Goal: Task Accomplishment & Management: Manage account settings

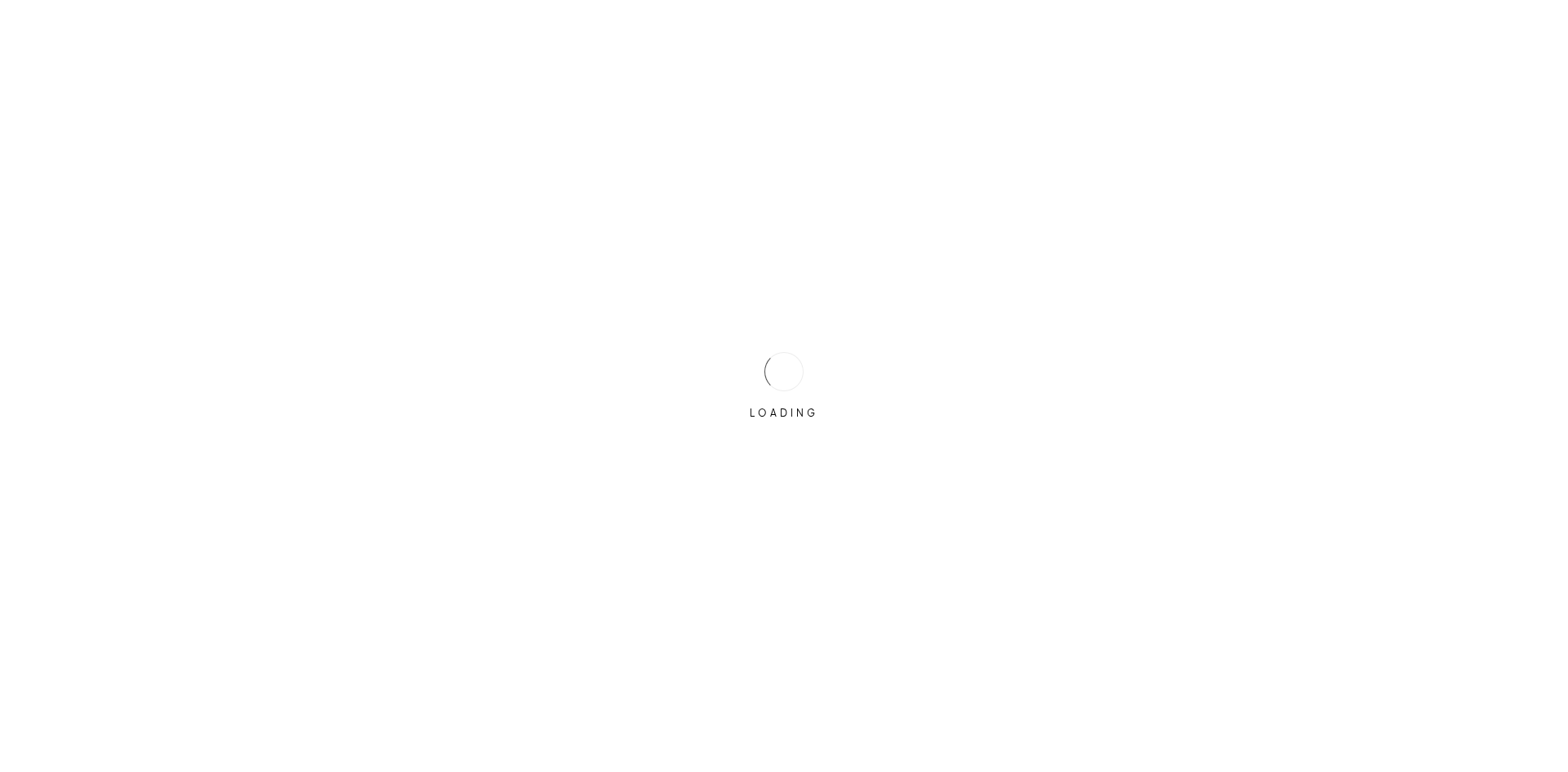
click at [727, 359] on div "LOADING" at bounding box center [784, 386] width 1568 height 772
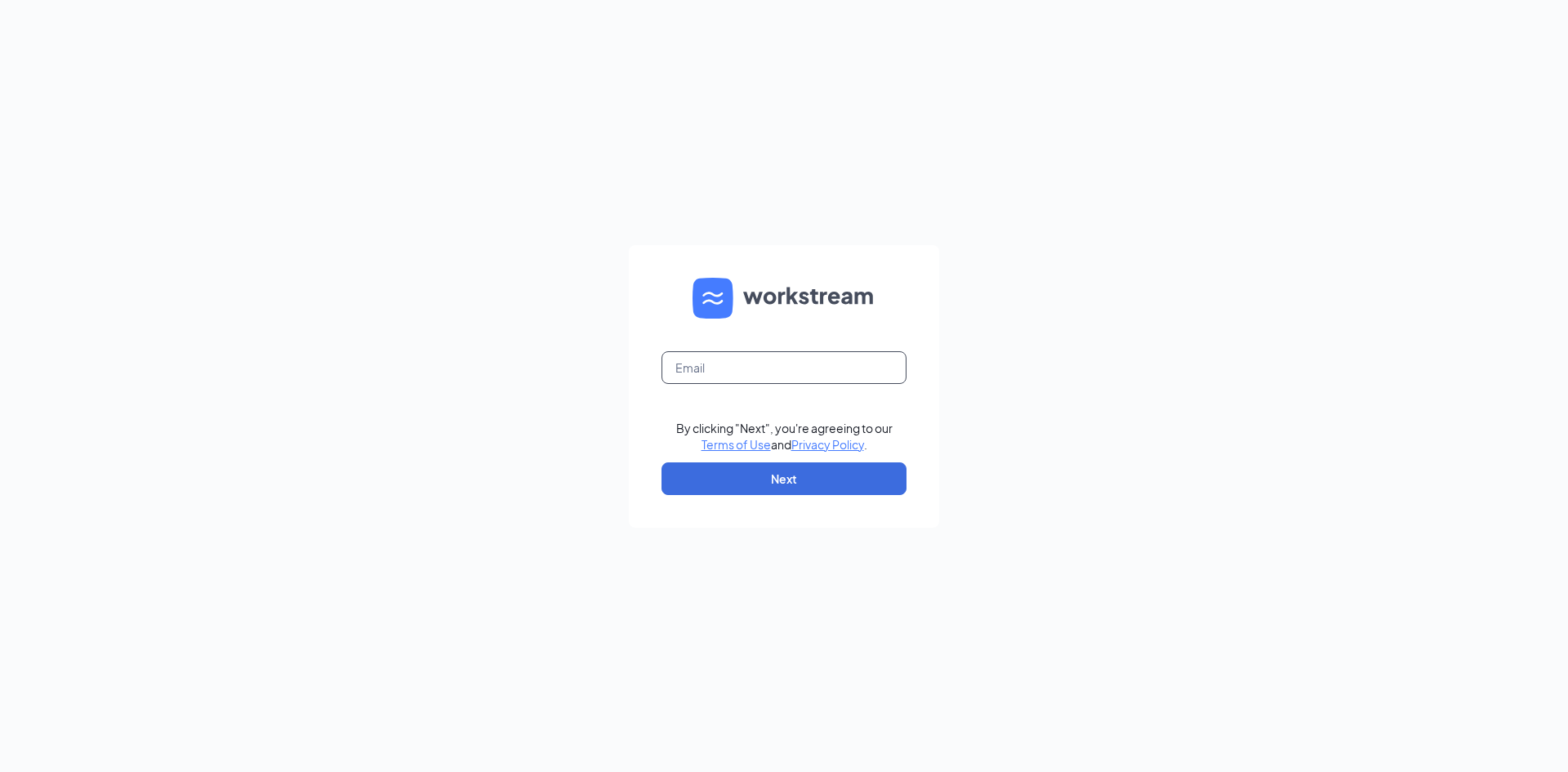
click at [818, 355] on input "text" at bounding box center [784, 367] width 245 height 33
type input "candice@isantidq.com"
click at [799, 481] on button "Next" at bounding box center [784, 478] width 245 height 33
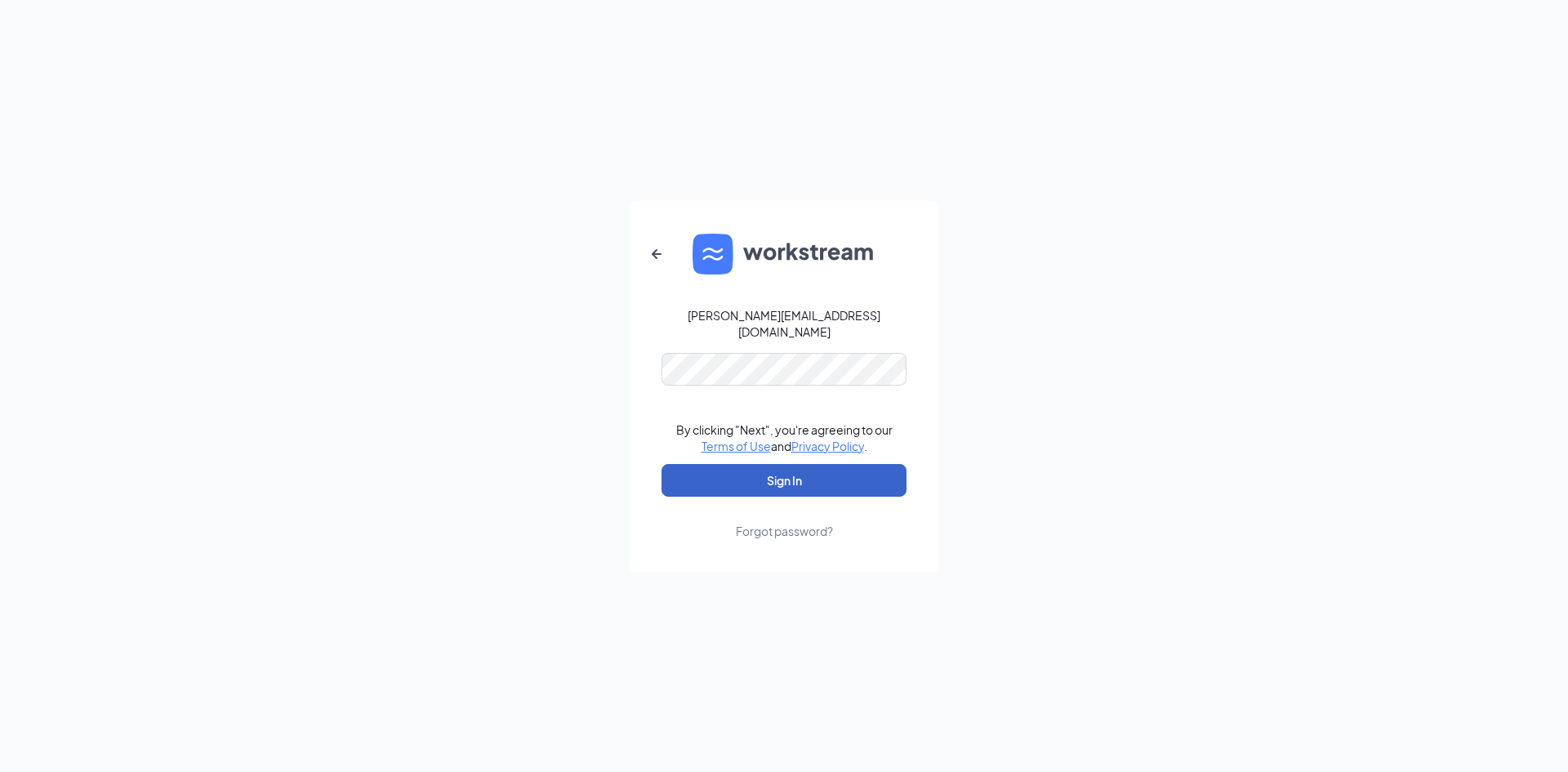
click at [751, 471] on button "Sign In" at bounding box center [784, 480] width 245 height 33
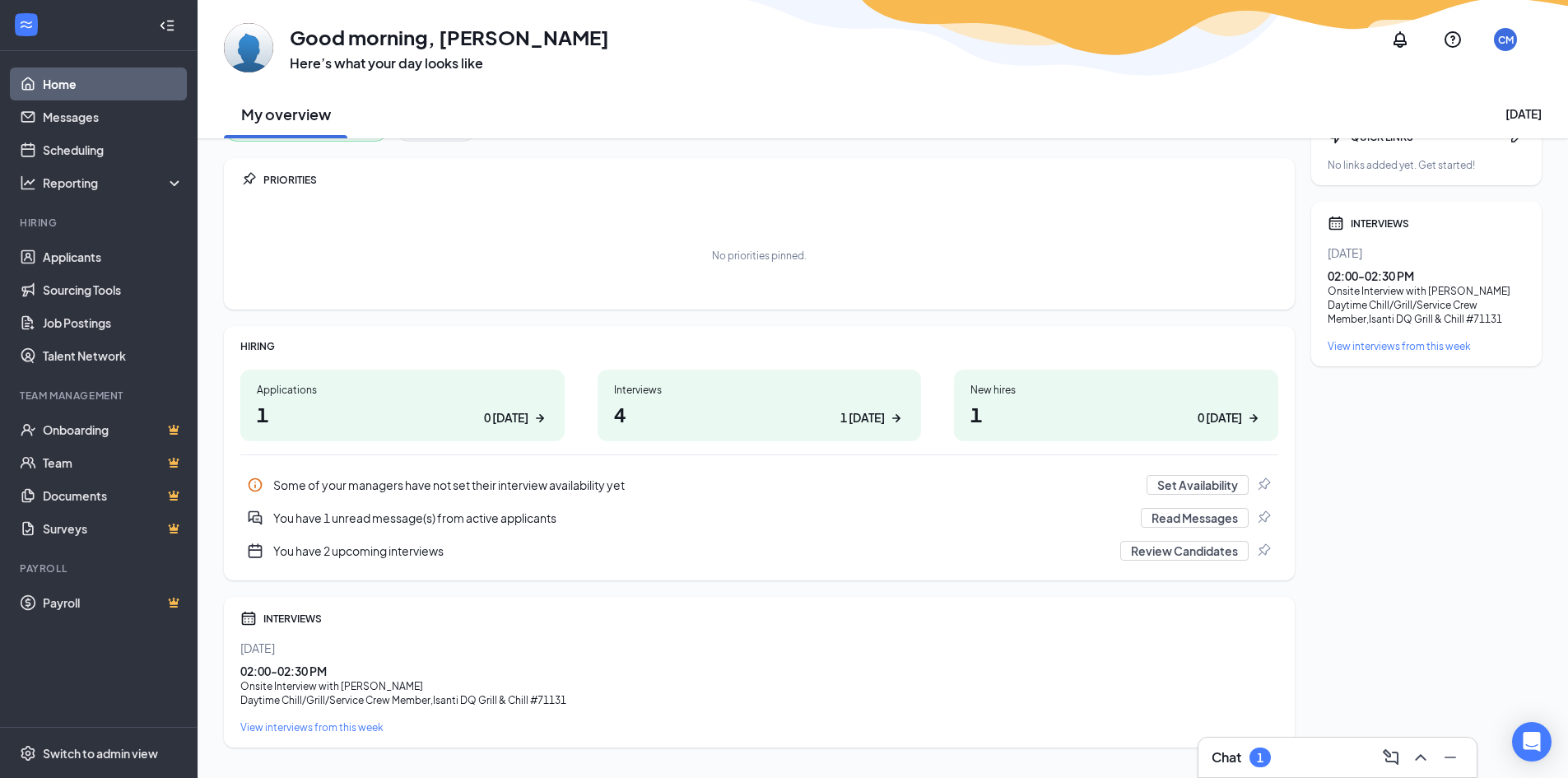
scroll to position [72, 0]
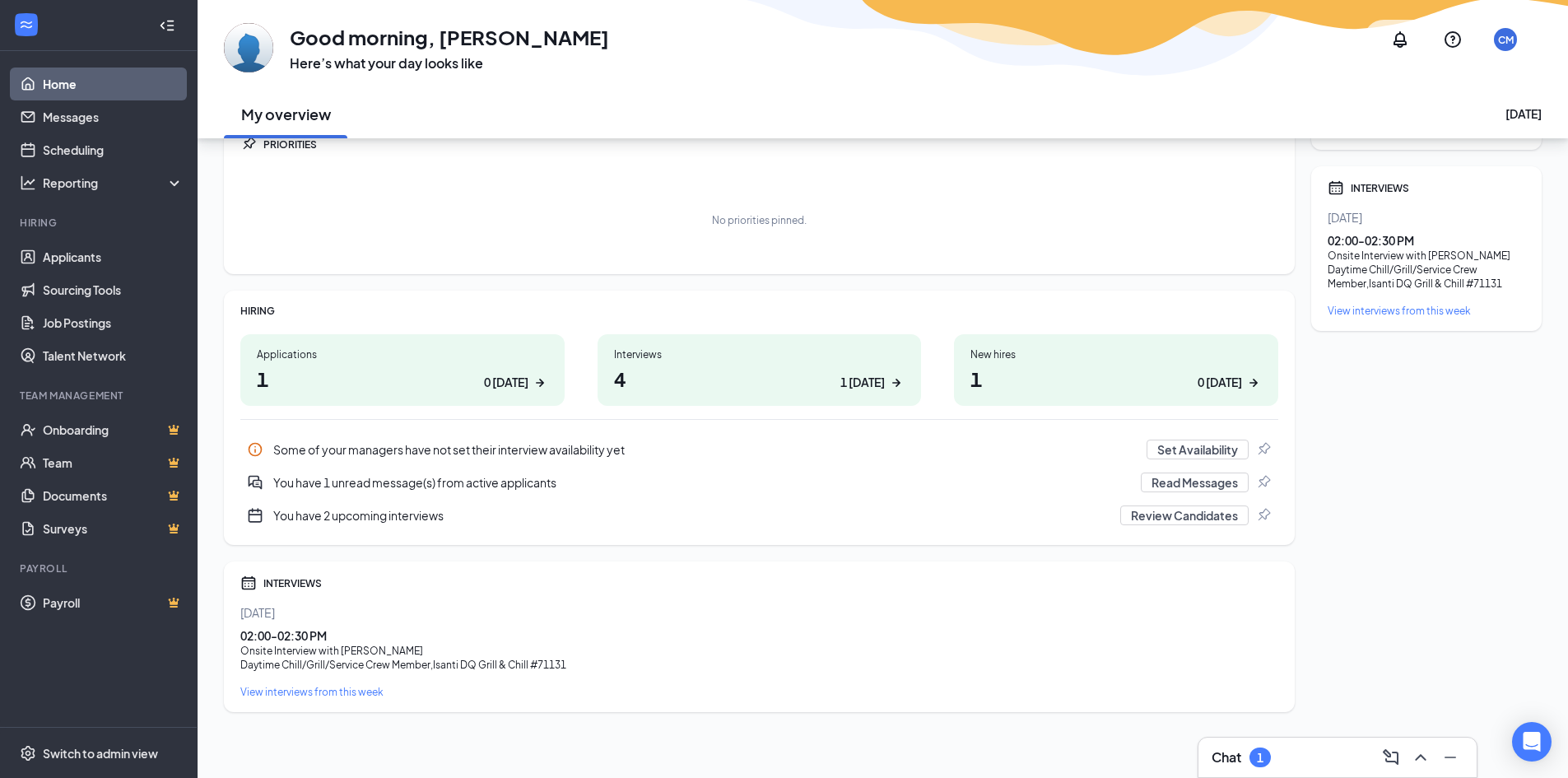
click at [1256, 757] on div "1" at bounding box center [1259, 757] width 21 height 20
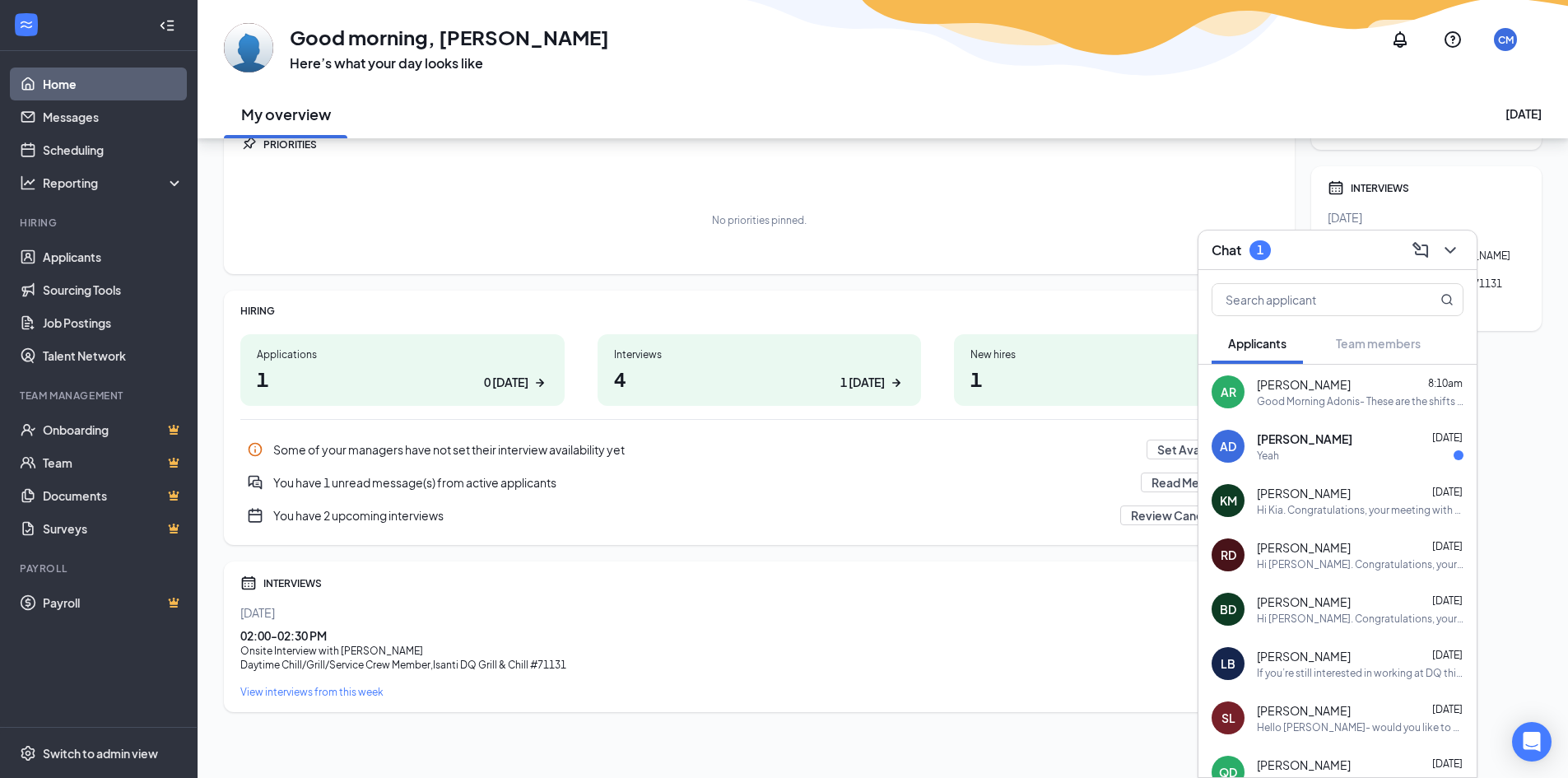
click at [1325, 390] on div "[PERSON_NAME] 8:10am" at bounding box center [1360, 384] width 207 height 16
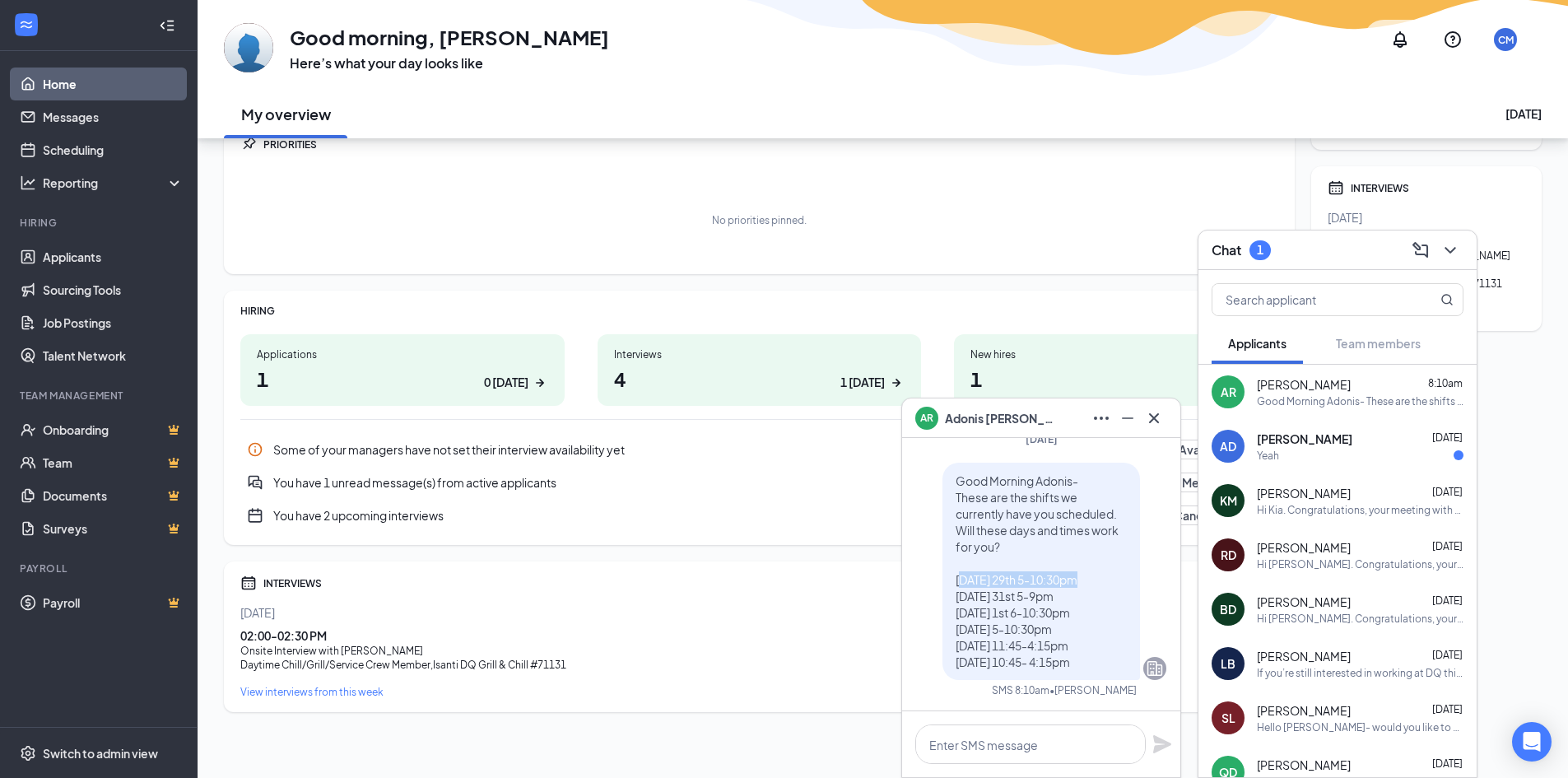
drag, startPoint x: 946, startPoint y: 580, endPoint x: 1070, endPoint y: 581, distance: 124.0
click at [1070, 581] on p "Good Morning Adonis- These are the shifts we currently have you scheduled. Will…" at bounding box center [1041, 571] width 171 height 197
click at [1074, 582] on p "Good Morning Adonis- These are the shifts we currently have you scheduled. Will…" at bounding box center [1041, 571] width 171 height 197
drag, startPoint x: 942, startPoint y: 580, endPoint x: 1087, endPoint y: 582, distance: 145.0
click at [1087, 582] on div "Good Morning Adonis- These are the shifts we currently have you scheduled. Will…" at bounding box center [1041, 571] width 197 height 217
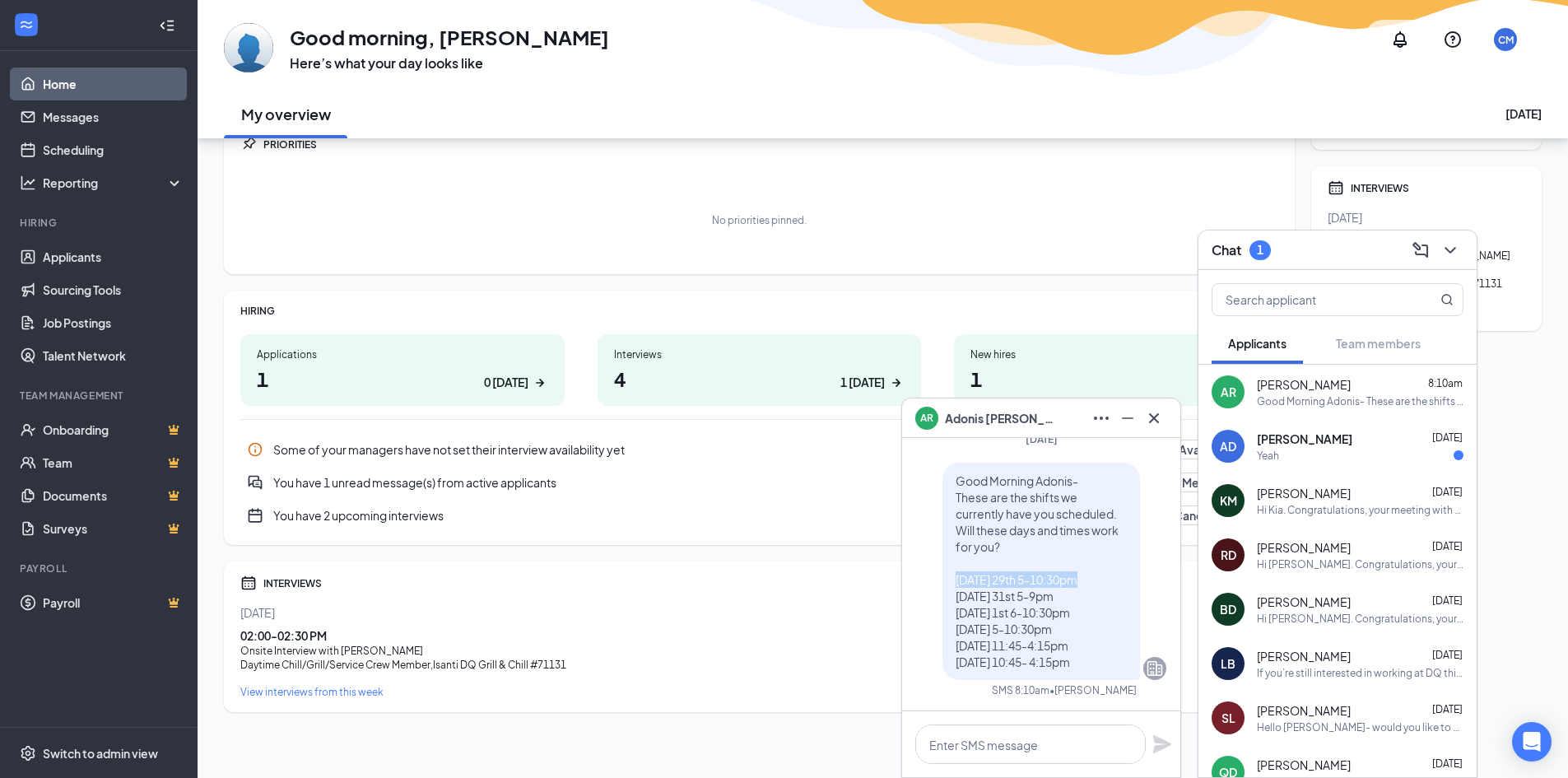
click at [1086, 582] on p "Good Morning Adonis- These are the shifts we currently have you scheduled. Will…" at bounding box center [1041, 571] width 171 height 197
click at [942, 597] on div "Good Morning Adonis- These are the shifts we currently have you scheduled. Will…" at bounding box center [1041, 571] width 197 height 217
drag, startPoint x: 948, startPoint y: 601, endPoint x: 1066, endPoint y: 604, distance: 118.0
click at [1066, 604] on p "Good Morning Adonis- These are the shifts we currently have you scheduled. Will…" at bounding box center [1041, 571] width 171 height 197
click at [1070, 604] on p "Good Morning Adonis- These are the shifts we currently have you scheduled. Will…" at bounding box center [1041, 571] width 171 height 197
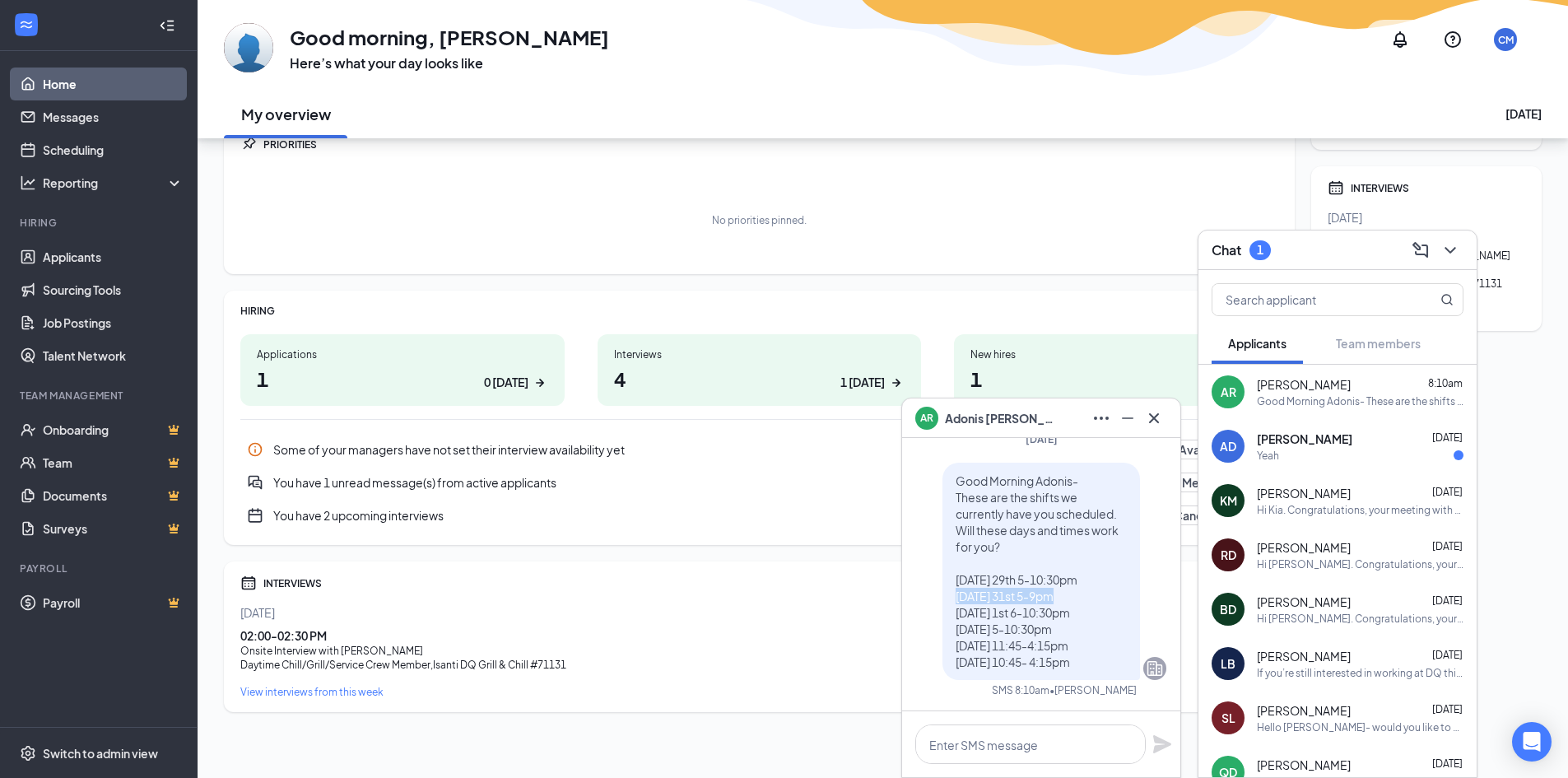
drag, startPoint x: 945, startPoint y: 596, endPoint x: 1060, endPoint y: 596, distance: 115.0
click at [1060, 596] on p "Good Morning Adonis- These are the shifts we currently have you scheduled. Will…" at bounding box center [1041, 571] width 171 height 197
drag, startPoint x: 948, startPoint y: 615, endPoint x: 1076, endPoint y: 621, distance: 128.1
click at [1076, 621] on p "Good Morning Adonis- These are the shifts we currently have you scheduled. Will…" at bounding box center [1041, 571] width 171 height 197
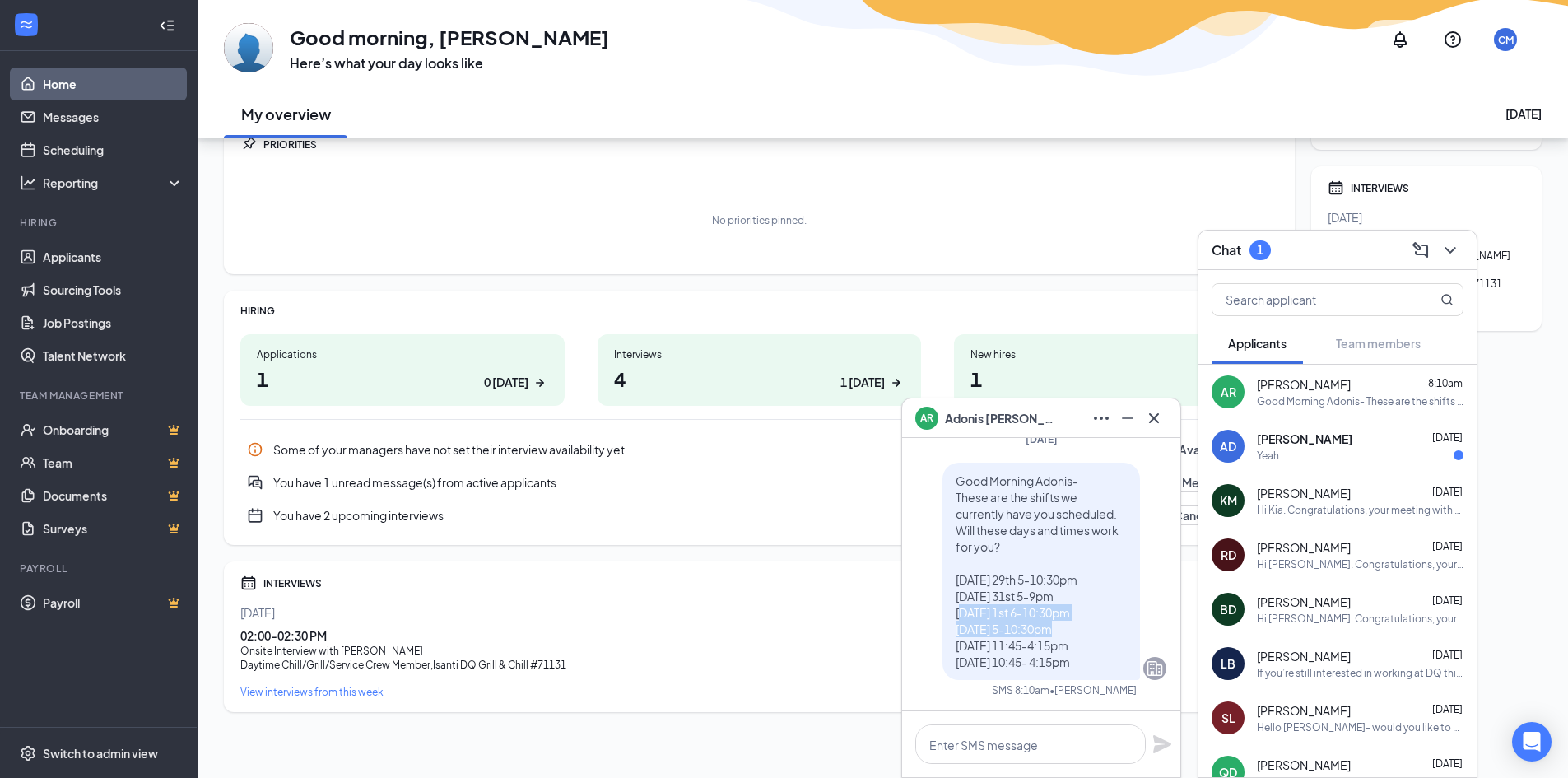
click at [1076, 621] on p "Good Morning Adonis- These are the shifts we currently have you scheduled. Will…" at bounding box center [1041, 571] width 171 height 197
drag, startPoint x: 948, startPoint y: 584, endPoint x: 1063, endPoint y: 596, distance: 115.6
click at [1063, 596] on p "Good Morning Adonis- These are the shifts we currently have you scheduled. Will…" at bounding box center [1041, 571] width 171 height 197
drag, startPoint x: 939, startPoint y: 586, endPoint x: 1052, endPoint y: 592, distance: 113.2
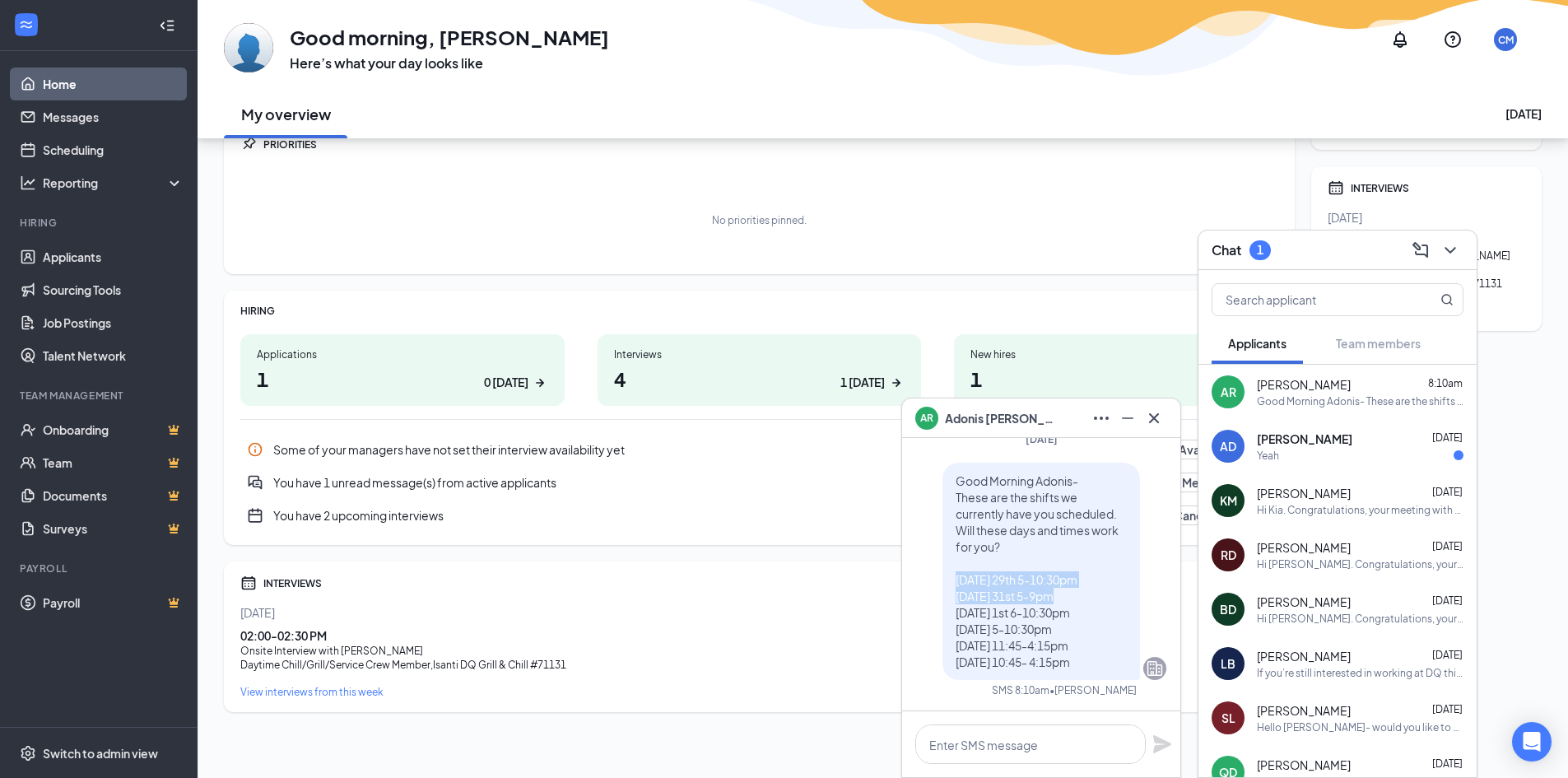
click at [1052, 592] on div "Good Morning Adonis- These are the shifts we currently have you scheduled. Will…" at bounding box center [1041, 571] width 197 height 217
click at [1051, 592] on p "Good Morning Adonis- These are the shifts we currently have you scheduled. Will…" at bounding box center [1041, 571] width 171 height 197
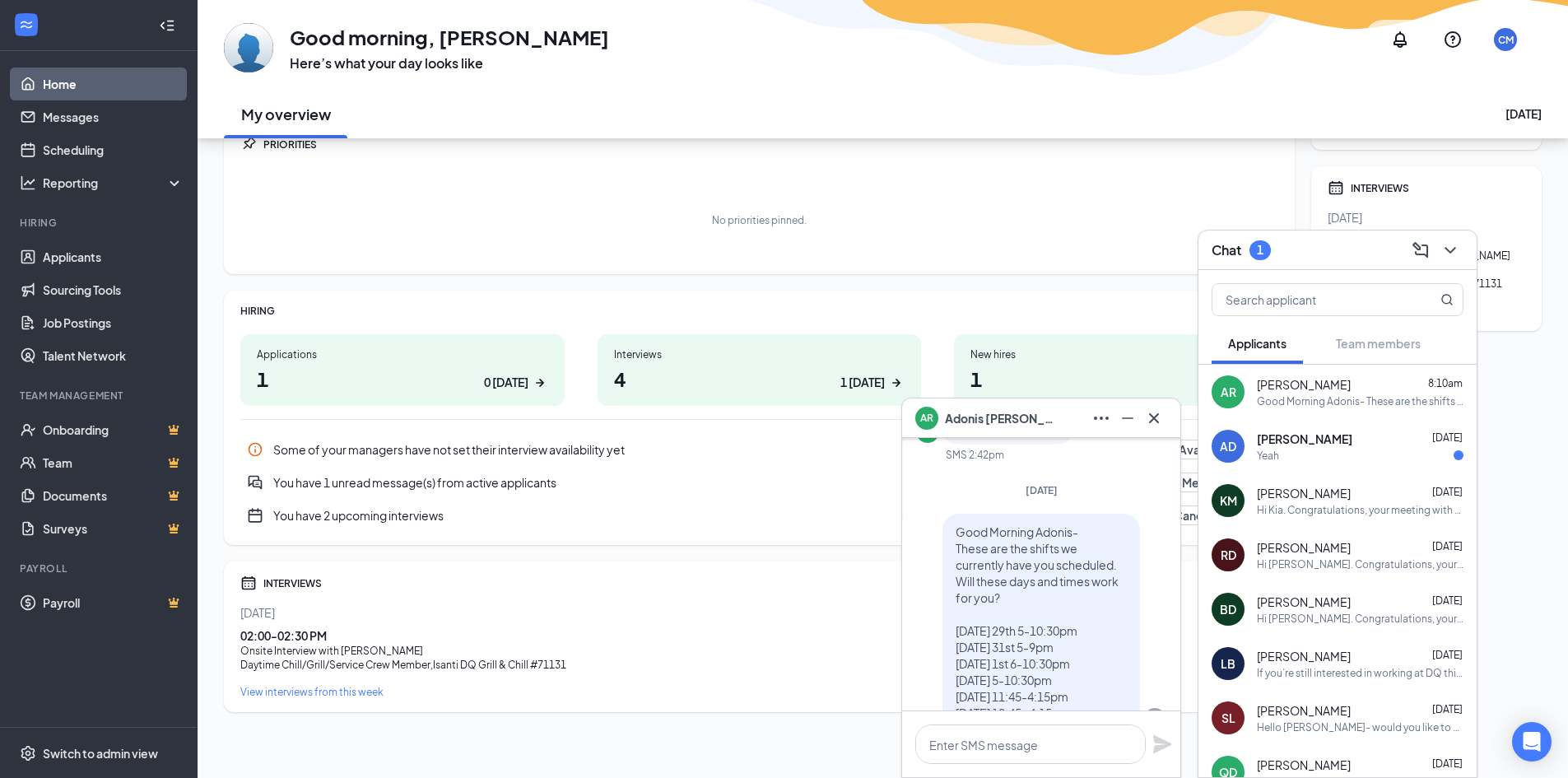
scroll to position [0, 0]
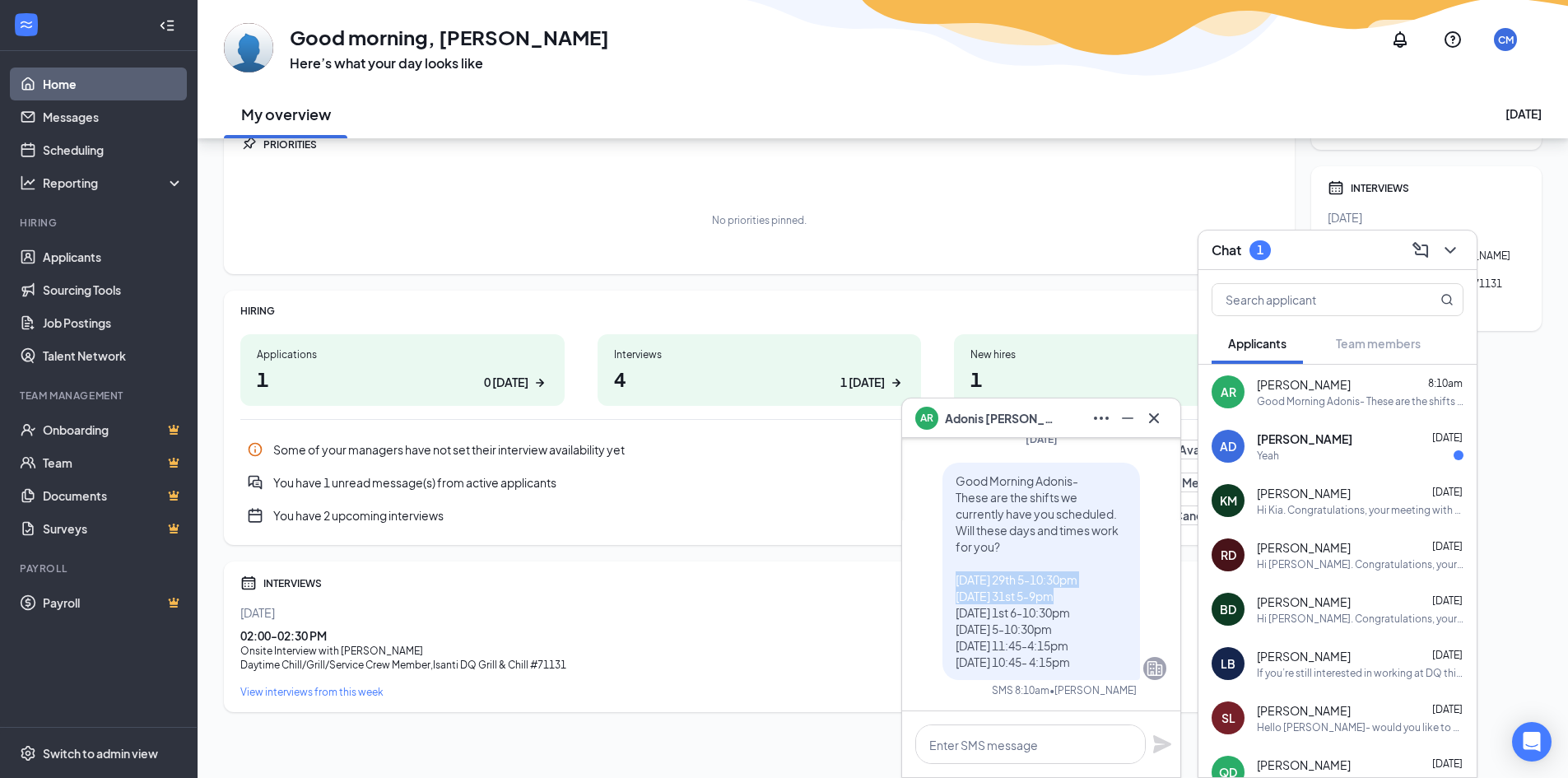
drag, startPoint x: 942, startPoint y: 575, endPoint x: 1093, endPoint y: 592, distance: 152.0
click at [1093, 592] on div "Good Morning Adonis- These are the shifts we currently have you scheduled. Will…" at bounding box center [1041, 571] width 197 height 217
click at [1080, 592] on p "Good Morning Adonis- These are the shifts we currently have you scheduled. Will…" at bounding box center [1041, 571] width 171 height 197
drag, startPoint x: 952, startPoint y: 583, endPoint x: 1073, endPoint y: 599, distance: 122.1
click at [1073, 599] on p "Good Morning Adonis- These are the shifts we currently have you scheduled. Will…" at bounding box center [1041, 571] width 171 height 197
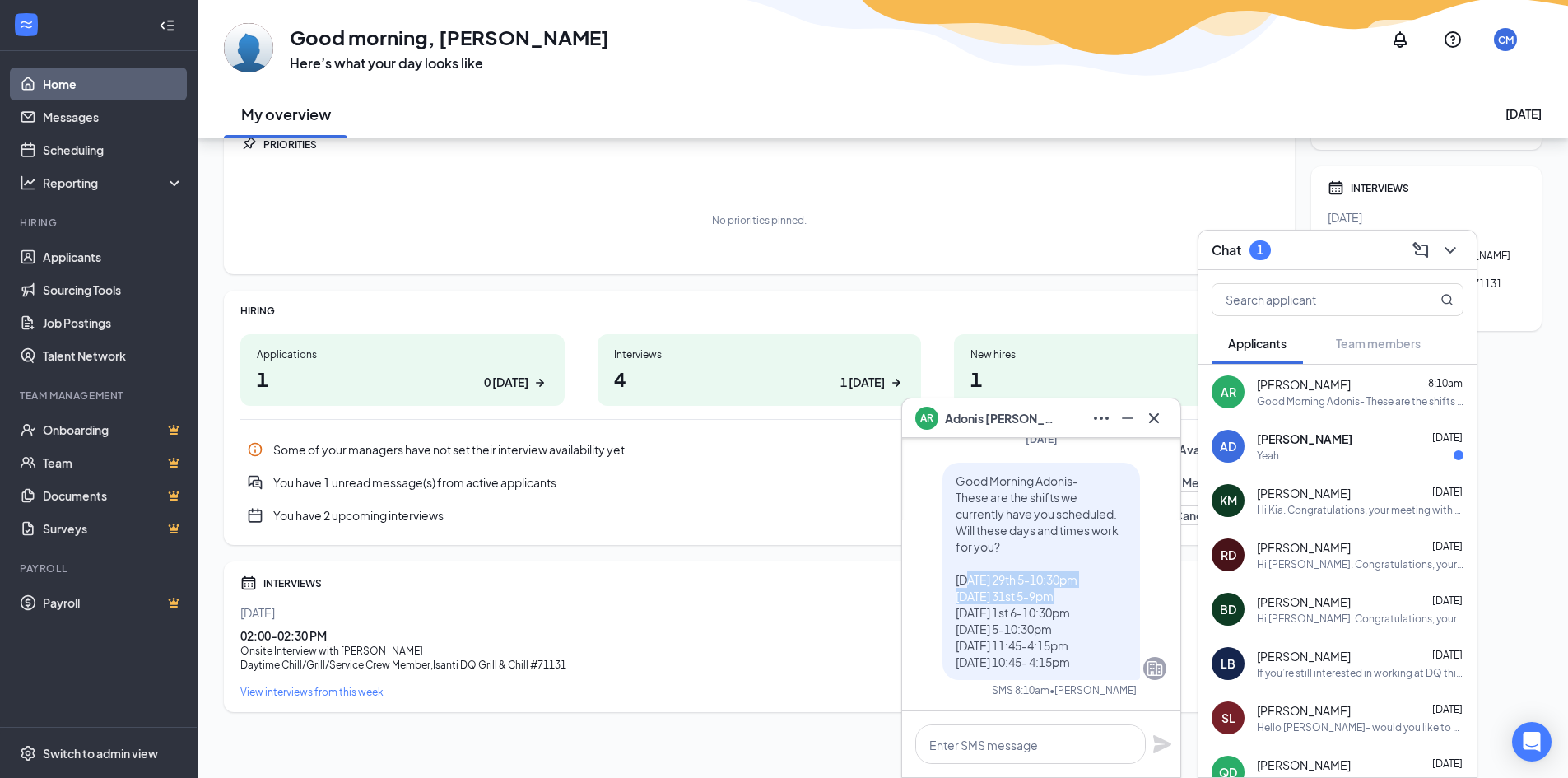
click at [1073, 600] on p "Good Morning Adonis- These are the shifts we currently have you scheduled. Will…" at bounding box center [1041, 571] width 171 height 197
drag, startPoint x: 943, startPoint y: 583, endPoint x: 1059, endPoint y: 617, distance: 120.9
click at [1060, 615] on span "Good Morning Adonis- These are the shifts we currently have you scheduled. Will…" at bounding box center [1037, 571] width 163 height 196
click at [1054, 619] on span "Good Morning Adonis- These are the shifts we currently have you scheduled. Will…" at bounding box center [1037, 571] width 163 height 196
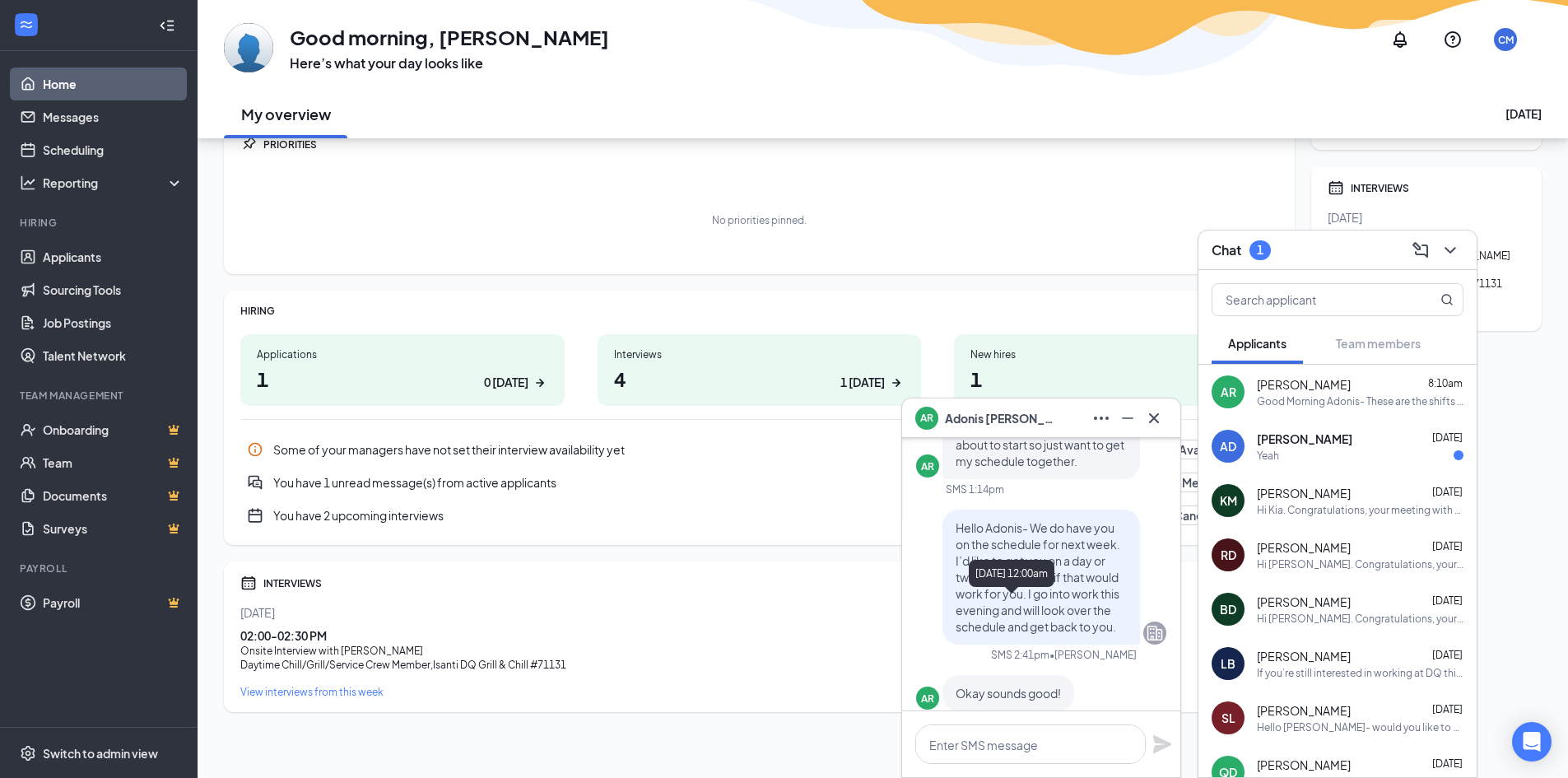
scroll to position [-329, 0]
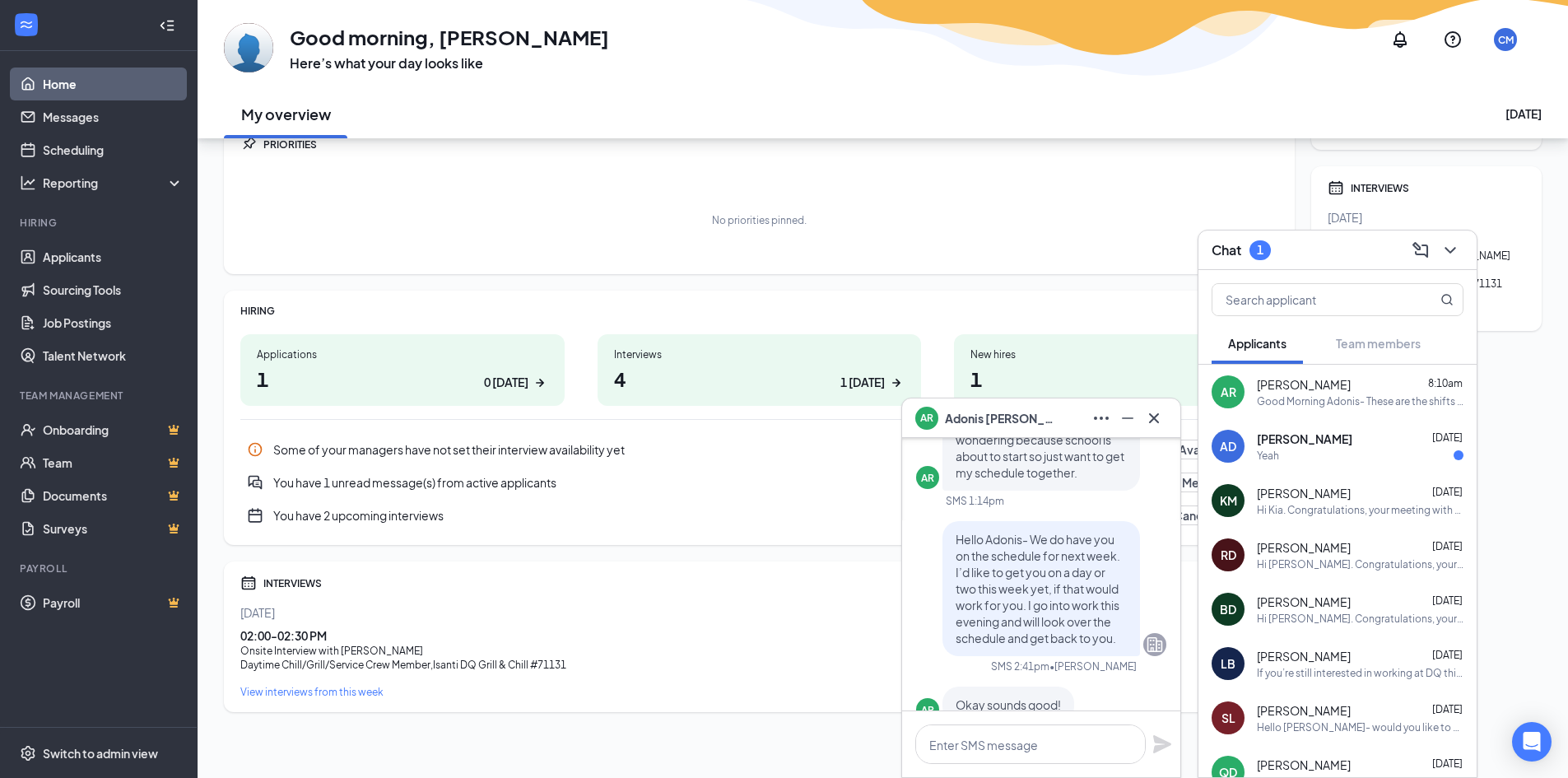
click at [1304, 447] on div "[PERSON_NAME] [DATE] Yeah" at bounding box center [1360, 447] width 207 height 32
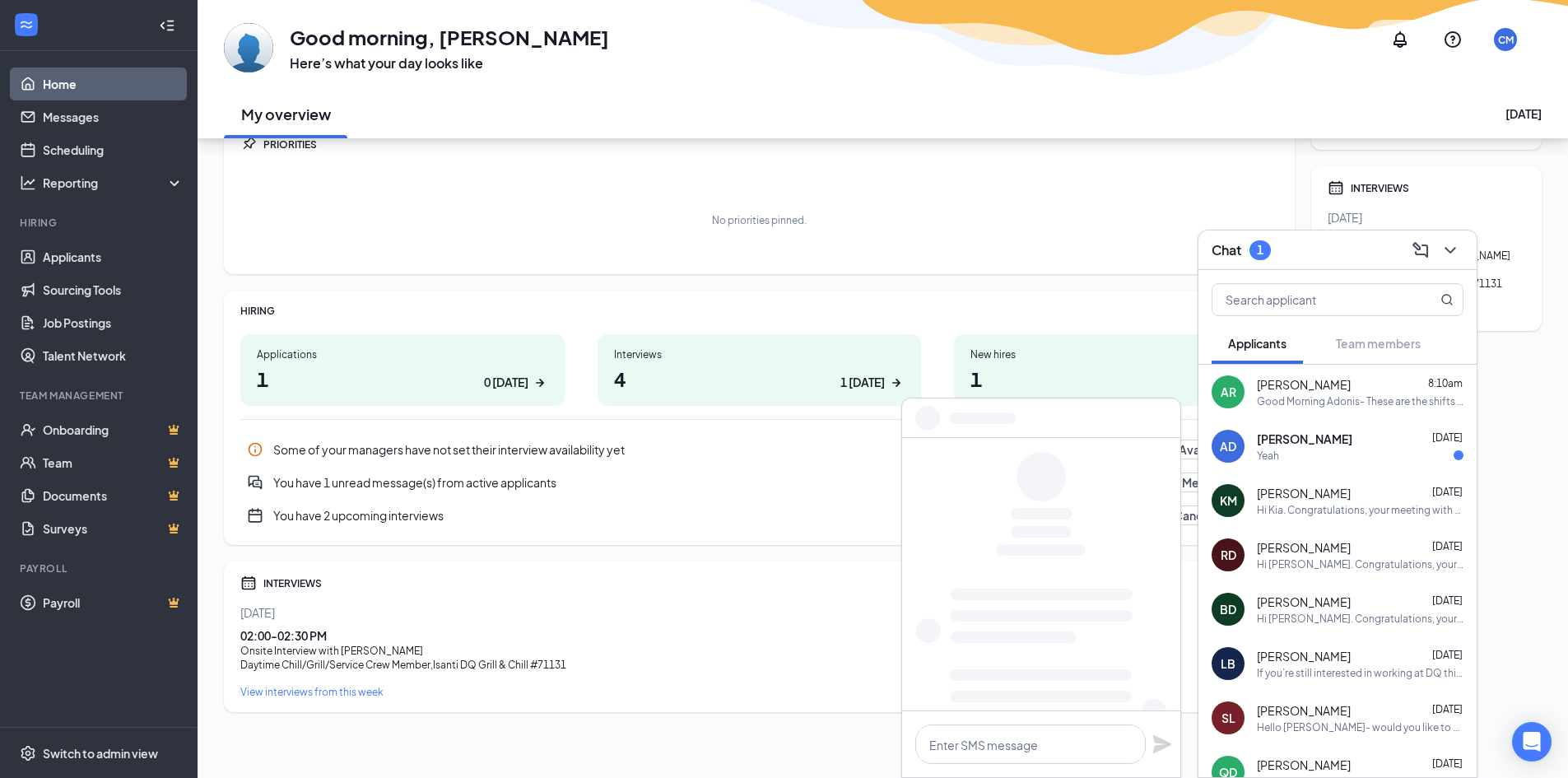
scroll to position [0, 0]
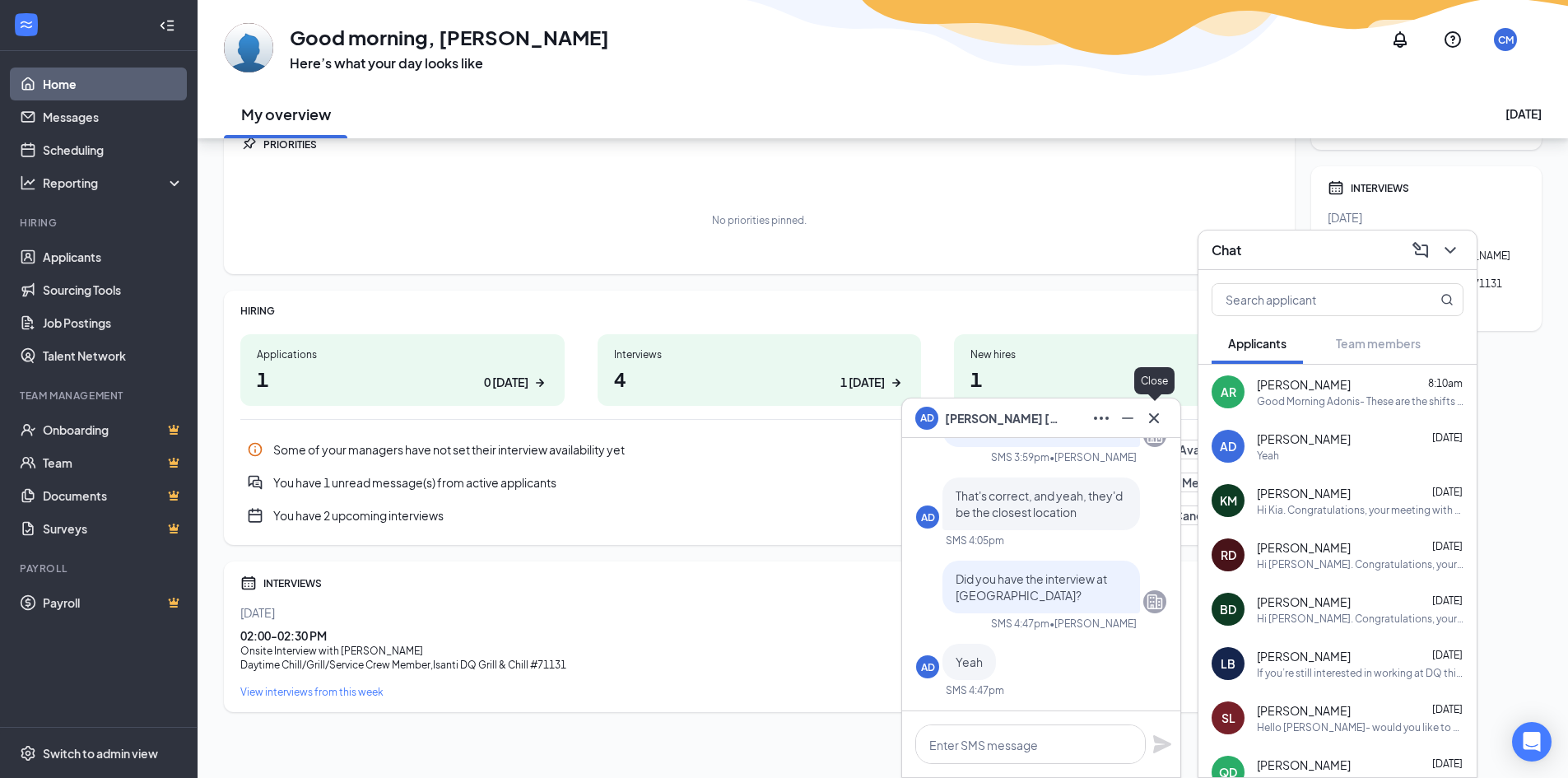
click at [1148, 424] on icon "Cross" at bounding box center [1153, 418] width 20 height 20
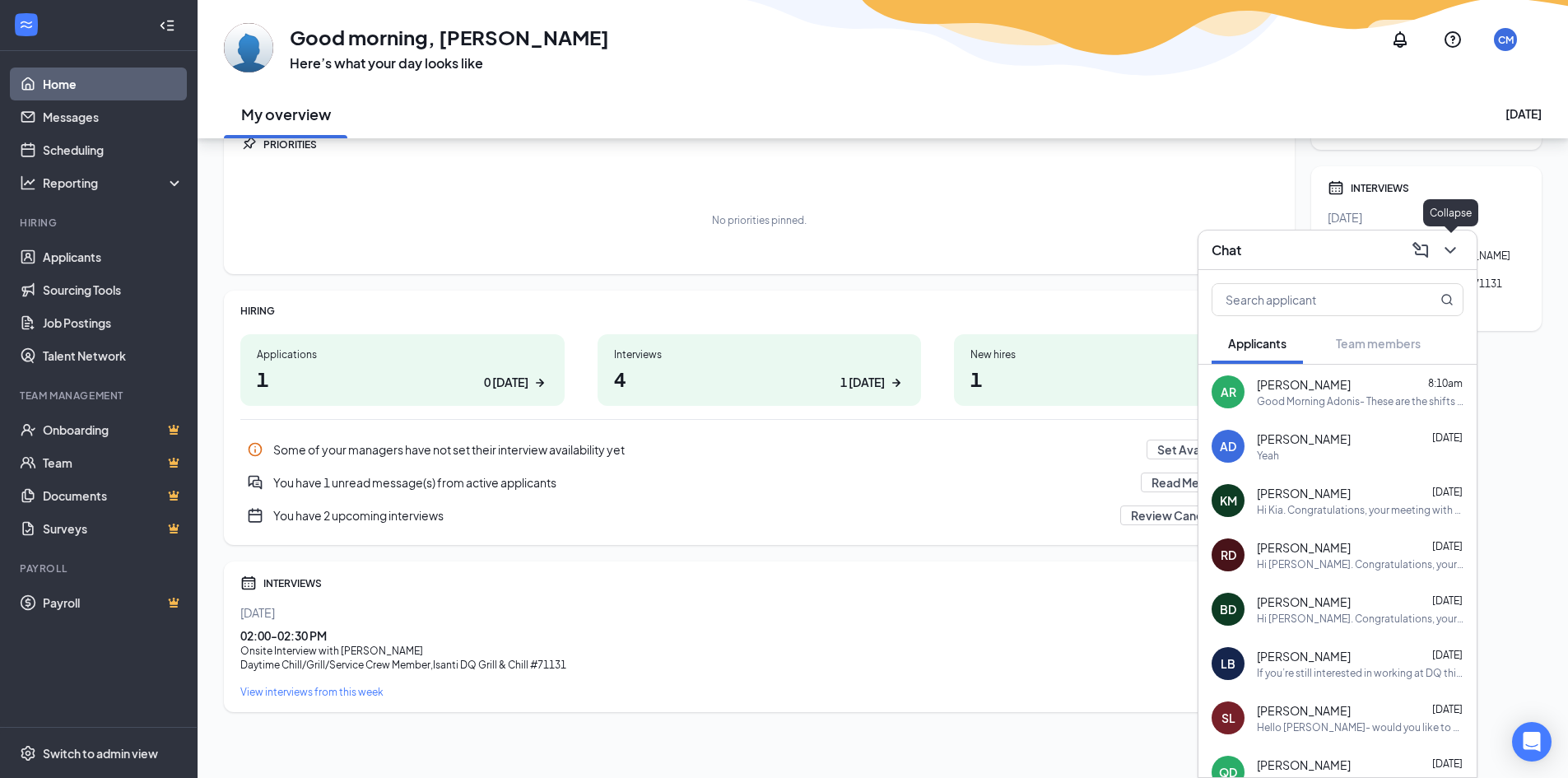
click at [1447, 258] on icon "ChevronDown" at bounding box center [1450, 249] width 20 height 20
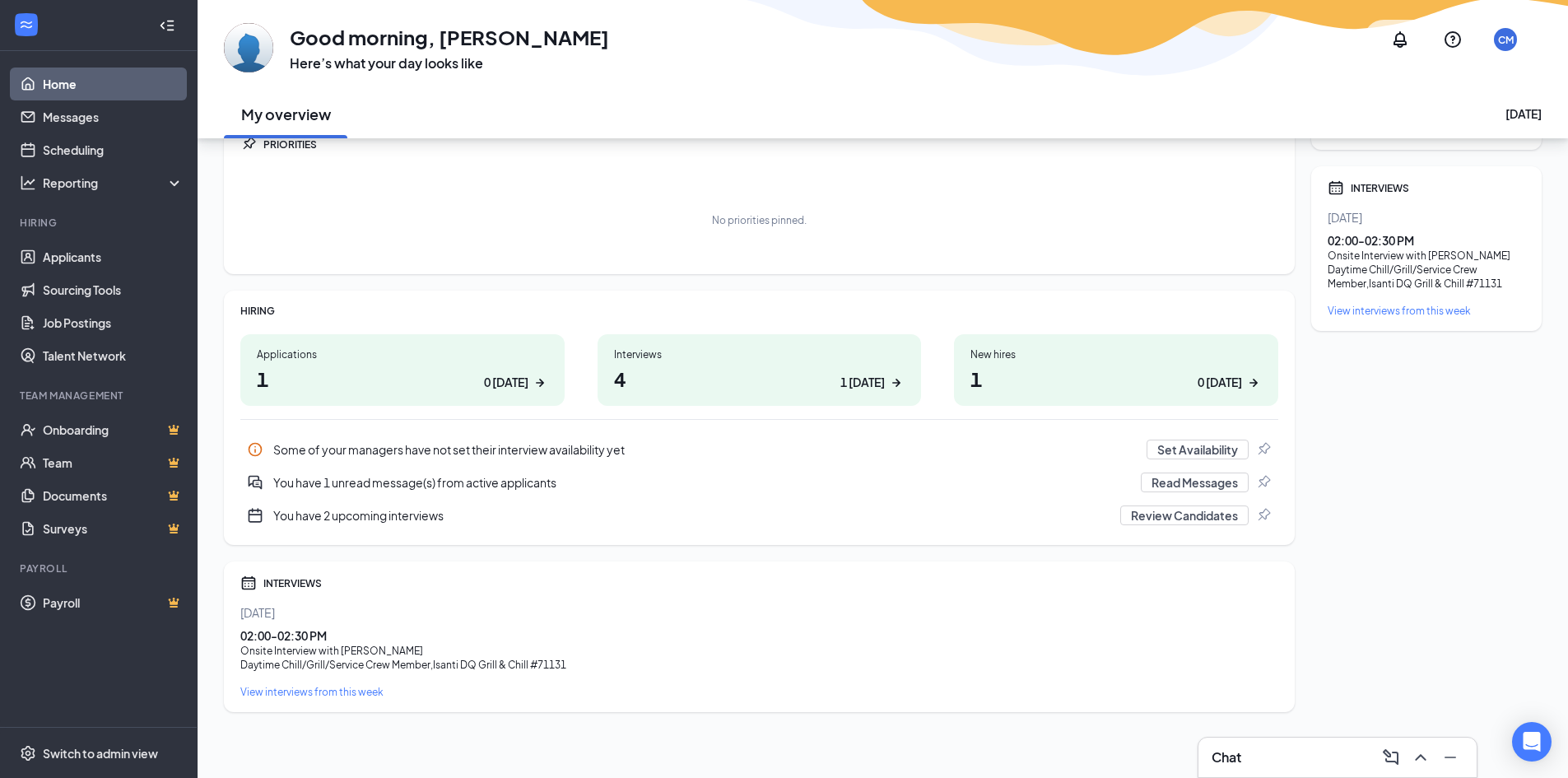
click at [83, 232] on div "Hiring" at bounding box center [100, 223] width 161 height 16
click at [83, 251] on link "Applicants" at bounding box center [112, 256] width 140 height 33
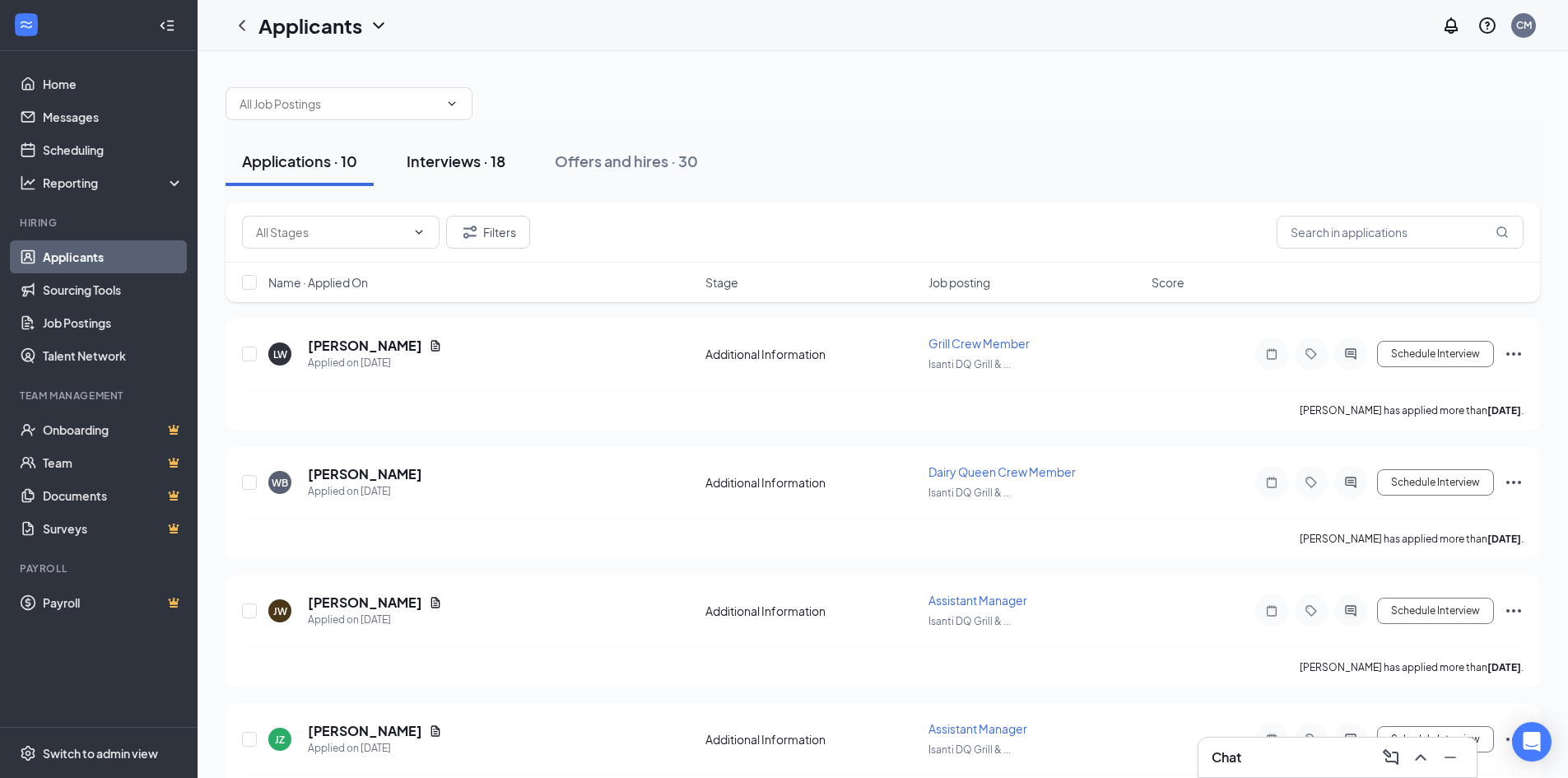
click at [458, 157] on div "Interviews · 18" at bounding box center [456, 161] width 99 height 20
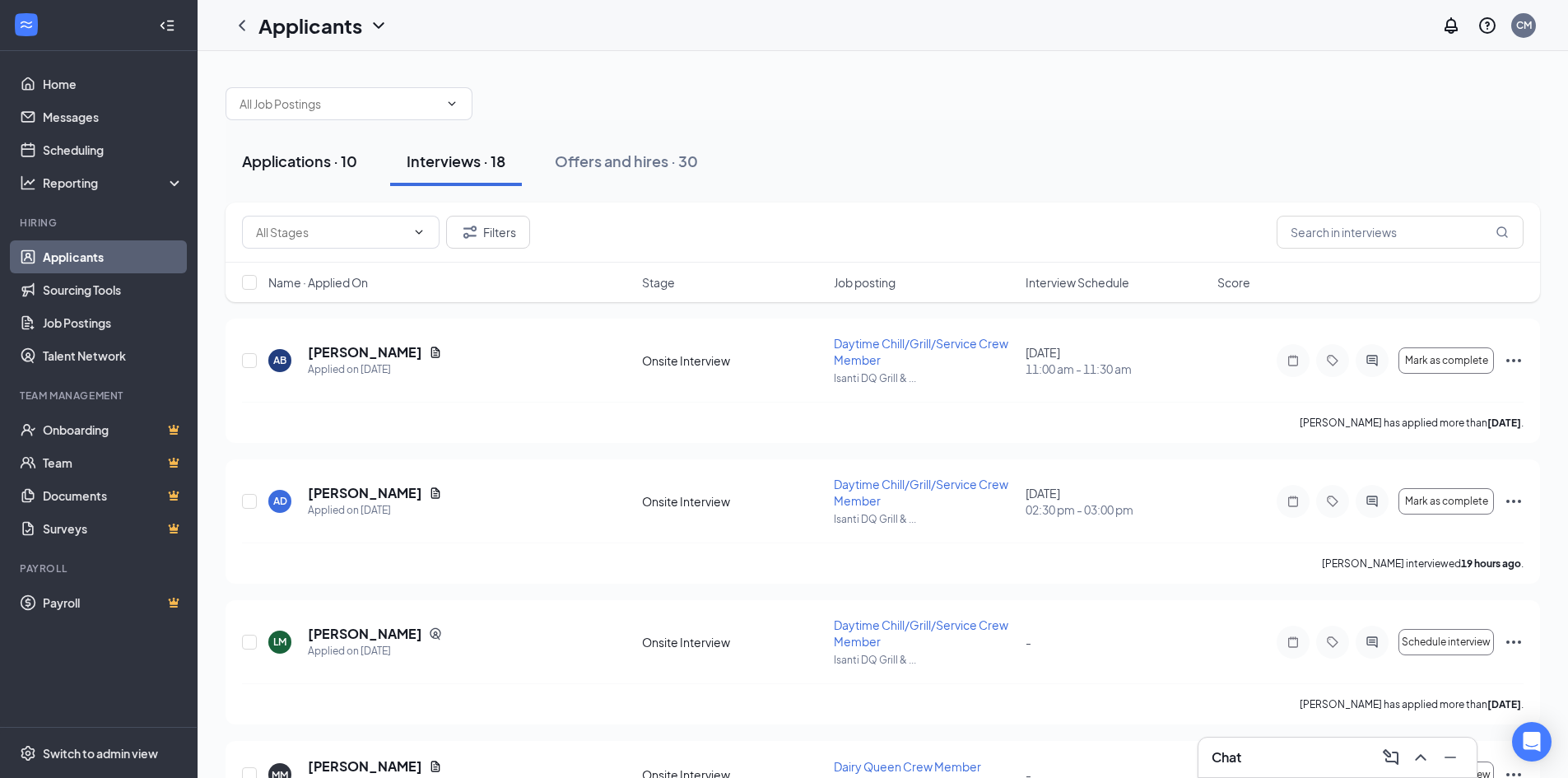
click at [265, 155] on div "Applications · 10" at bounding box center [299, 161] width 115 height 20
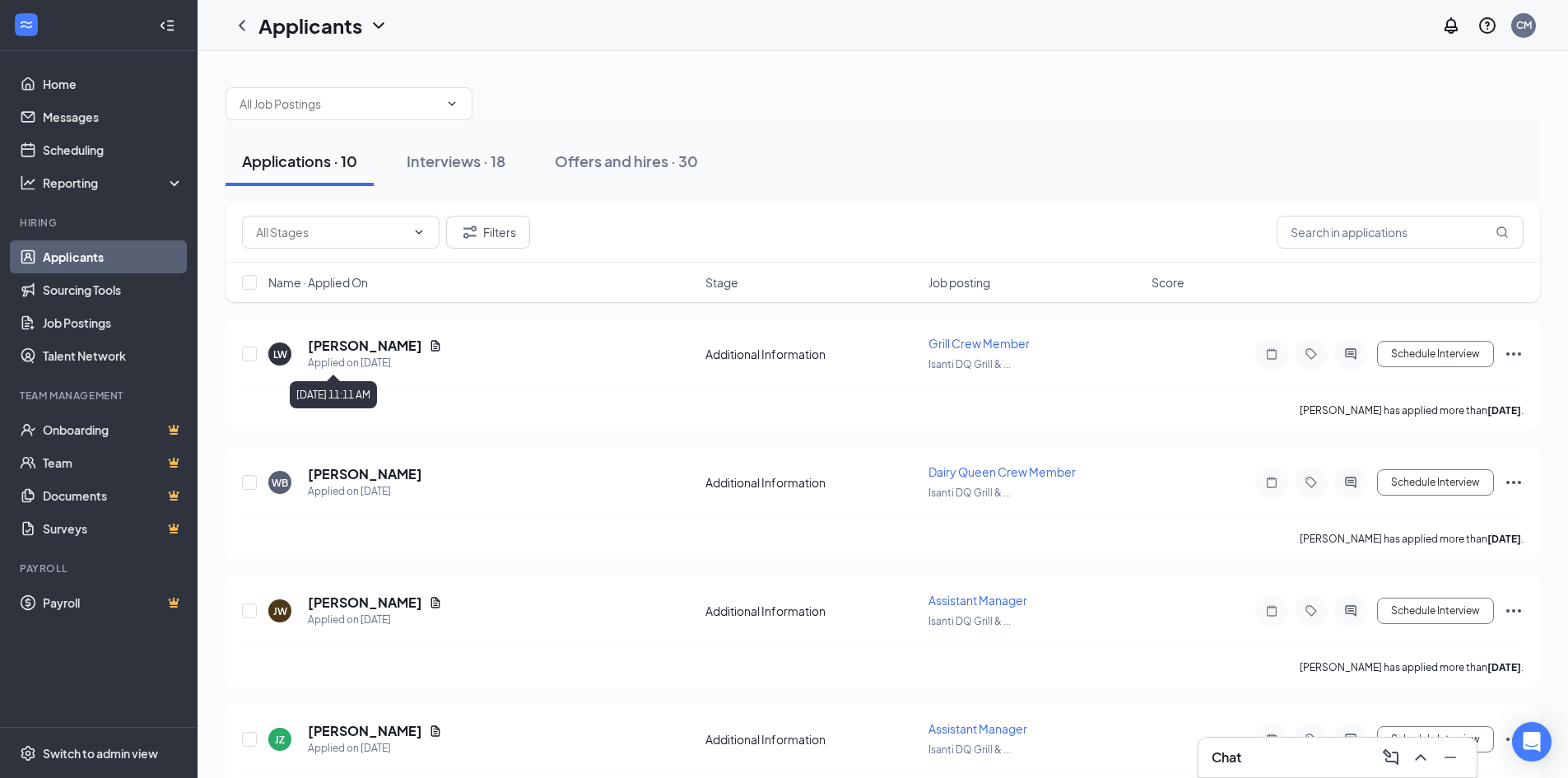
drag, startPoint x: 305, startPoint y: 358, endPoint x: 406, endPoint y: 380, distance: 103.4
click at [406, 380] on body "Home Messages Scheduling Reporting Hiring Applicants Sourcing Tools Job Posting…" at bounding box center [784, 389] width 1568 height 778
click at [508, 394] on div "[PERSON_NAME] has applied more than [DATE] ." at bounding box center [882, 410] width 1281 height 41
click at [1500, 409] on b "[DATE]" at bounding box center [1504, 410] width 34 height 13
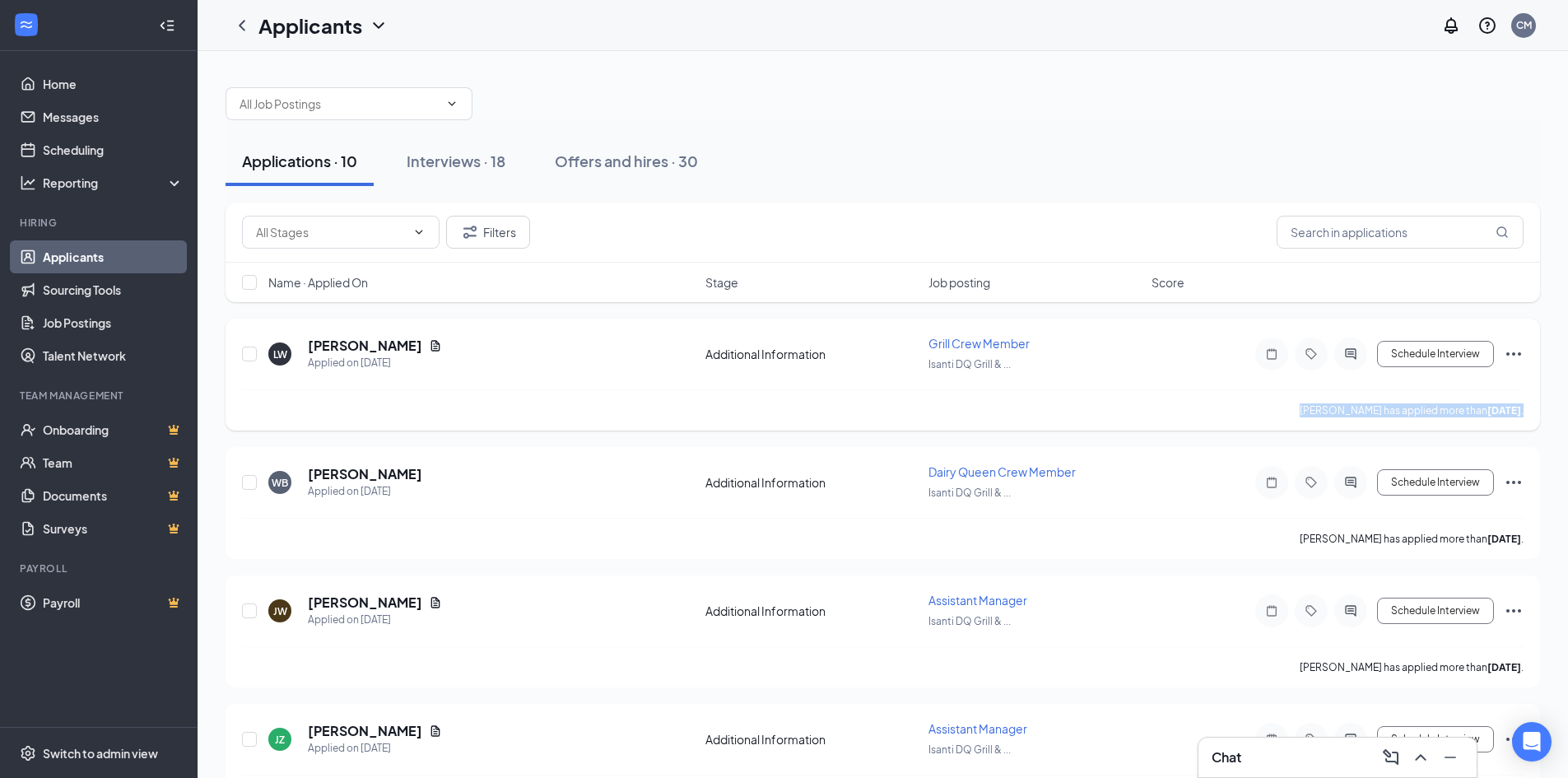
click at [1500, 409] on b "[DATE]" at bounding box center [1504, 410] width 34 height 13
click at [1086, 403] on div "[PERSON_NAME] has applied more than [DATE] ." at bounding box center [882, 410] width 1281 height 41
click at [431, 349] on icon "Document" at bounding box center [436, 345] width 9 height 11
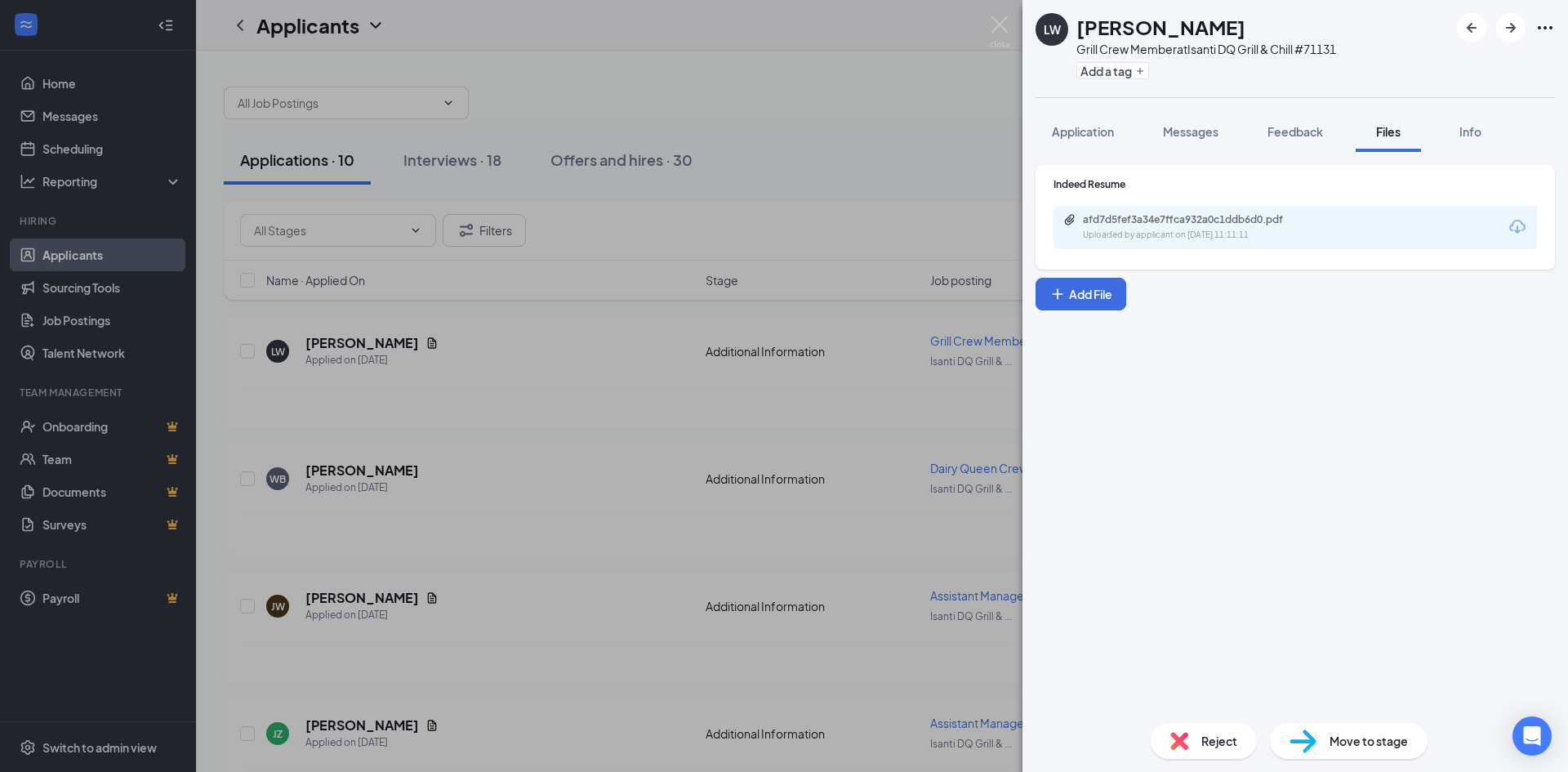
click at [569, 407] on div "[PERSON_NAME] Grill Crew Member at Isanti DQ Grill & Chill #71131 Add a tag App…" at bounding box center [784, 386] width 1568 height 772
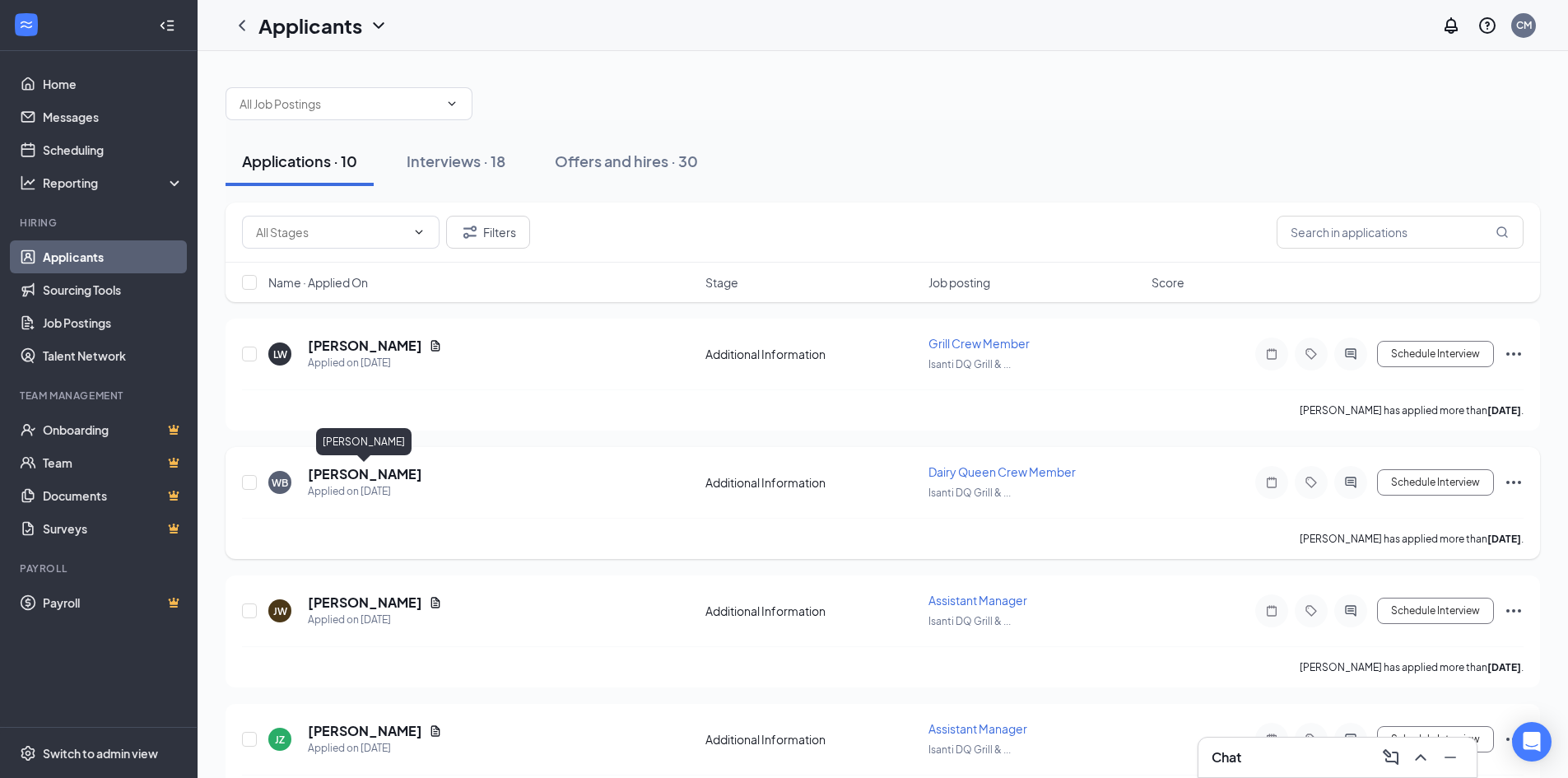
click at [337, 475] on h5 "[PERSON_NAME]" at bounding box center [365, 473] width 114 height 18
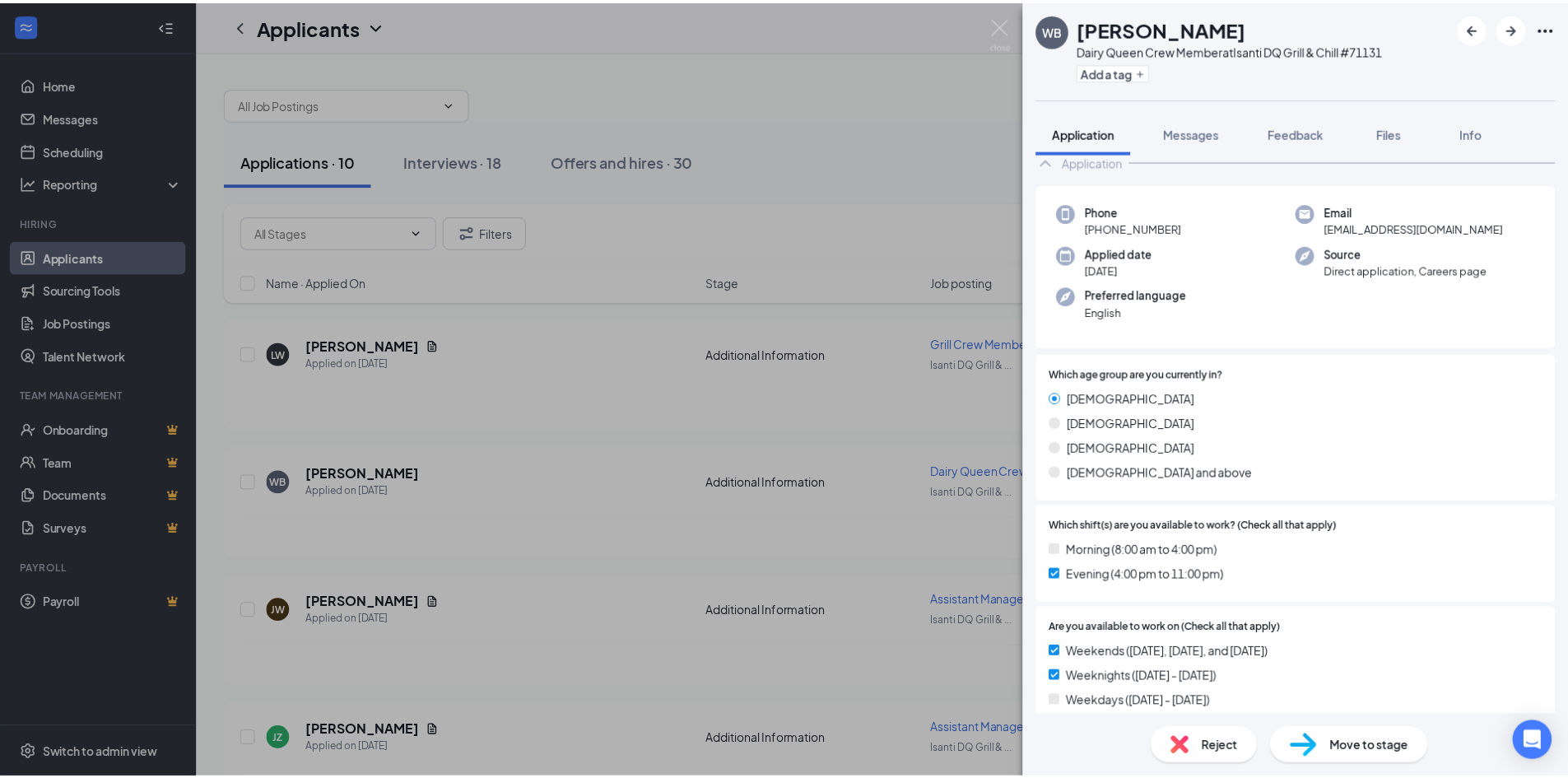
scroll to position [83, 0]
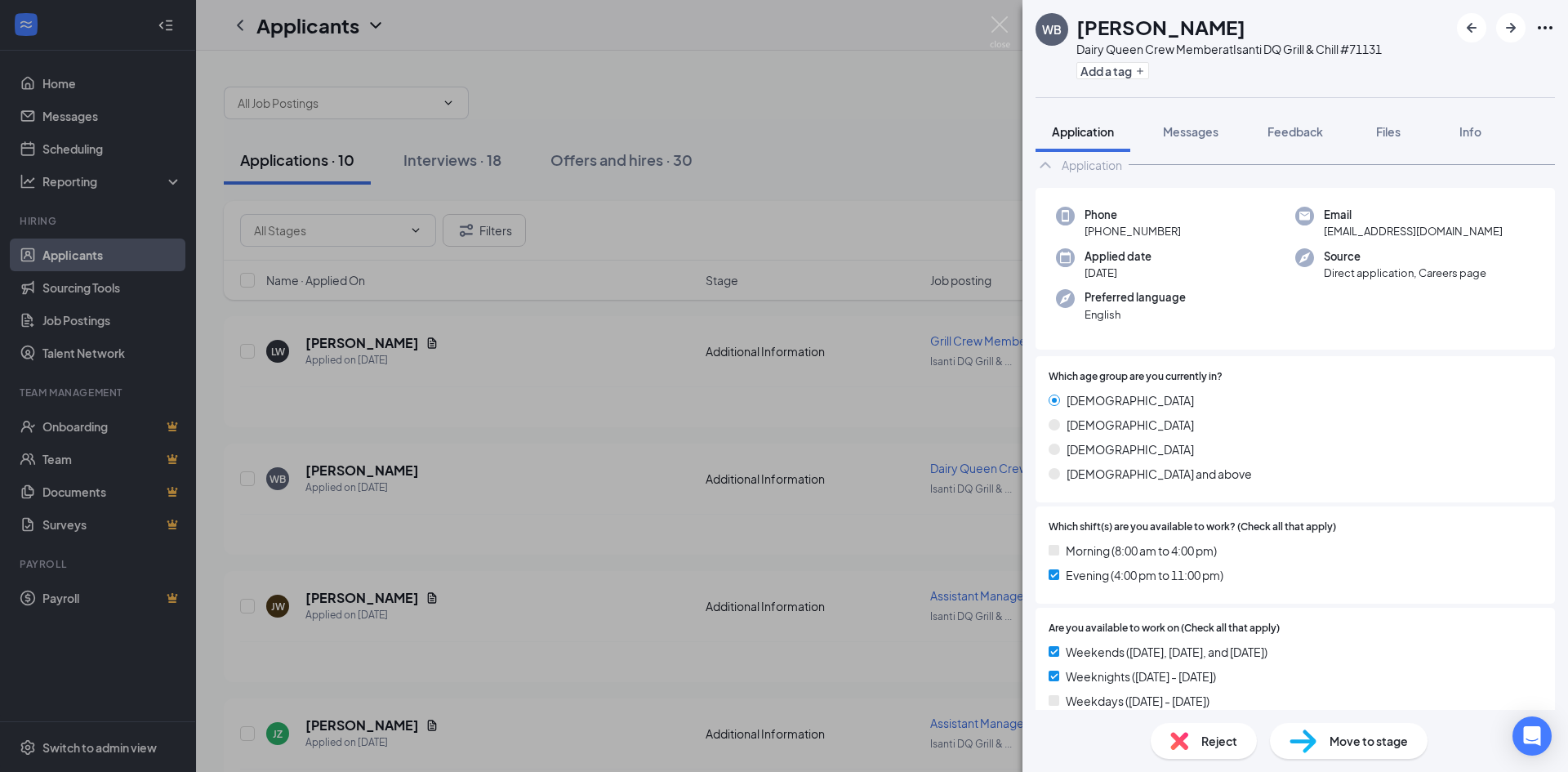
click at [546, 422] on div "WB [PERSON_NAME] Dairy Queen Crew Member at Isanti DQ Grill & Chill #71131 Add …" at bounding box center [784, 386] width 1568 height 772
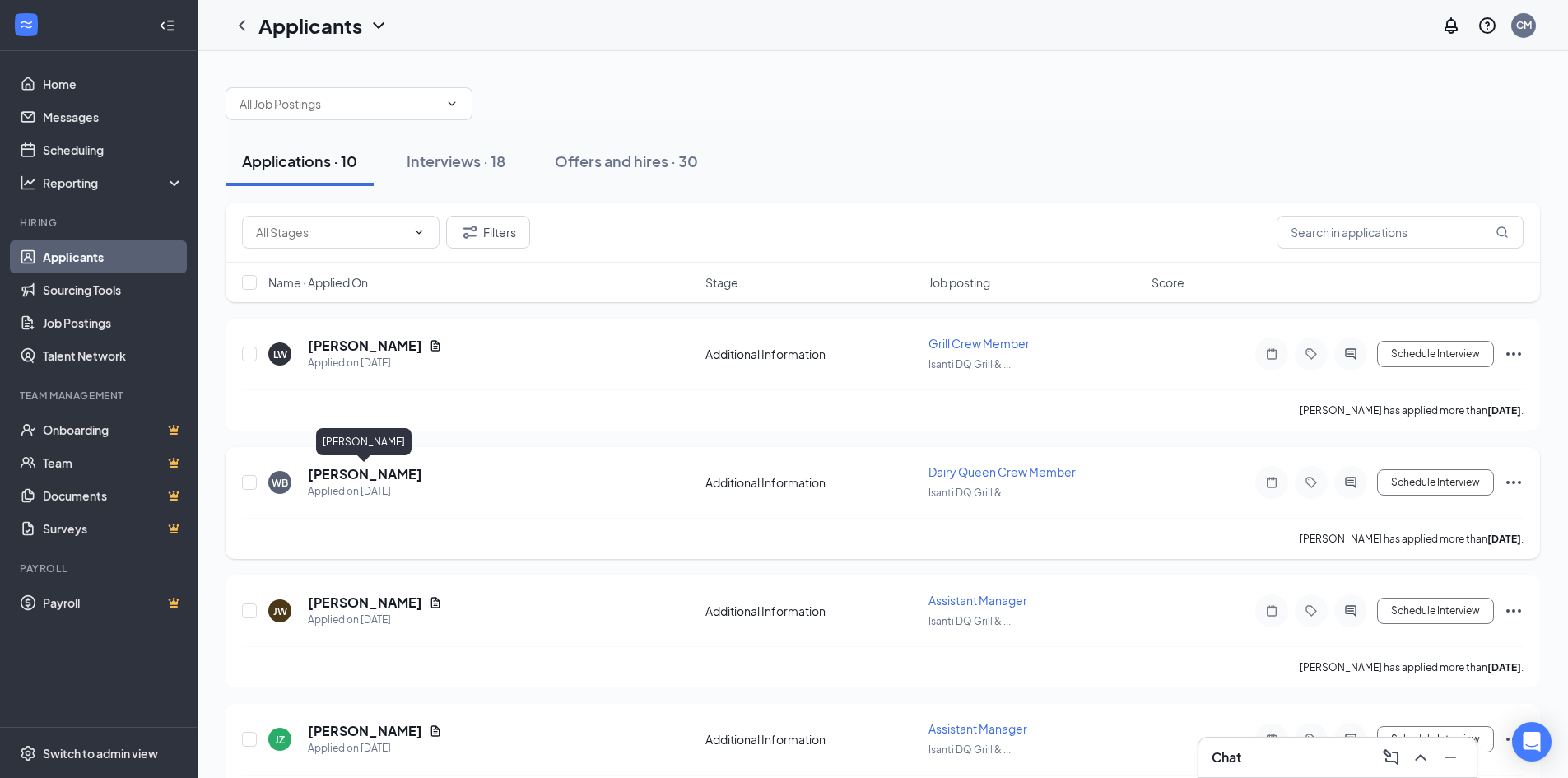
click at [342, 478] on h5 "[PERSON_NAME]" at bounding box center [365, 473] width 114 height 18
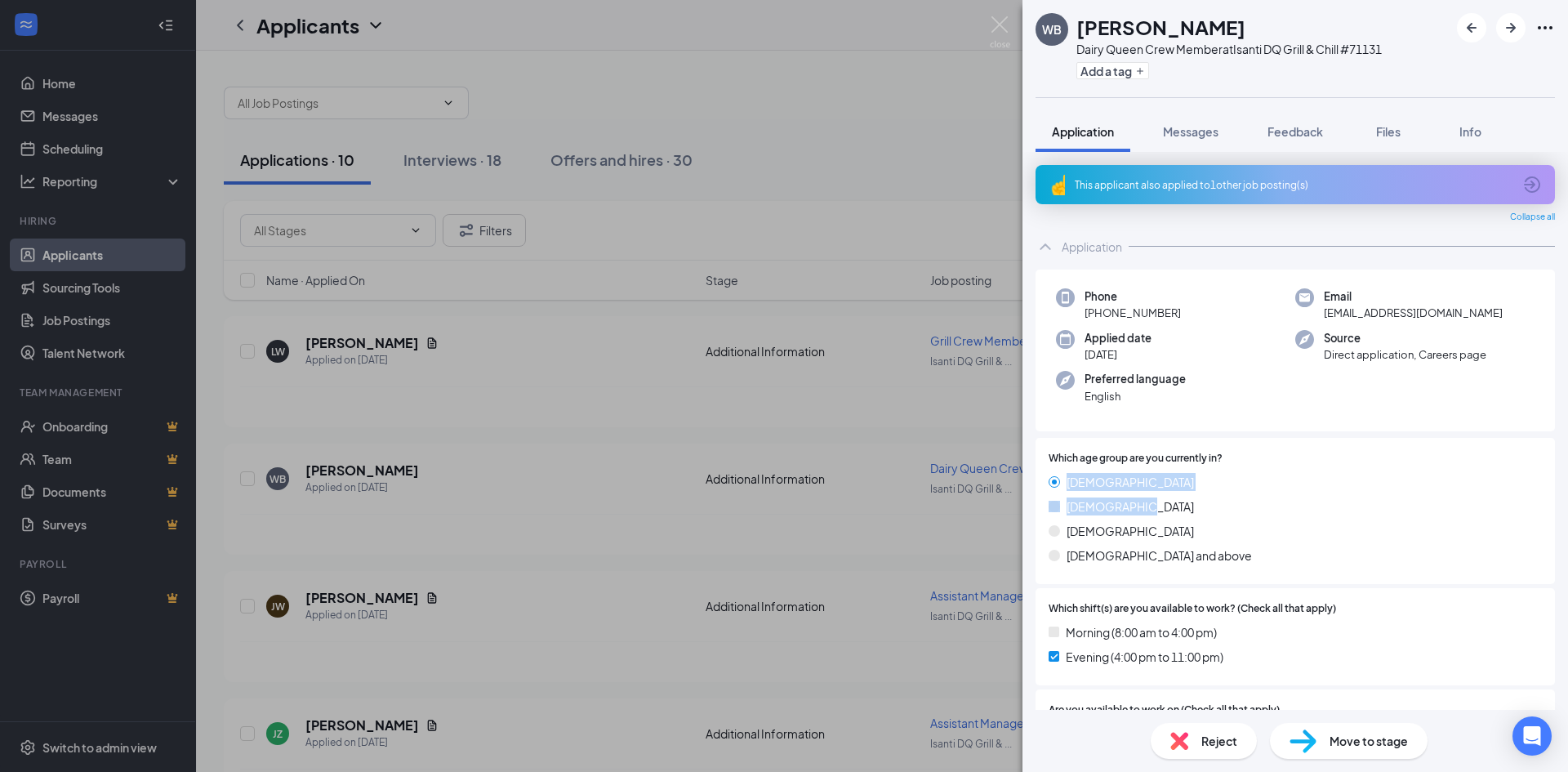
drag, startPoint x: 1066, startPoint y: 486, endPoint x: 1181, endPoint y: 499, distance: 115.7
click at [1181, 499] on div "[DEMOGRAPHIC_DATA] [DEMOGRAPHIC_DATA] [DEMOGRAPHIC_DATA] [DEMOGRAPHIC_DATA] and…" at bounding box center [1295, 522] width 493 height 98
click at [1186, 497] on div "[DEMOGRAPHIC_DATA] [DEMOGRAPHIC_DATA] [DEMOGRAPHIC_DATA] [DEMOGRAPHIC_DATA] and…" at bounding box center [1295, 522] width 493 height 98
click at [832, 402] on div "WB [PERSON_NAME] Dairy Queen Crew Member at Isanti DQ Grill & Chill #71131 Add …" at bounding box center [784, 386] width 1568 height 772
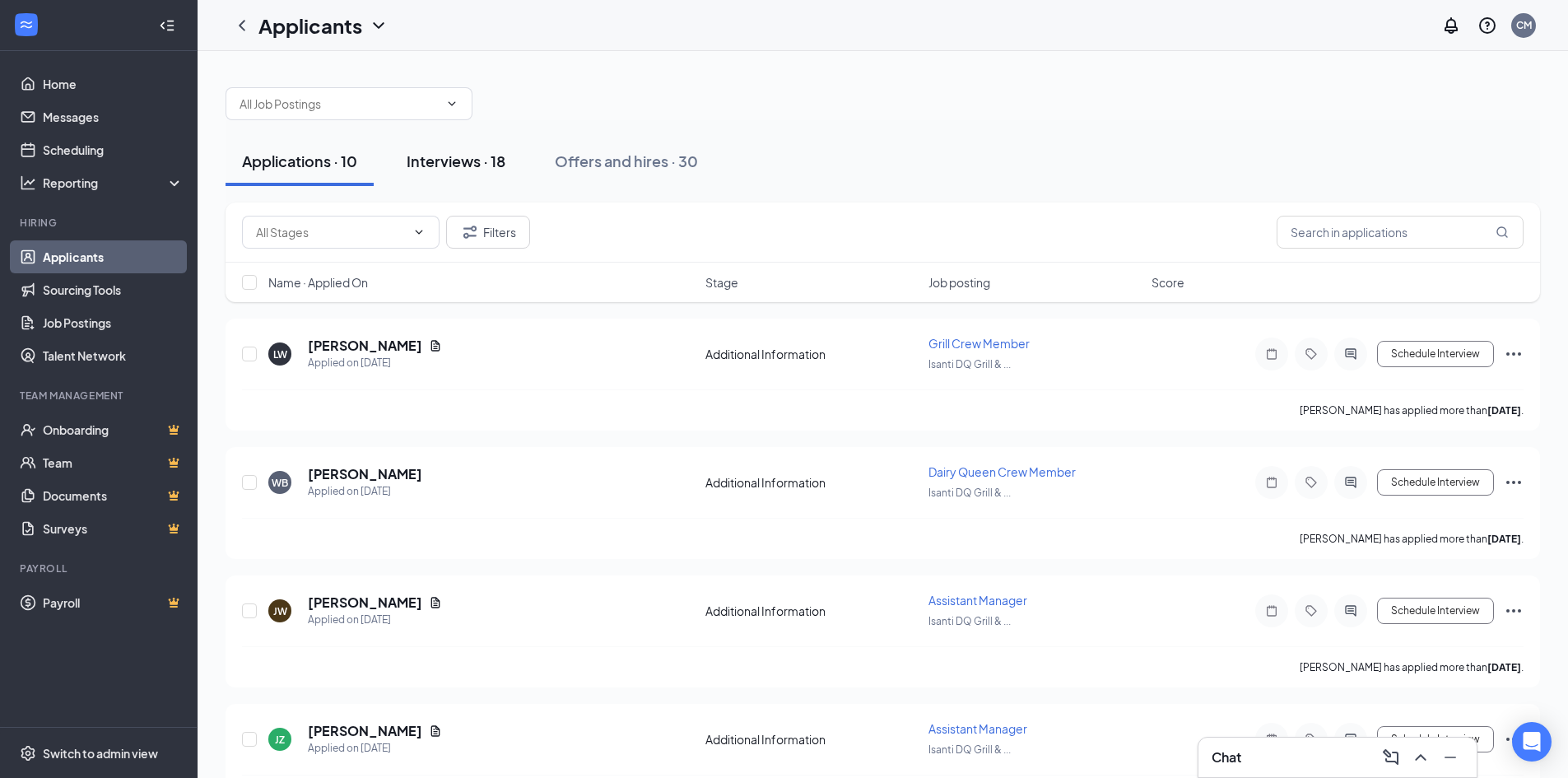
drag, startPoint x: 495, startPoint y: 168, endPoint x: 505, endPoint y: 168, distance: 10.0
click at [505, 168] on div "Interviews · 18" at bounding box center [456, 161] width 99 height 20
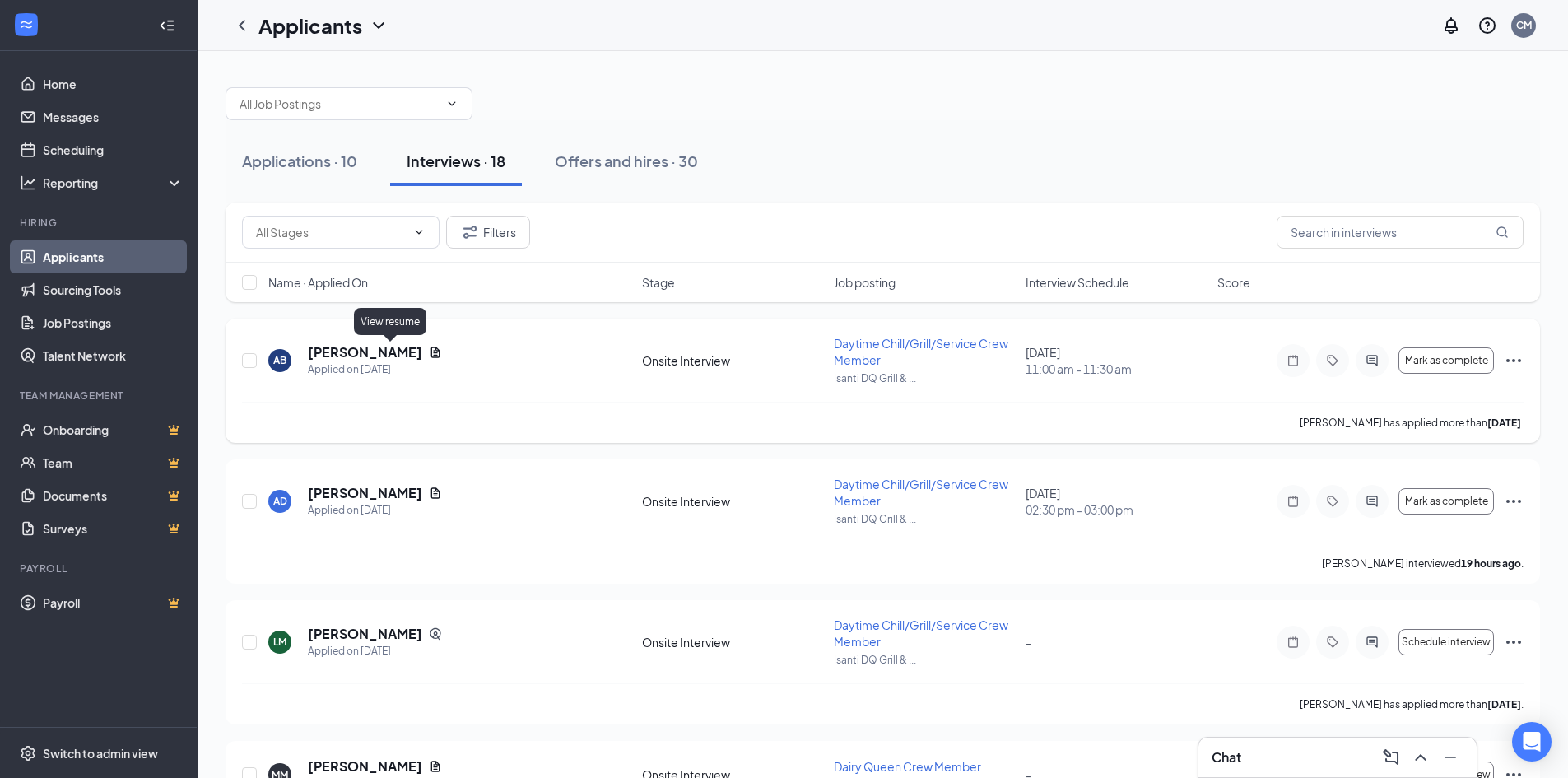
click at [429, 356] on icon "Document" at bounding box center [435, 352] width 13 height 13
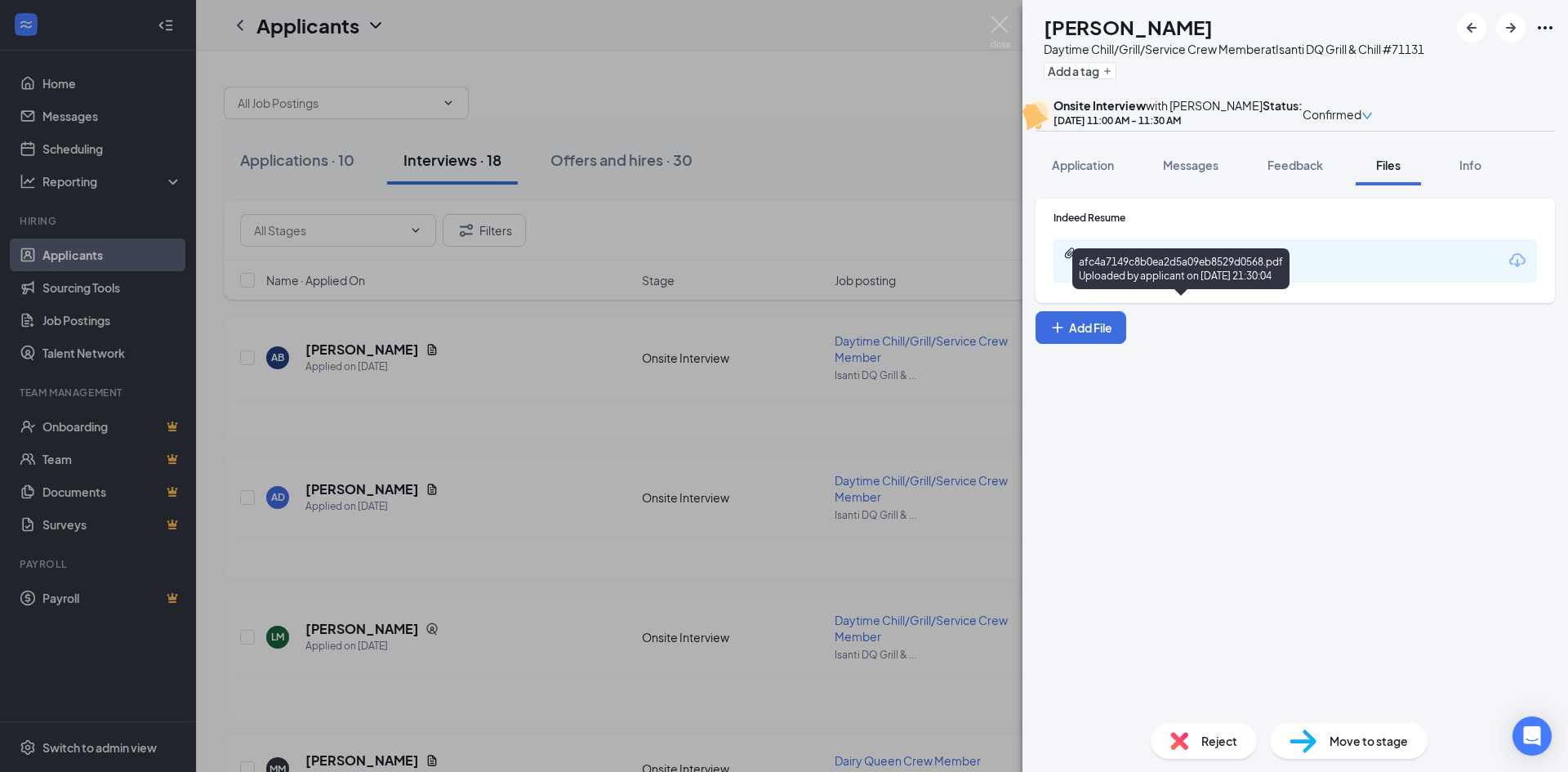
click at [1160, 275] on div "Uploaded by applicant on [DATE] 21:30:04" at bounding box center [1206, 268] width 245 height 13
click at [877, 113] on div "AB [PERSON_NAME] Daytime Chill/Grill/Service Crew Member at Isanti DQ Grill & C…" at bounding box center [784, 386] width 1568 height 772
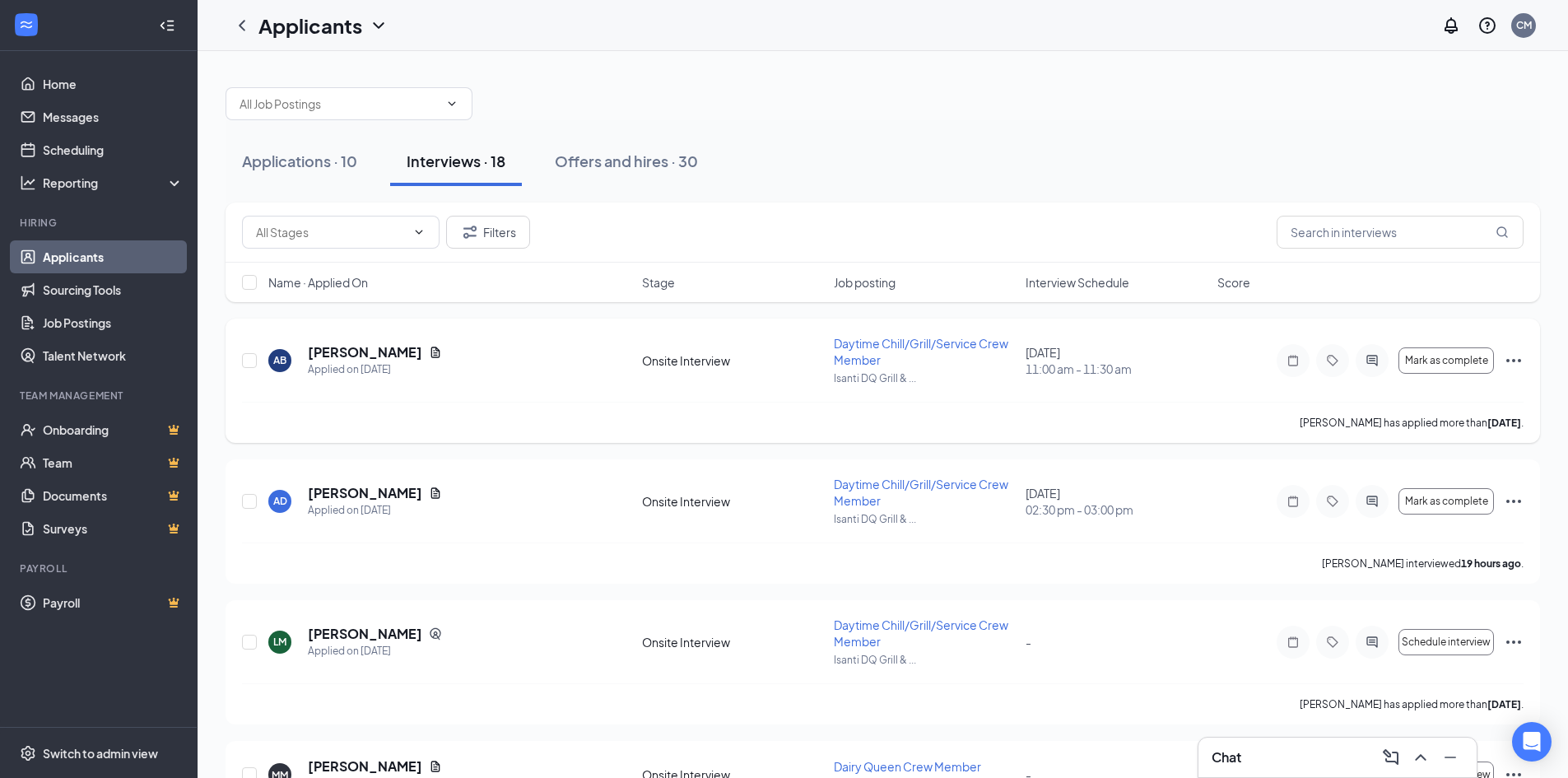
click at [522, 397] on div "AB [PERSON_NAME] Applied on [DATE] Onsite Interview Daytime Chill/Grill/Service…" at bounding box center [882, 369] width 1281 height 66
drag, startPoint x: 640, startPoint y: 362, endPoint x: 784, endPoint y: 365, distance: 144.0
click at [784, 365] on div "AB [PERSON_NAME] Applied on [DATE] Onsite Interview Daytime Chill/Grill/Service…" at bounding box center [882, 369] width 1281 height 66
click at [784, 371] on div "AB [PERSON_NAME] Applied on [DATE] Onsite Interview Daytime Chill/Grill/Service…" at bounding box center [882, 369] width 1281 height 66
drag, startPoint x: 741, startPoint y: 360, endPoint x: 579, endPoint y: 365, distance: 162.1
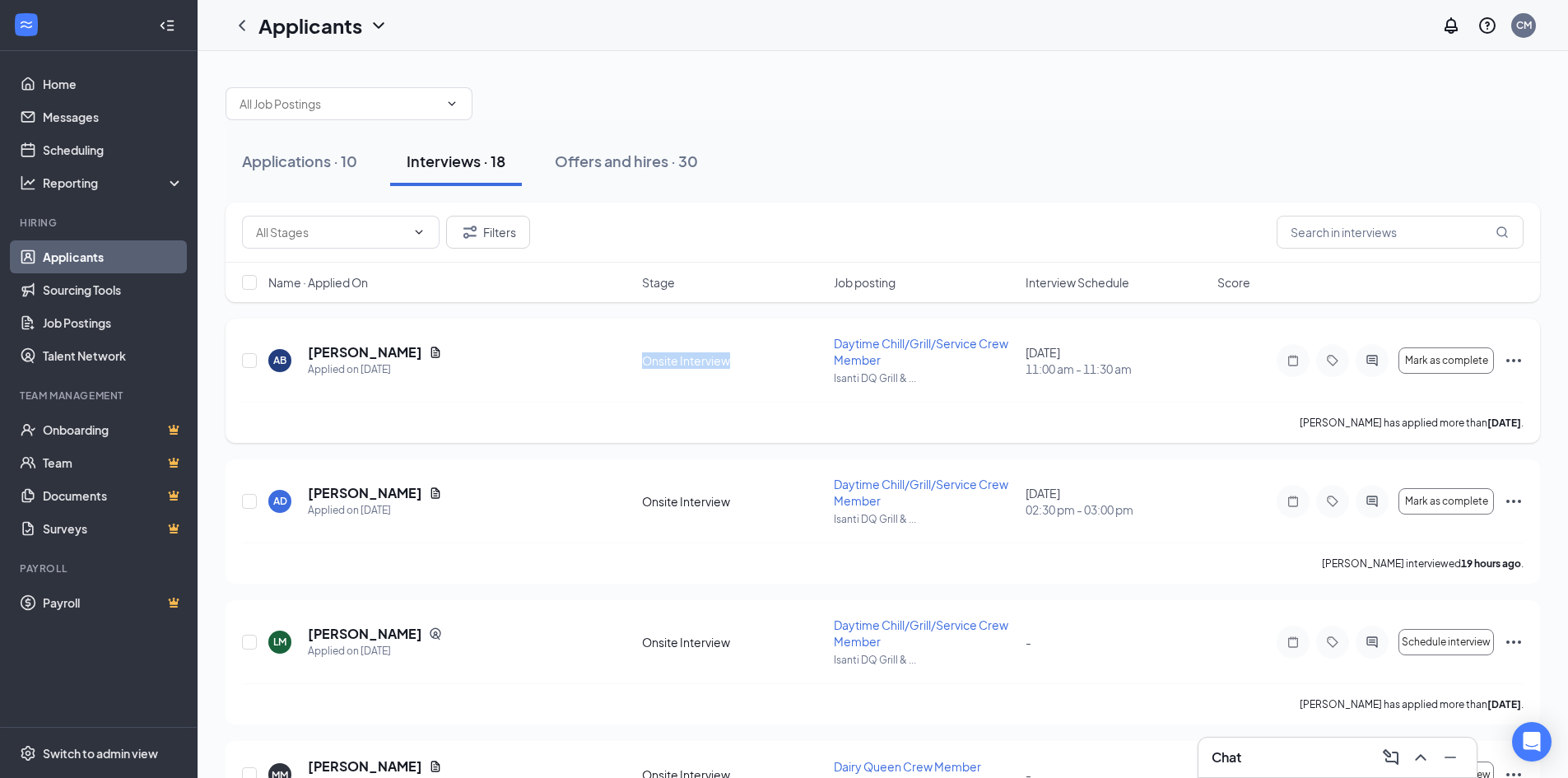
click at [579, 365] on div "AB [PERSON_NAME] Applied on [DATE] Onsite Interview Daytime Chill/Grill/Service…" at bounding box center [882, 369] width 1281 height 66
click at [579, 364] on div "AB [PERSON_NAME] Applied on [DATE]" at bounding box center [450, 360] width 364 height 35
click at [328, 351] on h5 "[PERSON_NAME]" at bounding box center [365, 352] width 114 height 18
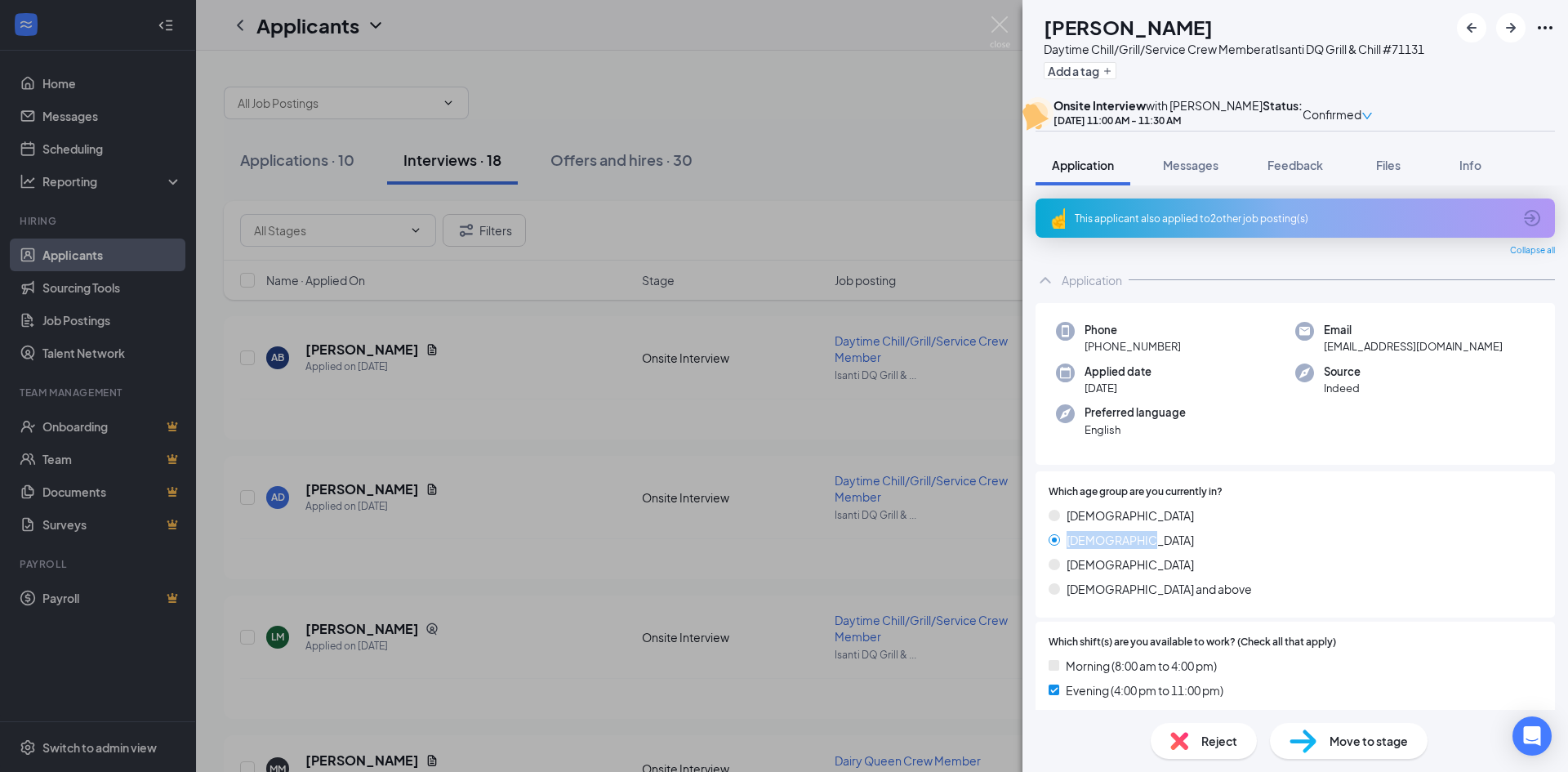
drag, startPoint x: 1067, startPoint y: 594, endPoint x: 1172, endPoint y: 594, distance: 105.0
click at [1172, 549] on div "[DEMOGRAPHIC_DATA]" at bounding box center [1295, 540] width 493 height 18
click at [1177, 549] on div "[DEMOGRAPHIC_DATA]" at bounding box center [1295, 540] width 493 height 18
click at [1103, 549] on span "[DEMOGRAPHIC_DATA]" at bounding box center [1130, 540] width 128 height 18
drag, startPoint x: 1068, startPoint y: 593, endPoint x: 1162, endPoint y: 610, distance: 95.5
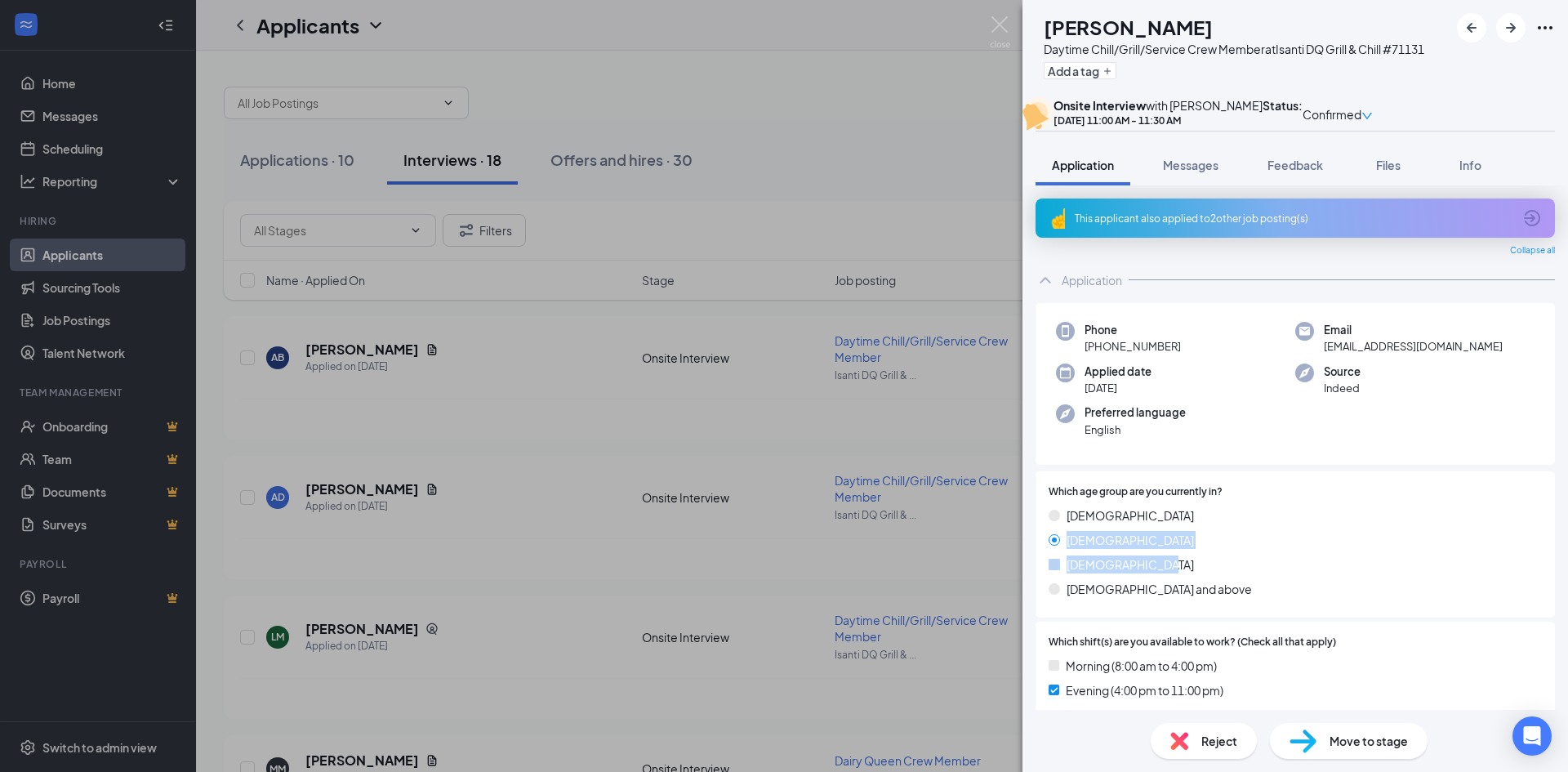
click at [1162, 605] on div "[DEMOGRAPHIC_DATA] [DEMOGRAPHIC_DATA] [DEMOGRAPHIC_DATA] [DEMOGRAPHIC_DATA] and…" at bounding box center [1295, 556] width 493 height 98
click at [1175, 574] on div "[DEMOGRAPHIC_DATA]" at bounding box center [1295, 564] width 493 height 18
click at [1189, 602] on div "[DEMOGRAPHIC_DATA] [DEMOGRAPHIC_DATA] [DEMOGRAPHIC_DATA] [DEMOGRAPHIC_DATA] and…" at bounding box center [1295, 556] width 493 height 98
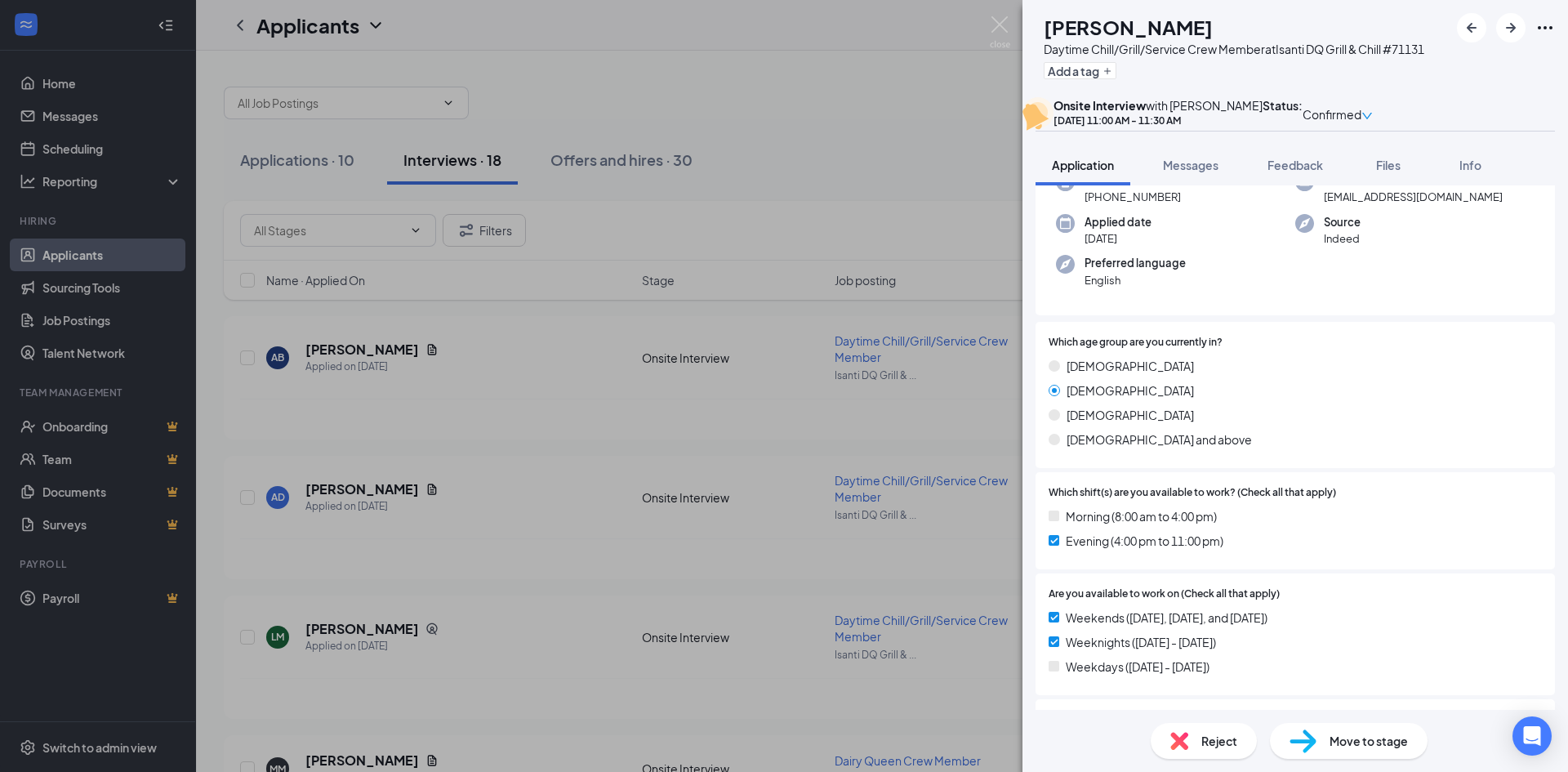
scroll to position [163, 0]
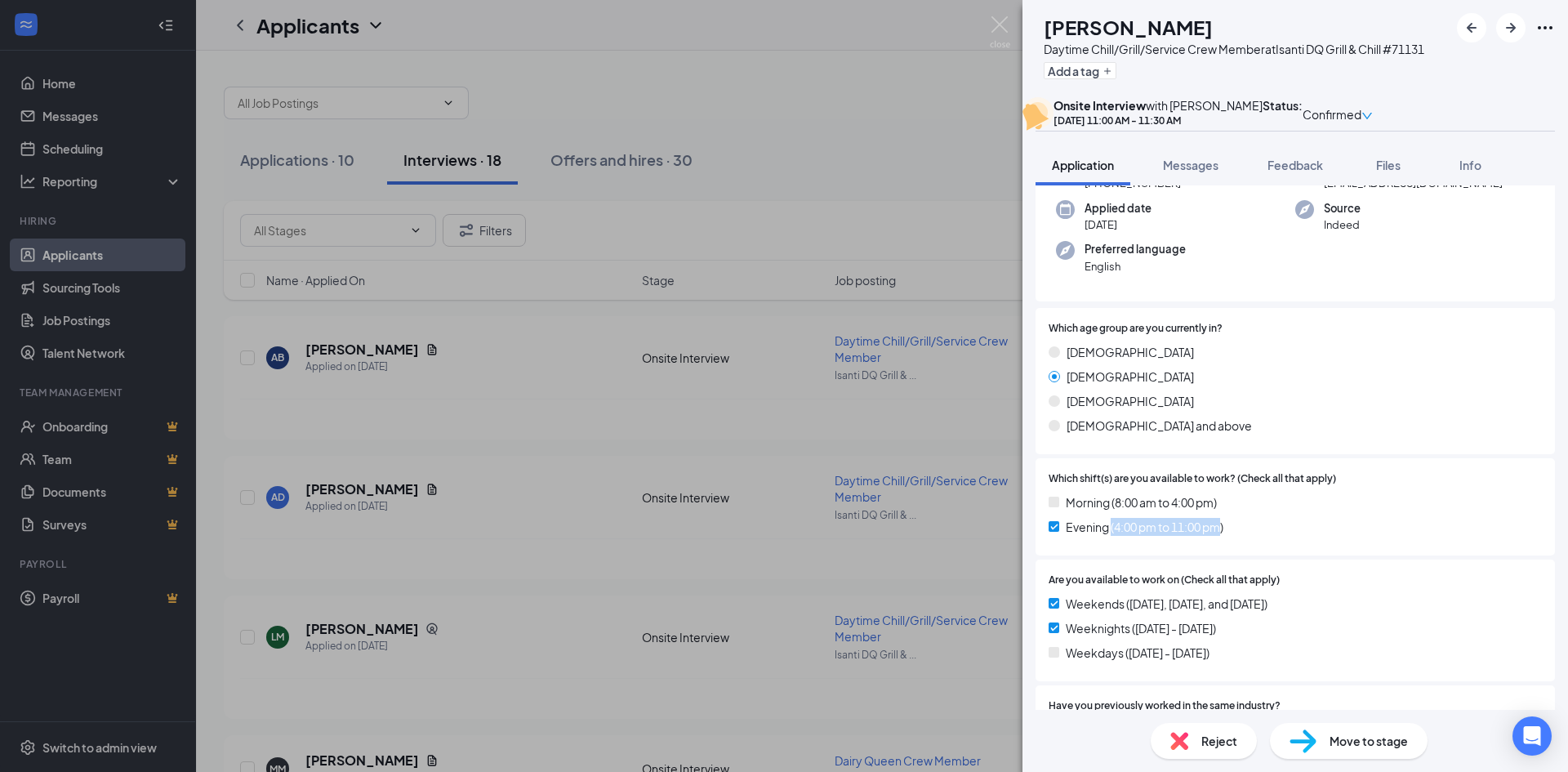
drag, startPoint x: 1112, startPoint y: 581, endPoint x: 1223, endPoint y: 590, distance: 111.4
click at [1223, 542] on div "Morning (8:00 am to 4:00 pm) Evening (4:00 pm to 11:00 pm)" at bounding box center [1295, 518] width 493 height 49
click at [1225, 542] on div "Morning (8:00 am to 4:00 pm) Evening (4:00 pm to 11:00 pm)" at bounding box center [1295, 518] width 493 height 49
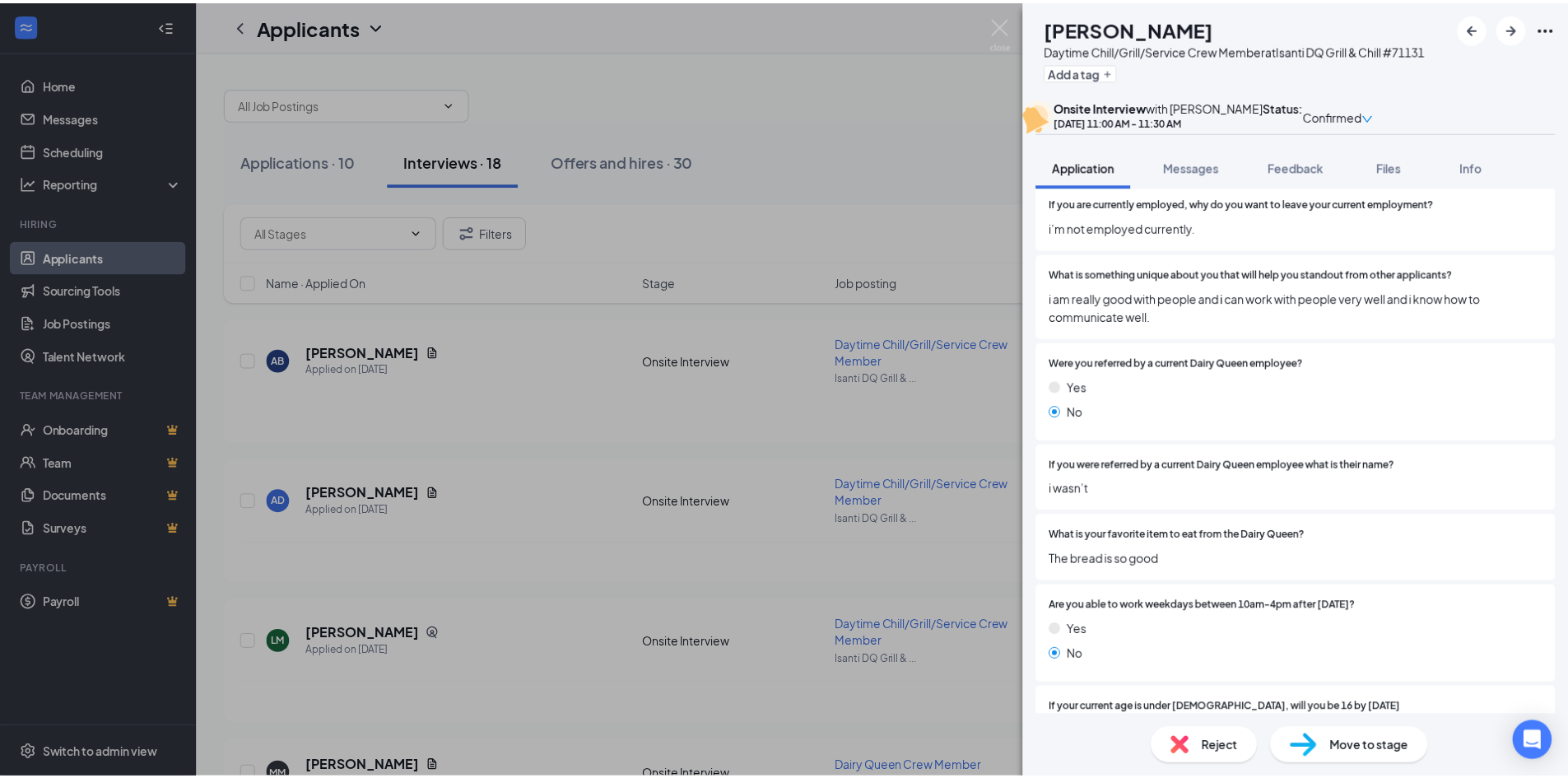
scroll to position [1527, 0]
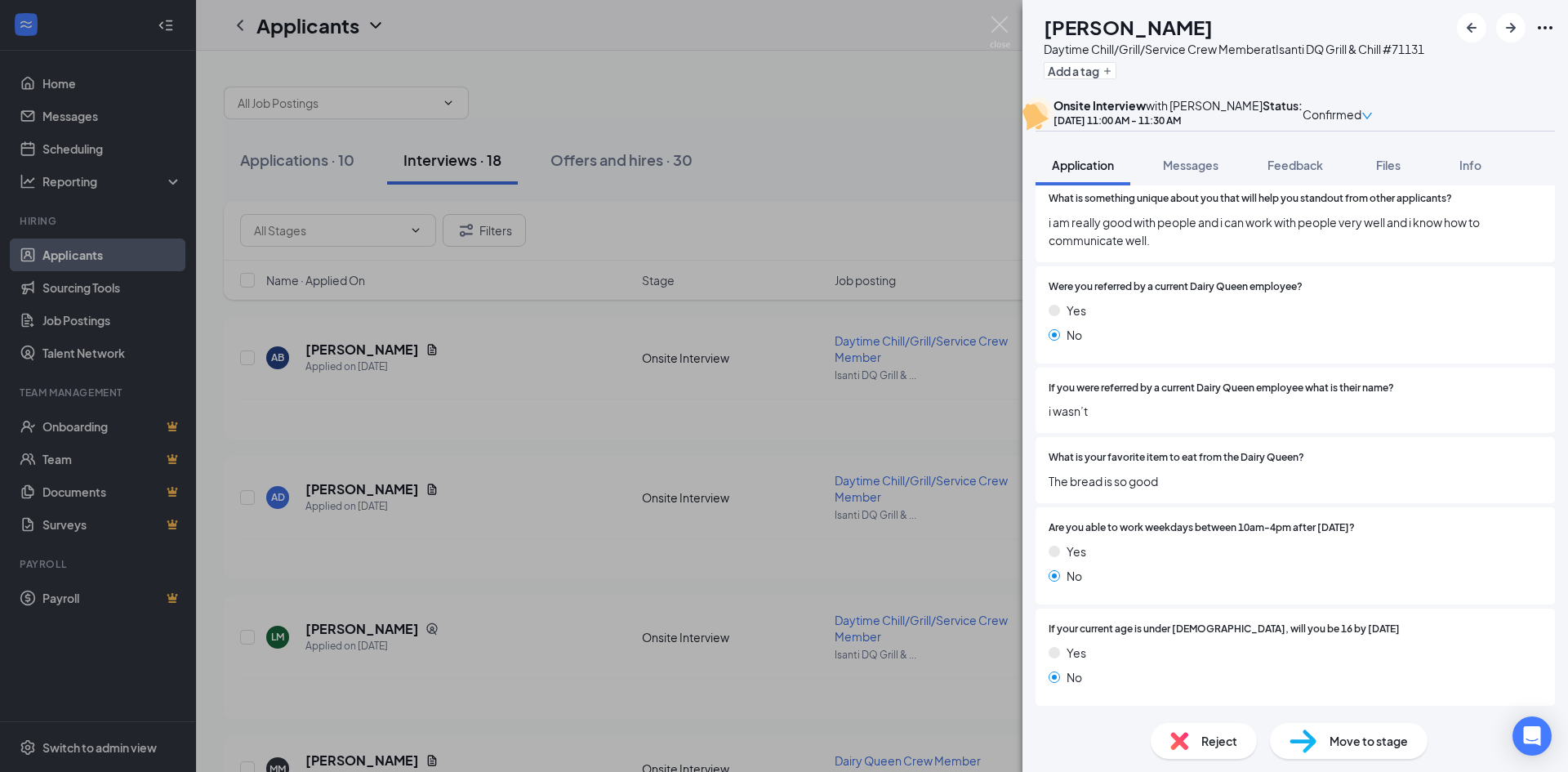
click at [1051, 414] on span "i wasn’t" at bounding box center [1295, 410] width 493 height 18
click at [1245, 400] on div "If you were referred by a current Dairy Queen employee what is their name? i wa…" at bounding box center [1295, 400] width 493 height 40
click at [1131, 486] on span "The bread is so good" at bounding box center [1295, 481] width 493 height 18
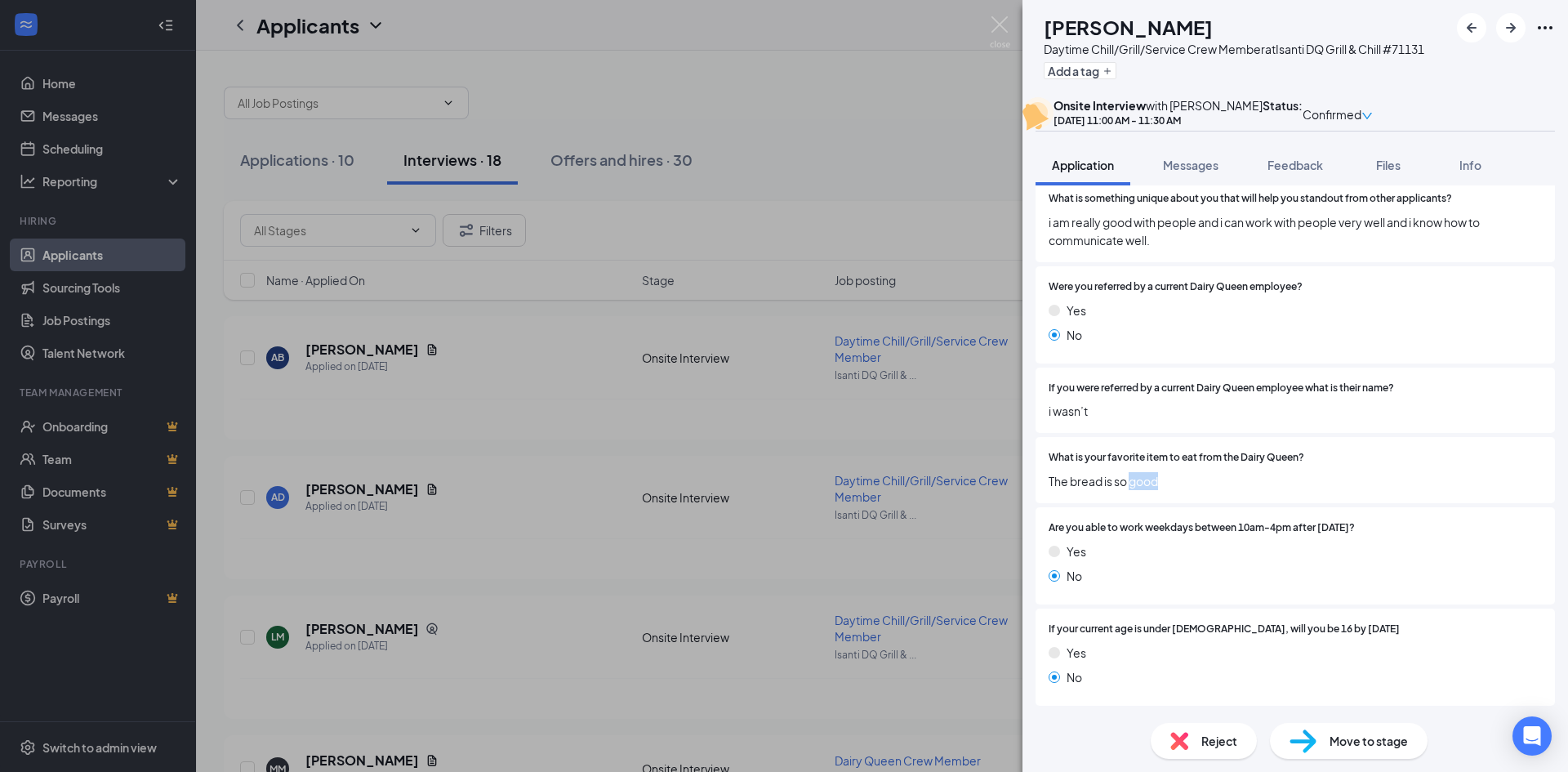
click at [1130, 486] on span "The bread is so good" at bounding box center [1295, 481] width 493 height 18
click at [1233, 477] on span "The bread is so good" at bounding box center [1295, 481] width 493 height 18
click at [1158, 588] on div "Yes No" at bounding box center [1295, 567] width 493 height 49
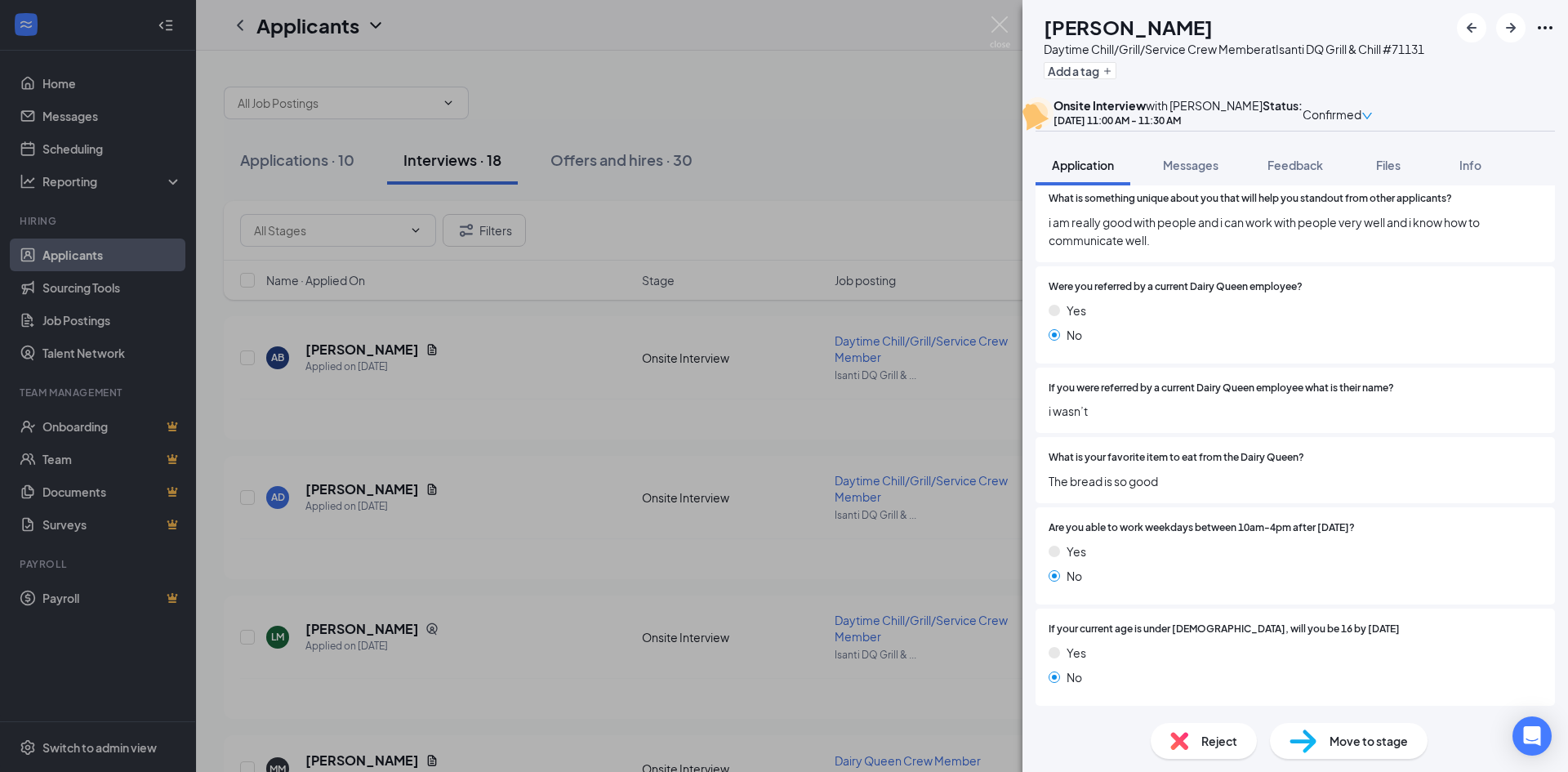
click at [1158, 588] on div "Yes No" at bounding box center [1295, 567] width 493 height 49
click at [1239, 516] on div "Are you able to work weekdays between 10am-4pm after [DATE]? Yes No" at bounding box center [1294, 556] width 519 height 97
click at [1233, 488] on span "The bread is so good" at bounding box center [1295, 481] width 493 height 18
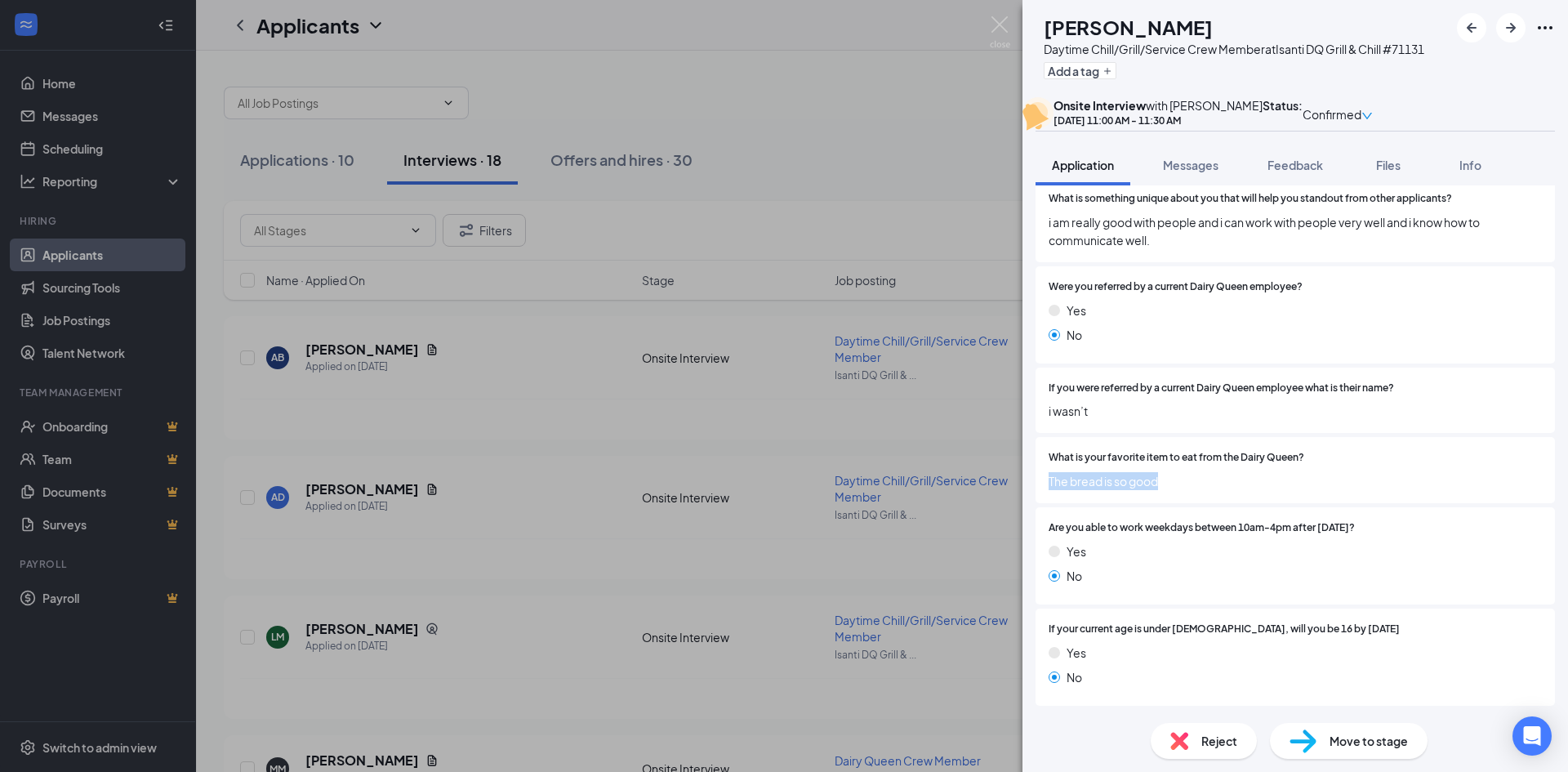
click at [1233, 488] on span "The bread is so good" at bounding box center [1295, 481] width 493 height 18
click at [1284, 481] on span "The bread is so good" at bounding box center [1295, 481] width 493 height 18
drag, startPoint x: 1229, startPoint y: 530, endPoint x: 1411, endPoint y: 523, distance: 182.1
click at [1355, 523] on span "Are you able to work weekdays between 10am-4pm after [DATE]?" at bounding box center [1202, 528] width 307 height 15
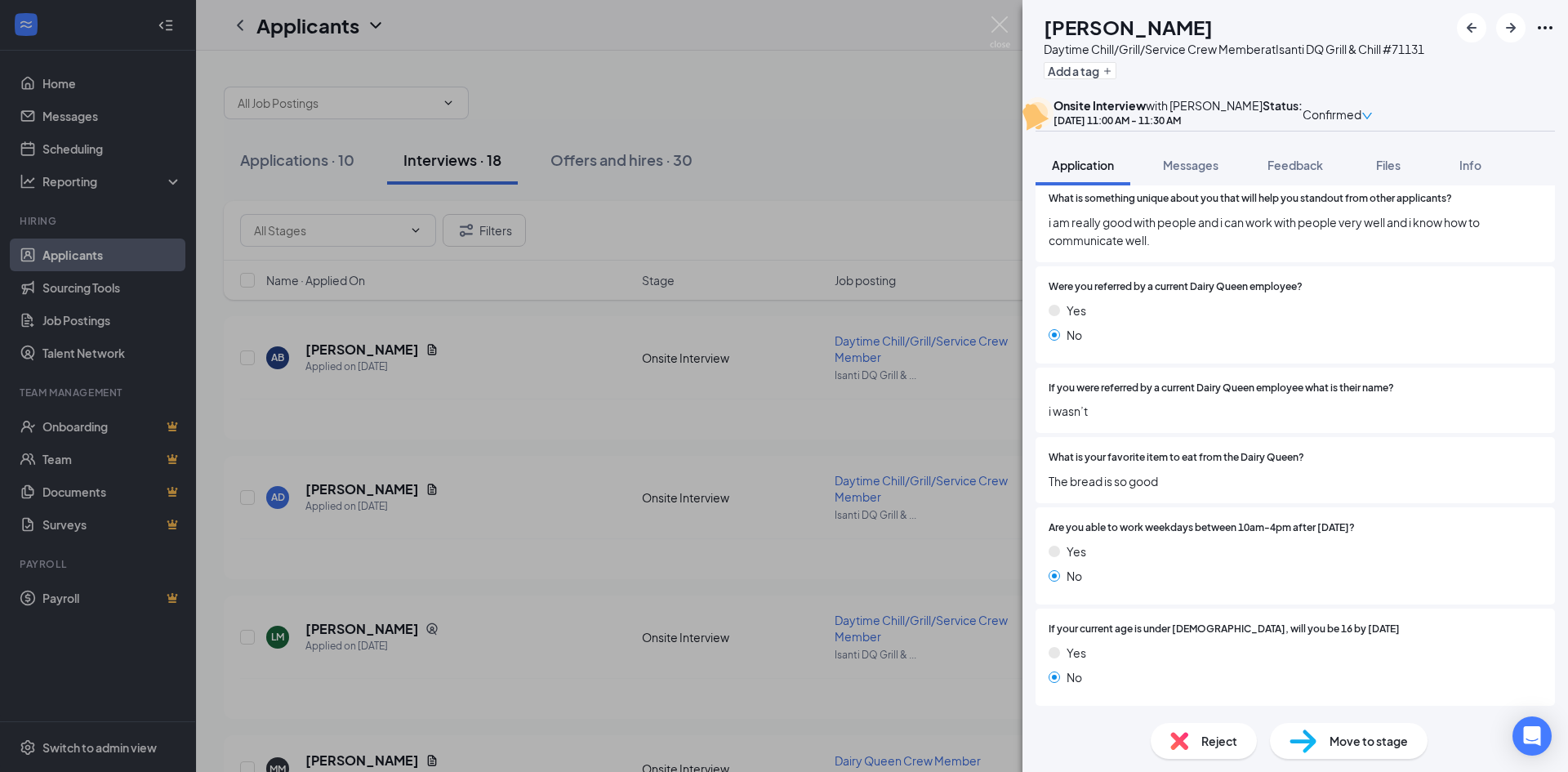
click at [1355, 523] on span "Are you able to work weekdays between 10am-4pm after [DATE]?" at bounding box center [1202, 528] width 307 height 15
click at [1402, 544] on div "Yes" at bounding box center [1295, 551] width 493 height 18
click at [838, 255] on div "AB [PERSON_NAME] Daytime Chill/Grill/Service Crew Member at Isanti DQ Grill & C…" at bounding box center [784, 386] width 1568 height 772
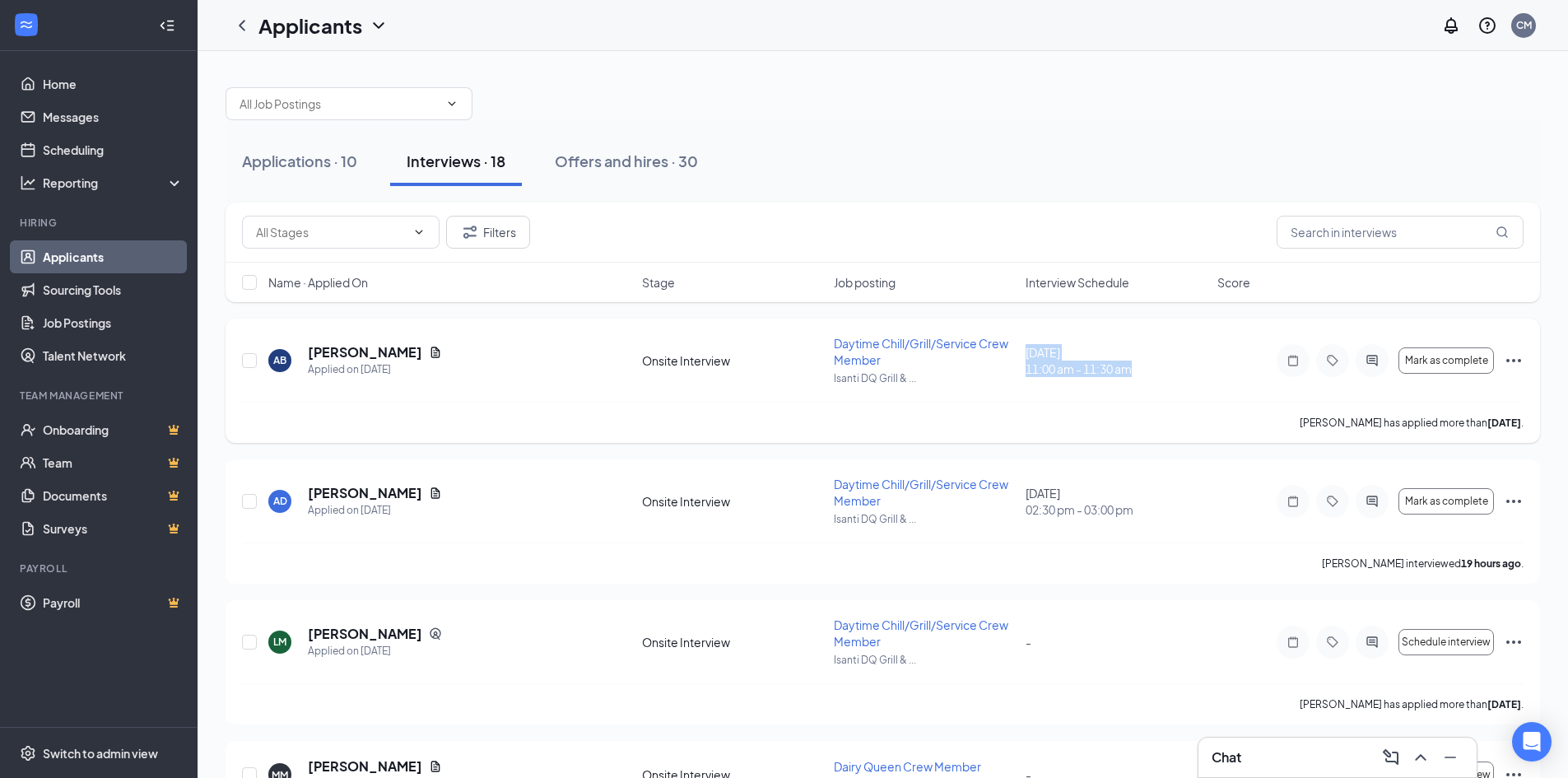
drag, startPoint x: 1023, startPoint y: 351, endPoint x: 1167, endPoint y: 362, distance: 144.4
click at [1167, 362] on div "AB [PERSON_NAME] Applied on [DATE] Onsite Interview Daytime Chill/Grill/Service…" at bounding box center [882, 369] width 1281 height 66
click at [1167, 363] on span "11:00 am - 11:30 am" at bounding box center [1116, 369] width 182 height 16
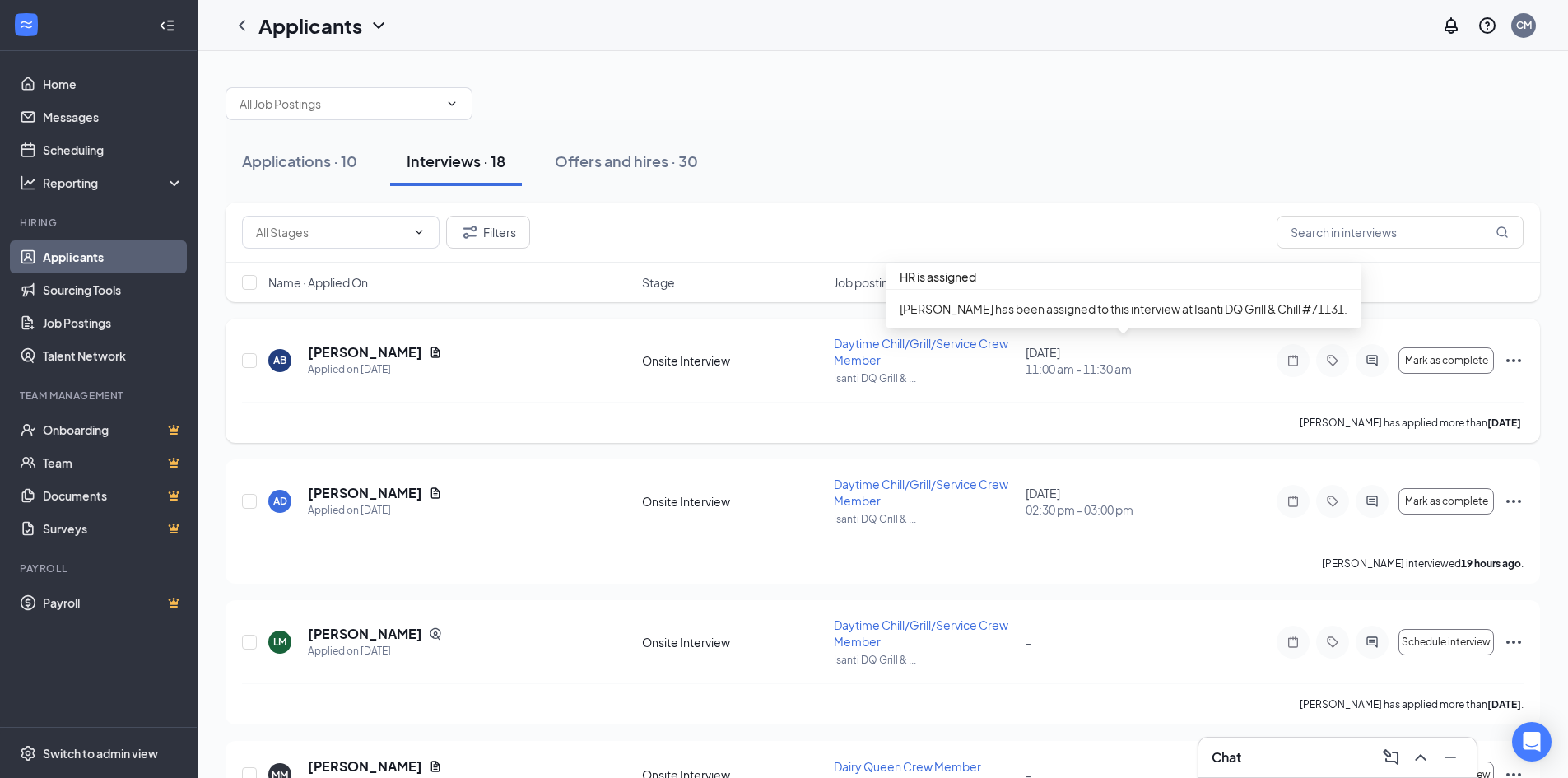
click at [1169, 363] on span "11:00 am - 11:30 am" at bounding box center [1116, 369] width 182 height 16
click at [1016, 357] on div "AB [PERSON_NAME] Applied on [DATE] Onsite Interview Daytime Chill/Grill/Service…" at bounding box center [882, 369] width 1281 height 66
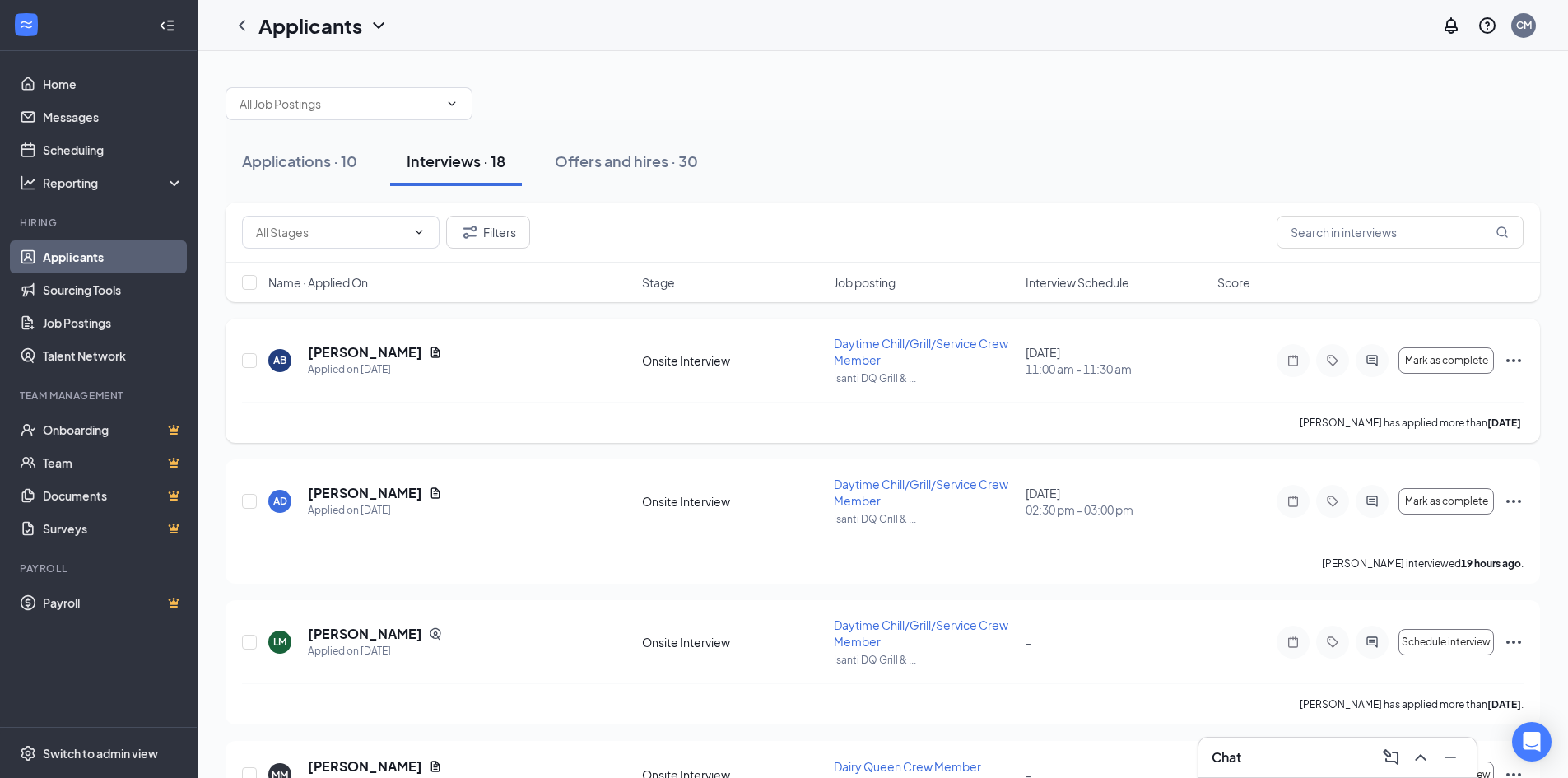
click at [1016, 357] on div "AB [PERSON_NAME] Applied on [DATE] Onsite Interview Daytime Chill/Grill/Service…" at bounding box center [882, 369] width 1281 height 66
click at [1101, 375] on span "11:00 am - 11:30 am" at bounding box center [1116, 369] width 182 height 16
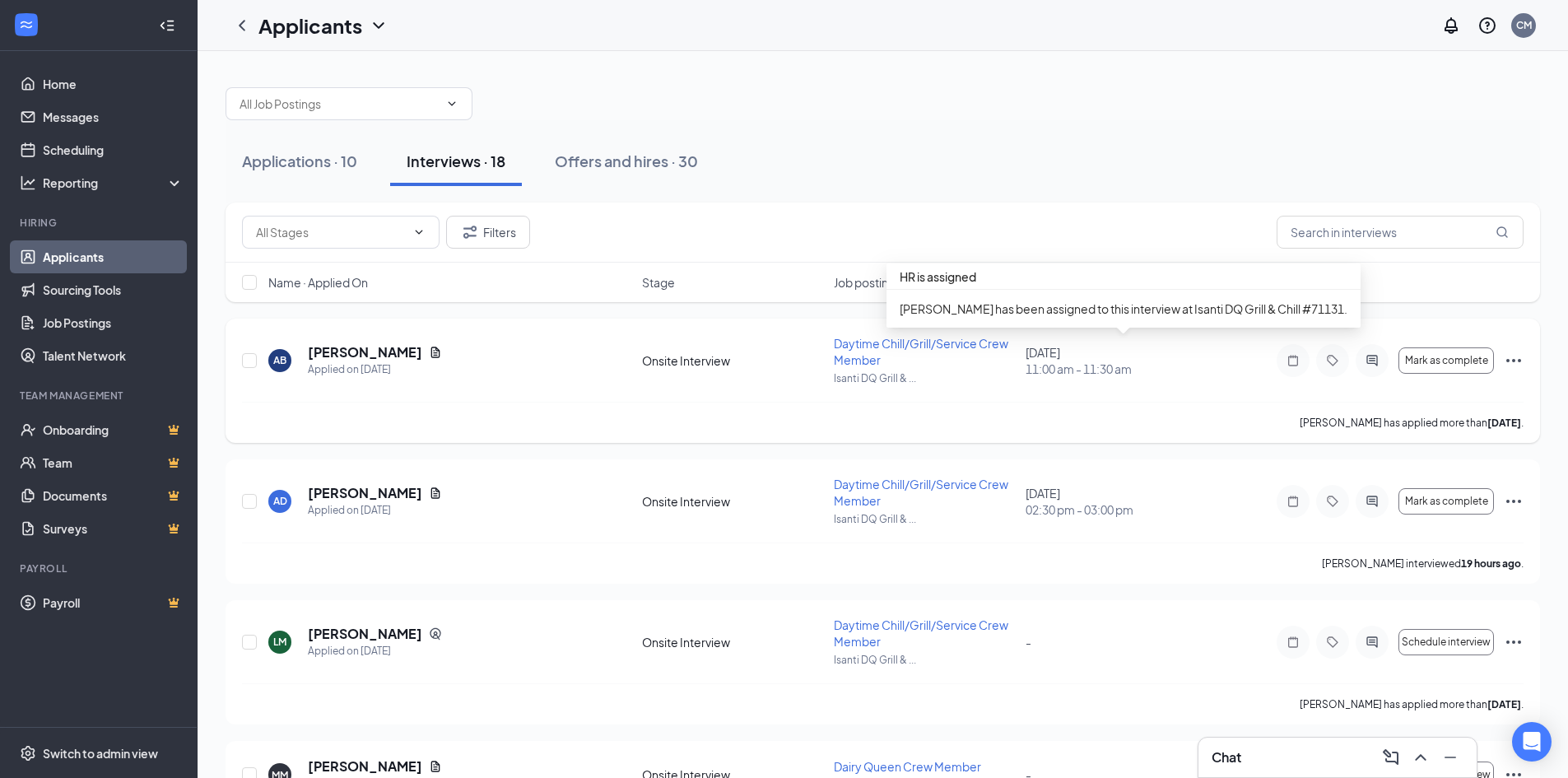
drag, startPoint x: 1027, startPoint y: 365, endPoint x: 1098, endPoint y: 386, distance: 74.0
click at [1045, 369] on span "11:00 am - 11:30 am" at bounding box center [1116, 369] width 182 height 16
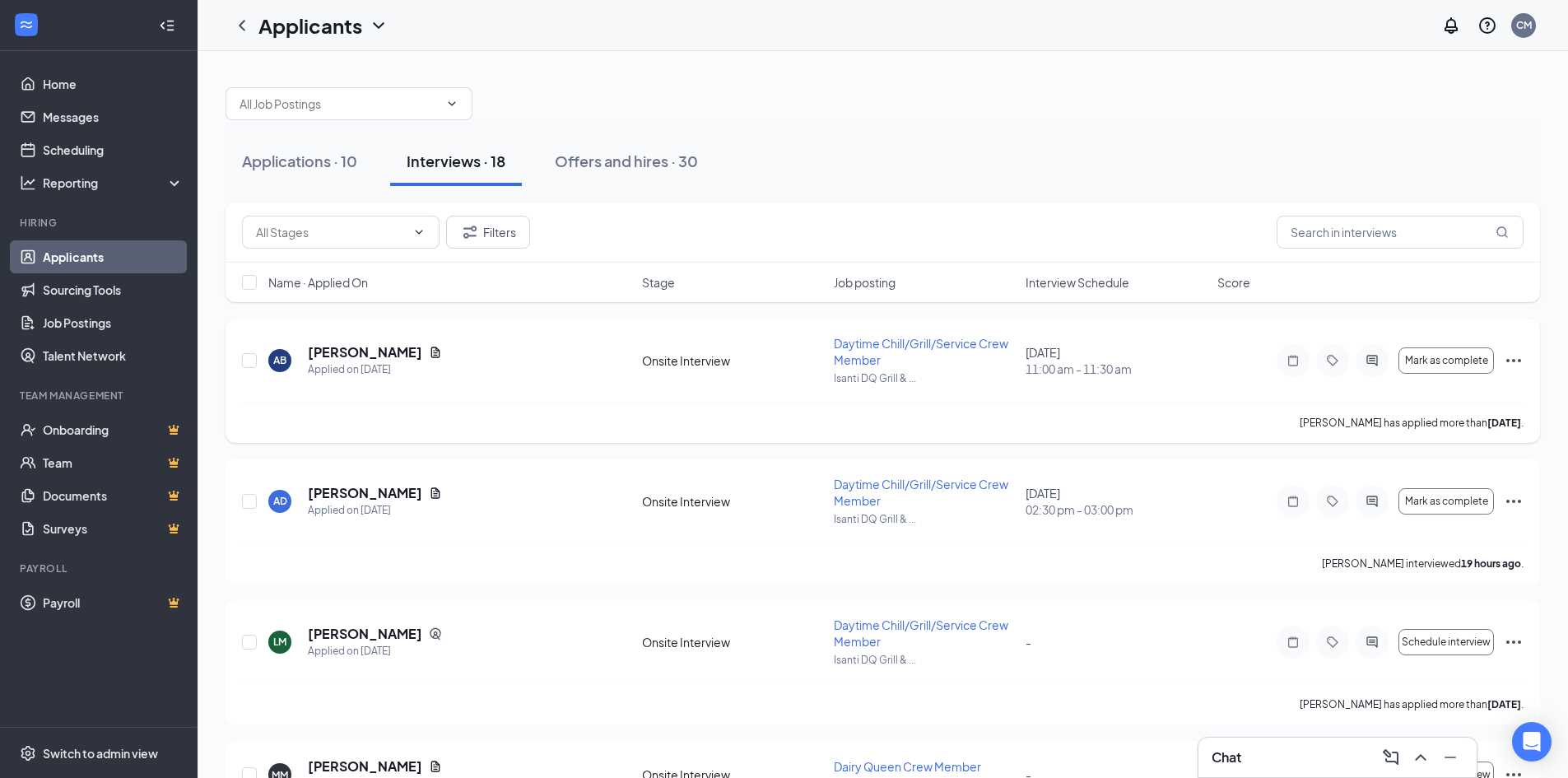
click at [1071, 374] on span "11:00 am - 11:30 am" at bounding box center [1116, 369] width 182 height 16
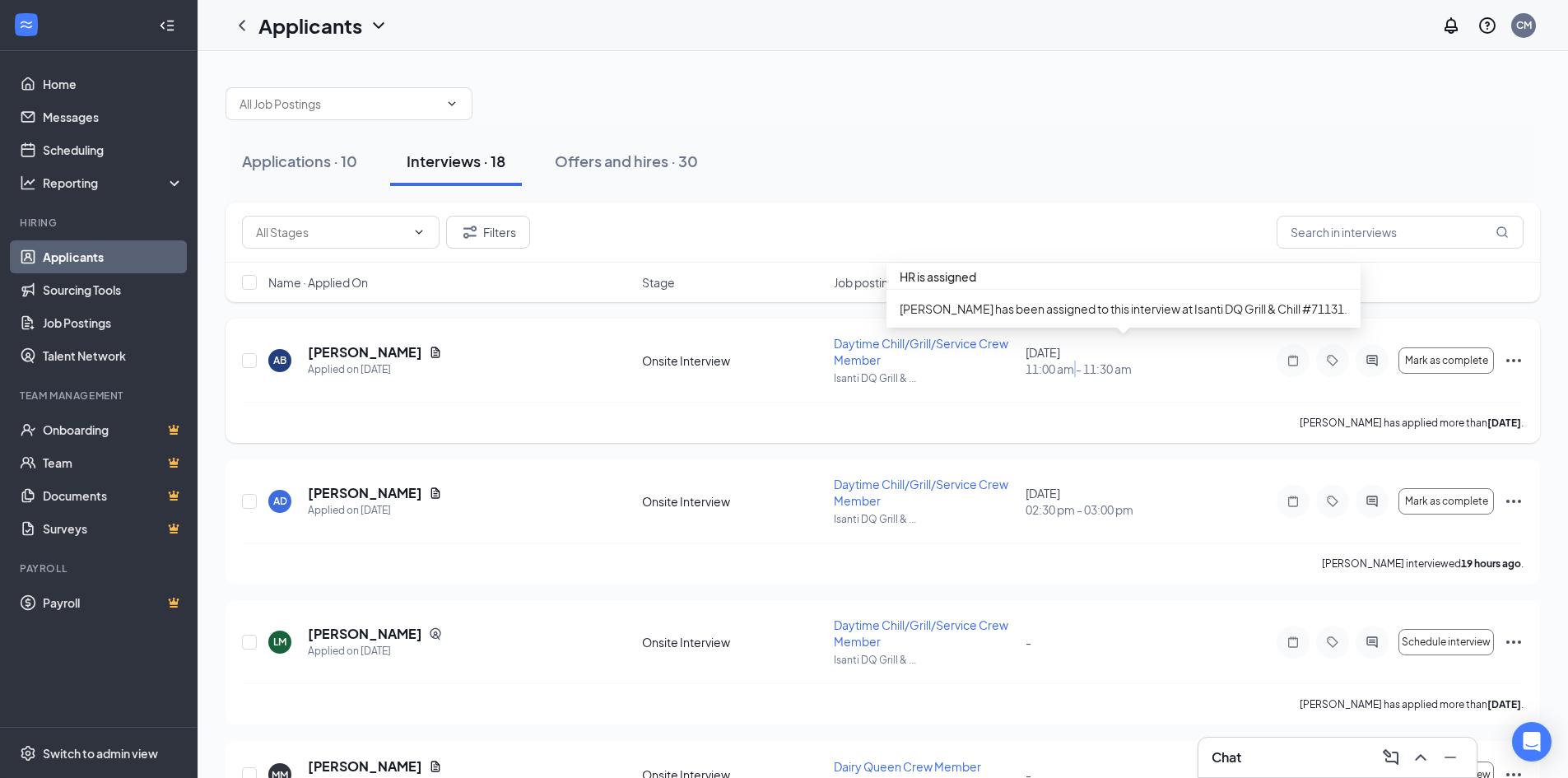
click at [1071, 374] on span "11:00 am - 11:30 am" at bounding box center [1116, 369] width 182 height 16
click at [1079, 358] on div "[DATE] 11:00 am - 11:30 am" at bounding box center [1116, 360] width 182 height 33
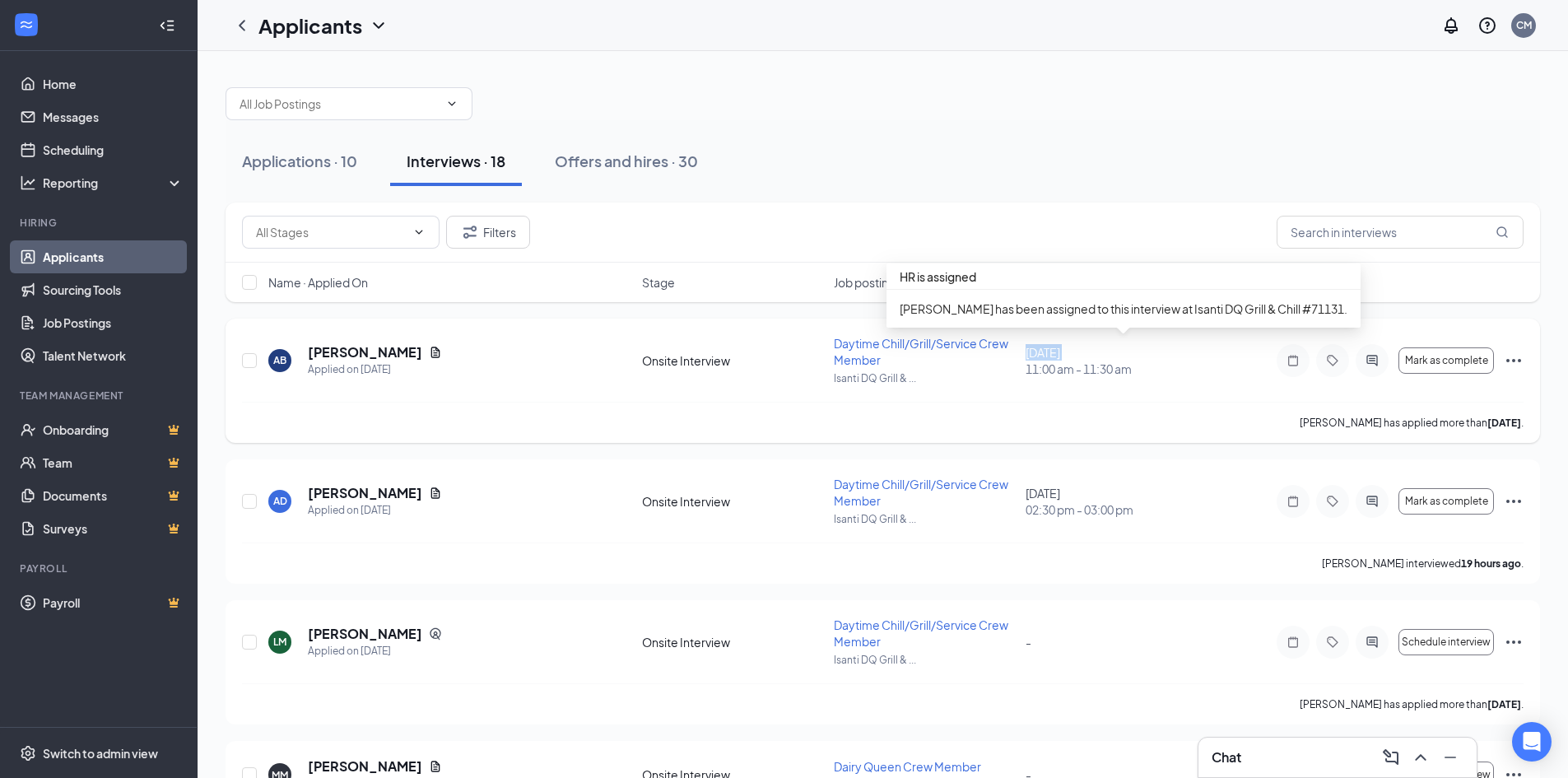
click at [1079, 358] on div "[DATE] 11:00 am - 11:30 am" at bounding box center [1116, 360] width 182 height 33
click at [1083, 377] on div "AB [PERSON_NAME] Applied on [DATE] Onsite Interview Daytime Chill/Grill/Service…" at bounding box center [882, 369] width 1281 height 66
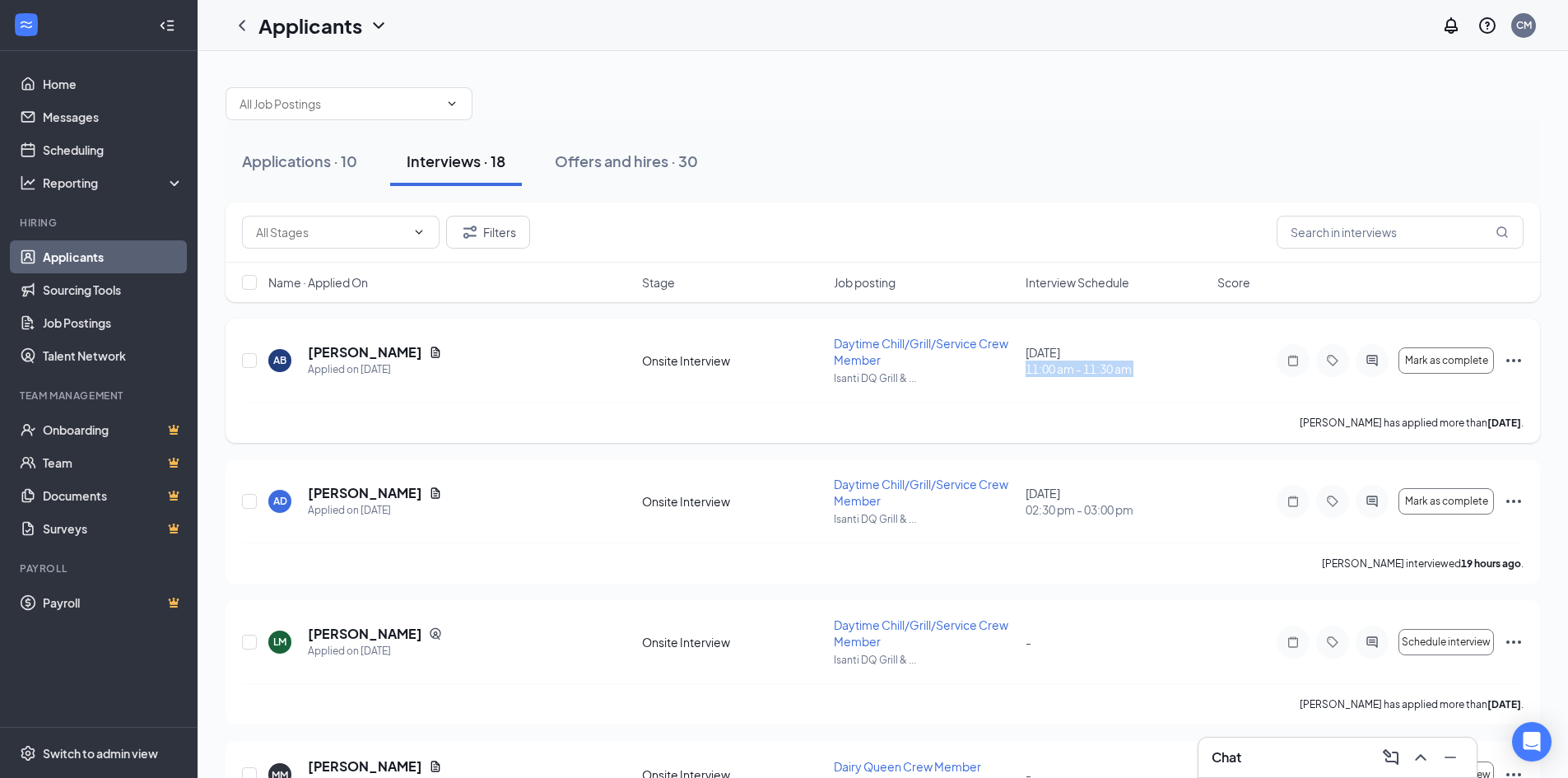
click at [1083, 377] on div "AB [PERSON_NAME] Applied on [DATE] Onsite Interview Daytime Chill/Grill/Service…" at bounding box center [882, 369] width 1281 height 66
click at [1125, 382] on div "AB [PERSON_NAME] Applied on [DATE] Onsite Interview Daytime Chill/Grill/Service…" at bounding box center [882, 369] width 1281 height 66
click at [1514, 360] on icon "Ellipses" at bounding box center [1513, 361] width 14 height 3
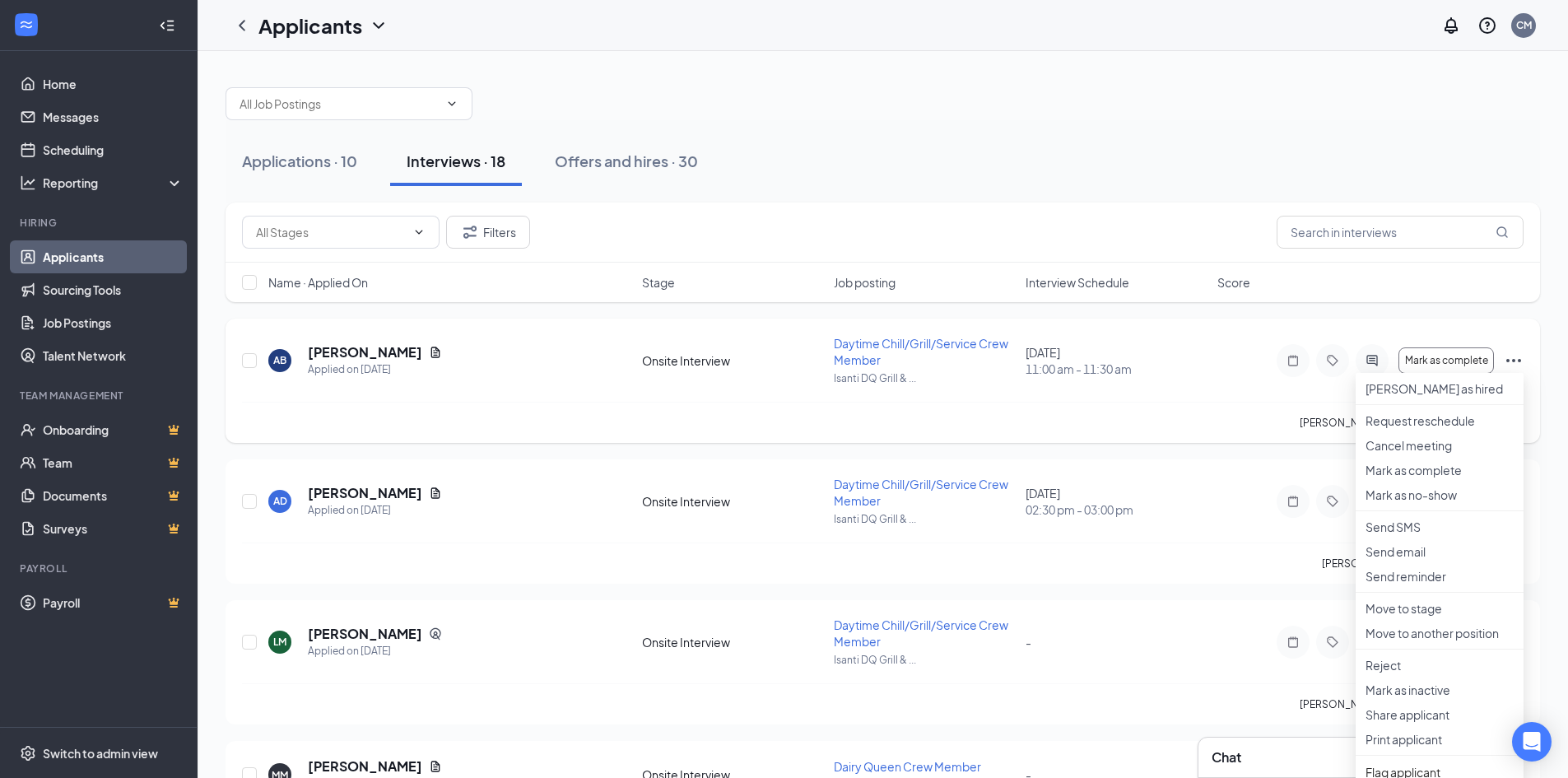
click at [1118, 383] on div "AB [PERSON_NAME] Applied on [DATE] Onsite Interview Daytime Chill/Grill/Service…" at bounding box center [882, 369] width 1281 height 66
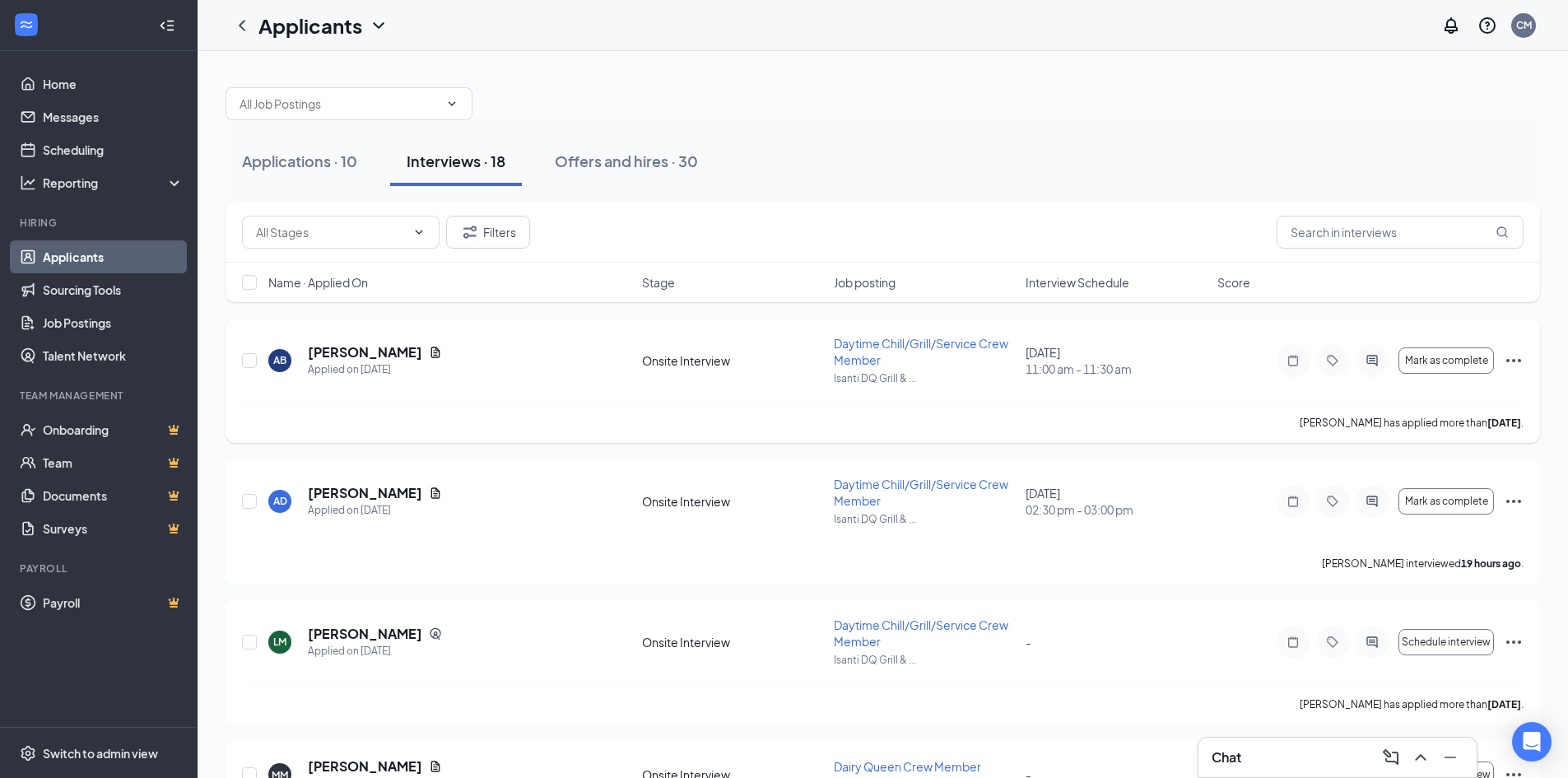
click at [1519, 360] on icon "Ellipses" at bounding box center [1513, 361] width 14 height 3
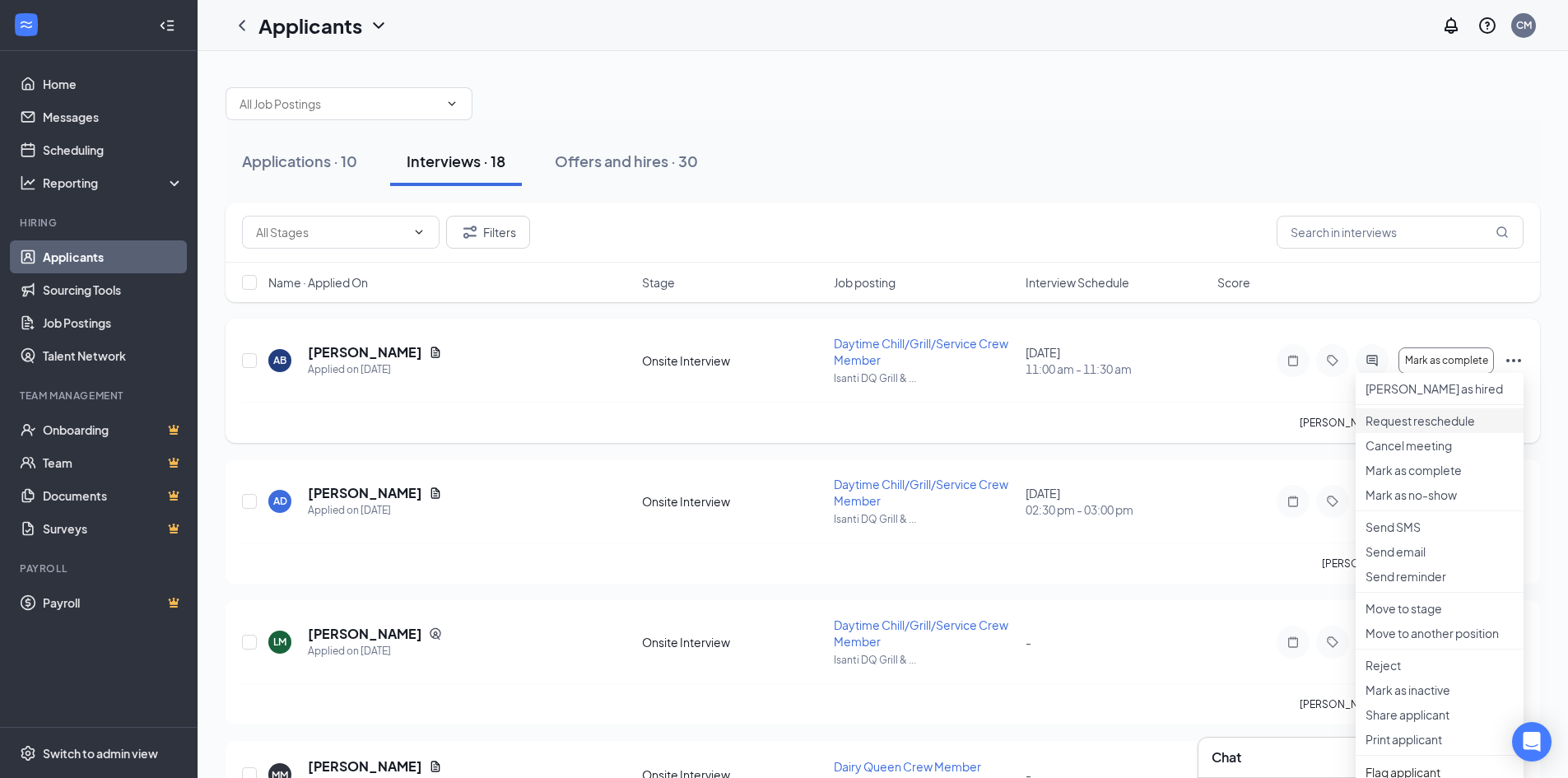
click at [1415, 429] on p "Request reschedule" at bounding box center [1440, 420] width 148 height 16
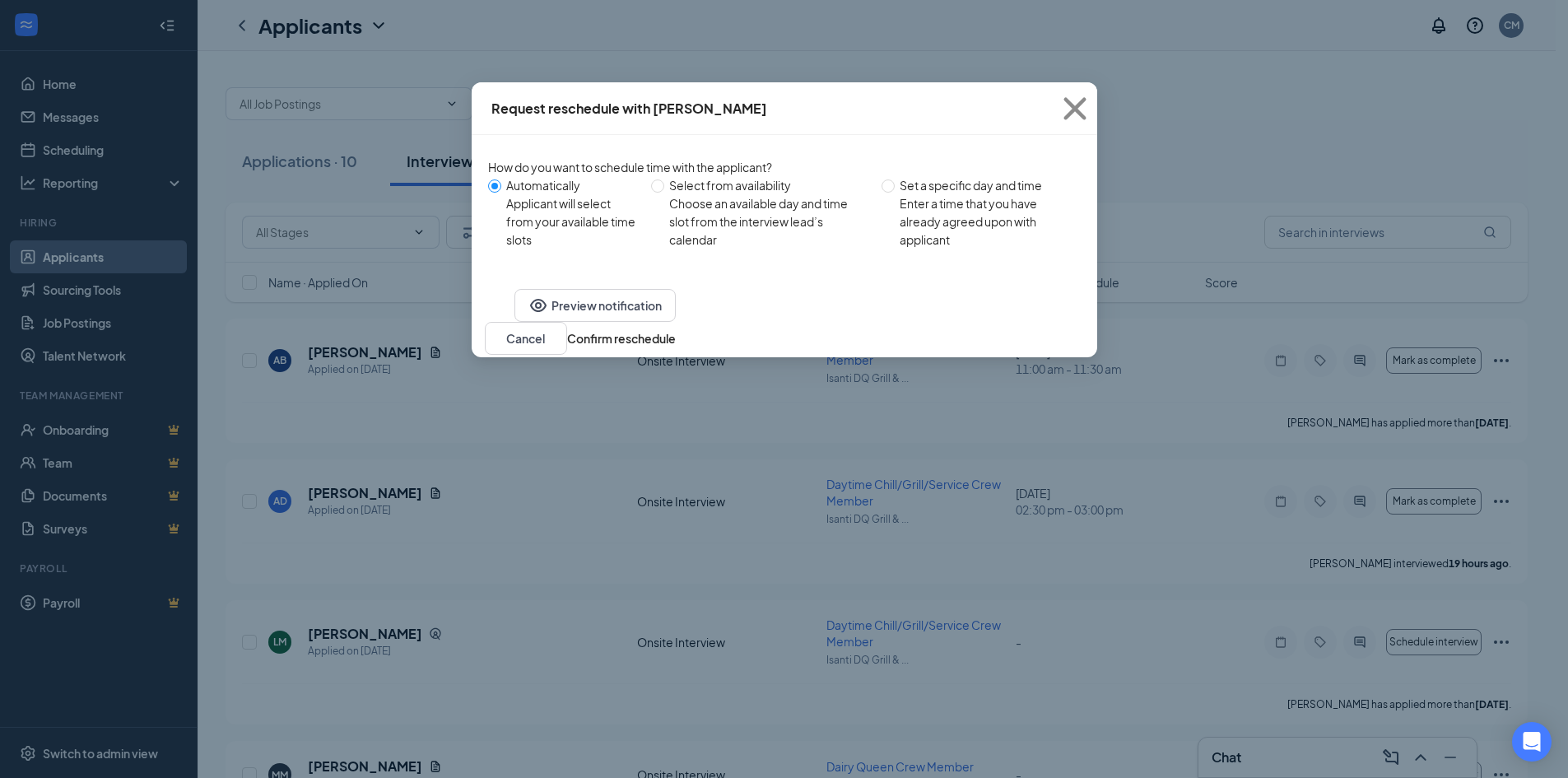
click at [707, 219] on div "Choose an available day and time slot from the interview lead’s calendar" at bounding box center [767, 221] width 198 height 54
click at [664, 192] on input "Select from availability Choose an available day and time slot from the intervi…" at bounding box center [657, 186] width 13 height 13
radio input "true"
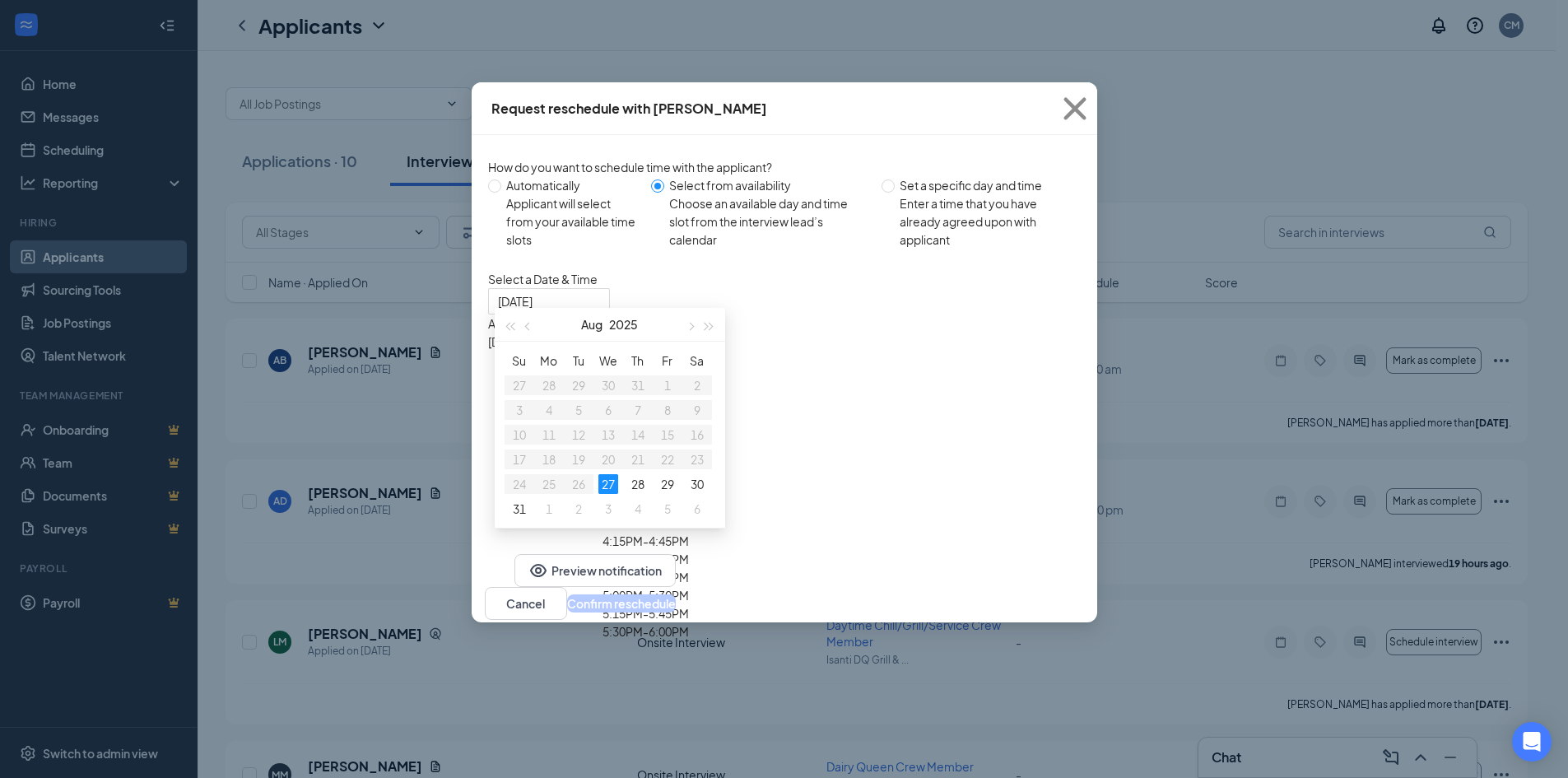
click at [527, 197] on div "Applicant will select from your available time slots" at bounding box center [573, 221] width 133 height 54
click at [501, 192] on input "Automatically Applicant will select from your available time slots" at bounding box center [494, 186] width 13 height 13
radio input "true"
radio input "false"
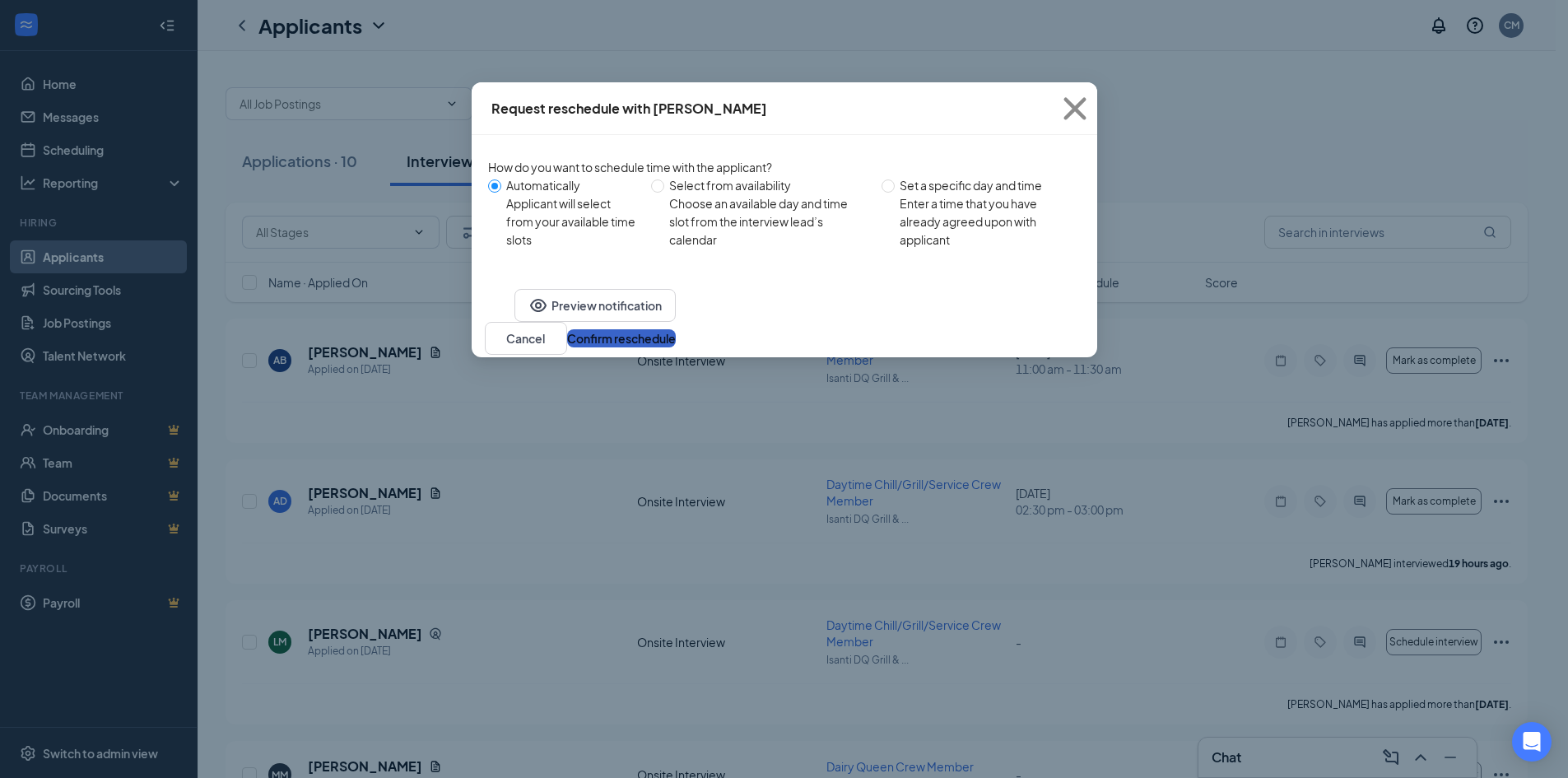
click at [676, 347] on button "Confirm reschedule" at bounding box center [621, 338] width 109 height 18
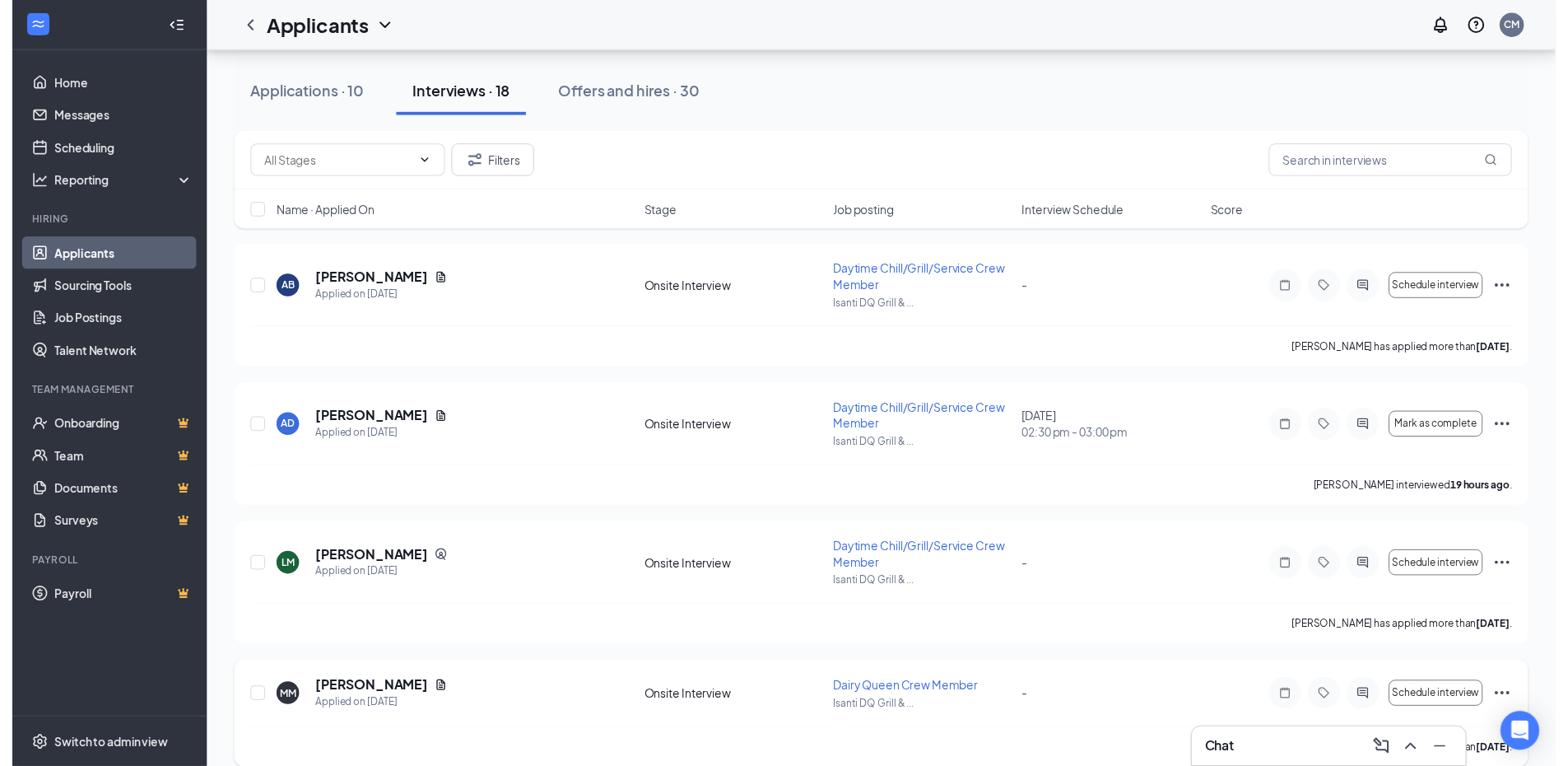
scroll to position [329, 0]
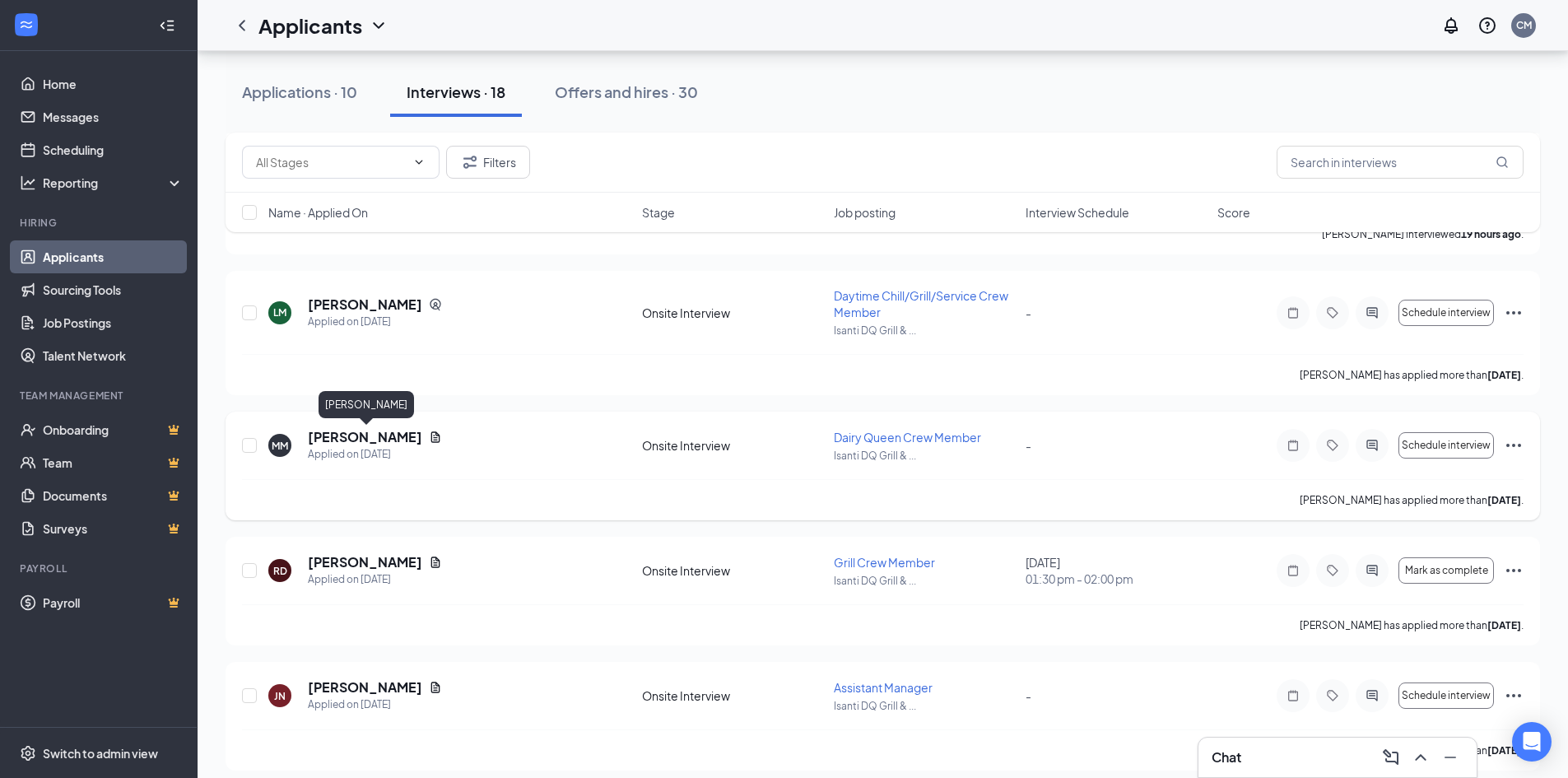
click at [331, 435] on h5 "[PERSON_NAME]" at bounding box center [365, 437] width 114 height 18
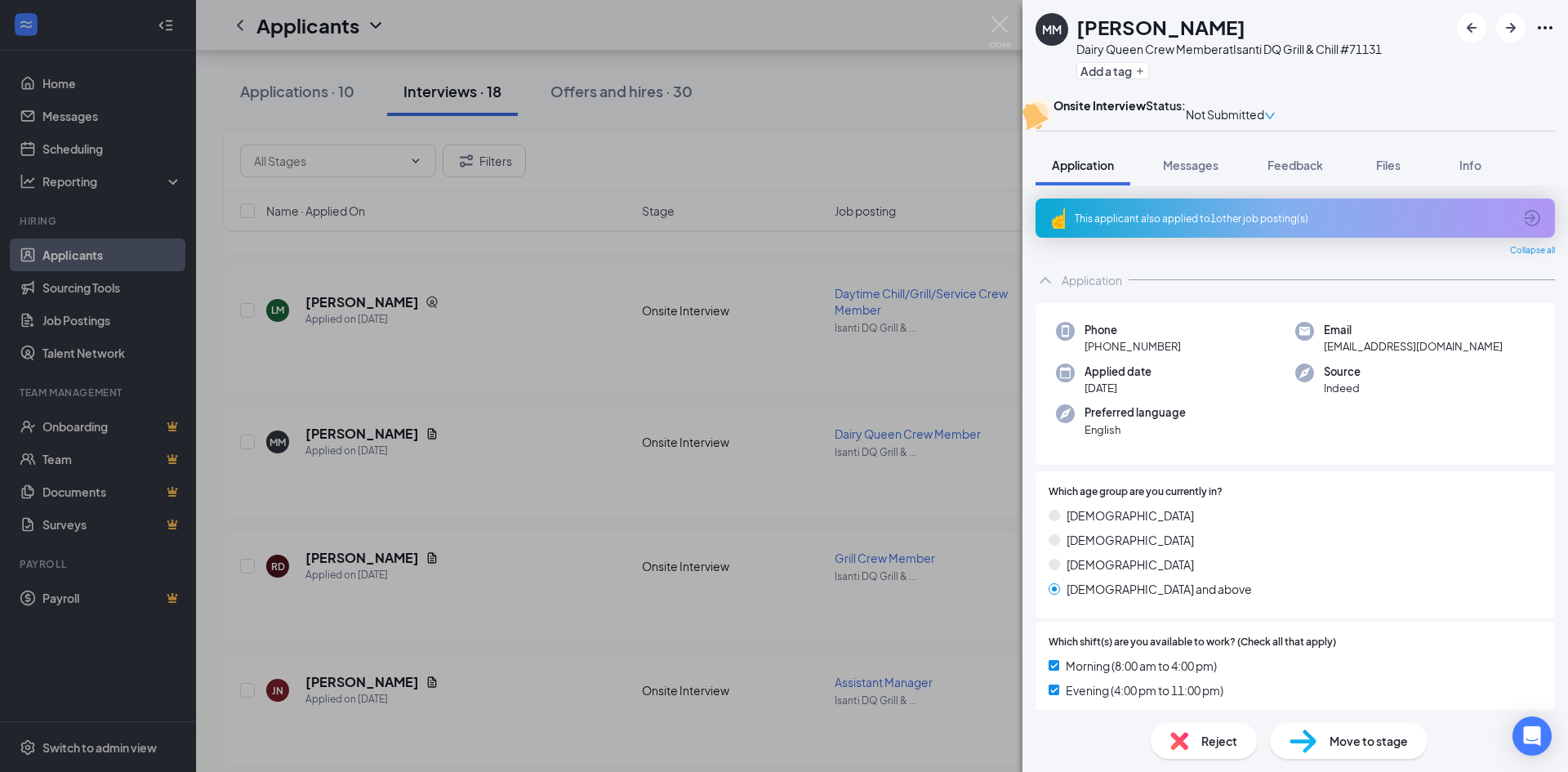
click at [570, 494] on div "MM [PERSON_NAME] Dairy Queen Crew Member at Isanti DQ Grill & Chill #71131 Add …" at bounding box center [784, 386] width 1568 height 772
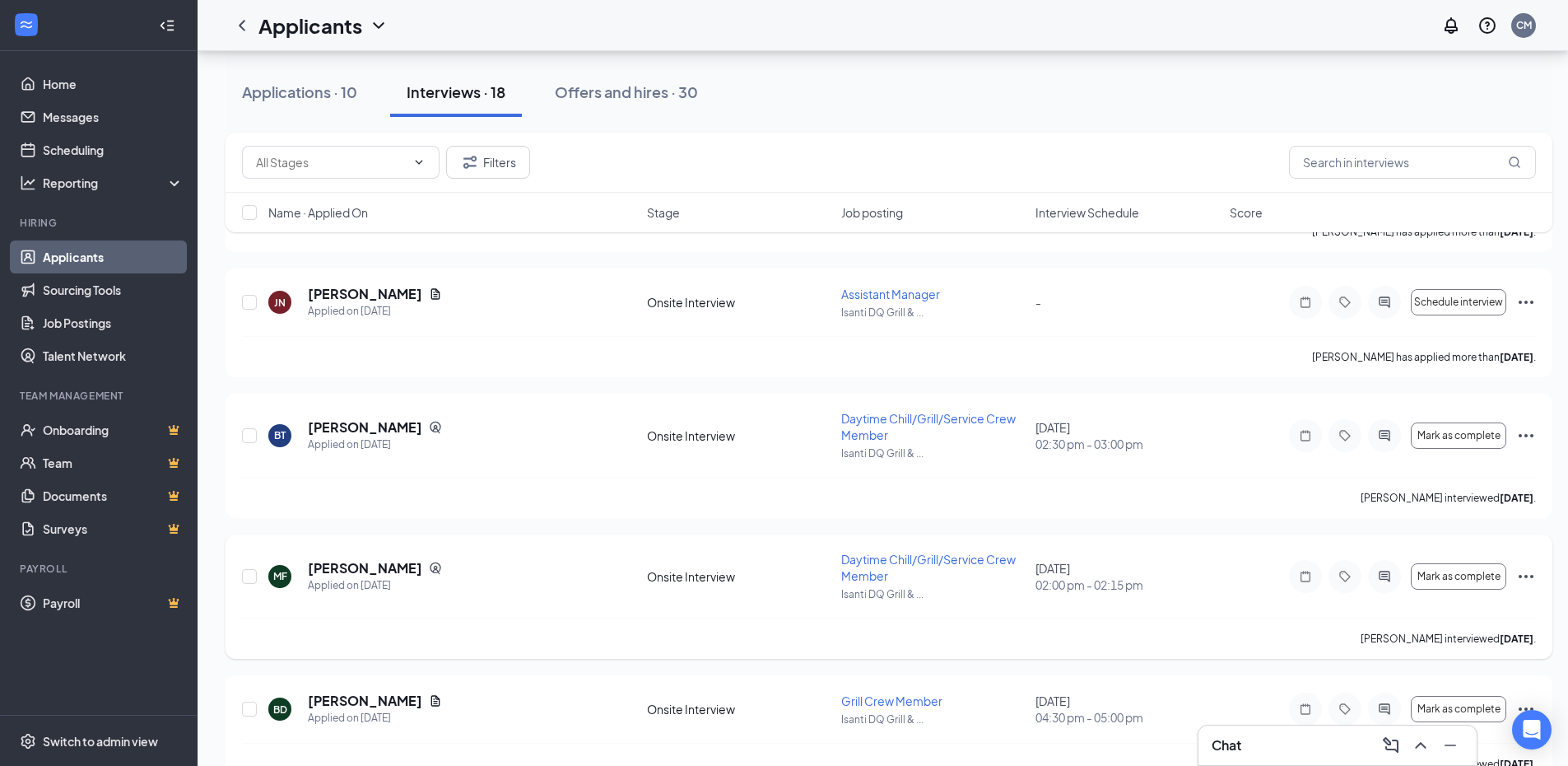
scroll to position [741, 0]
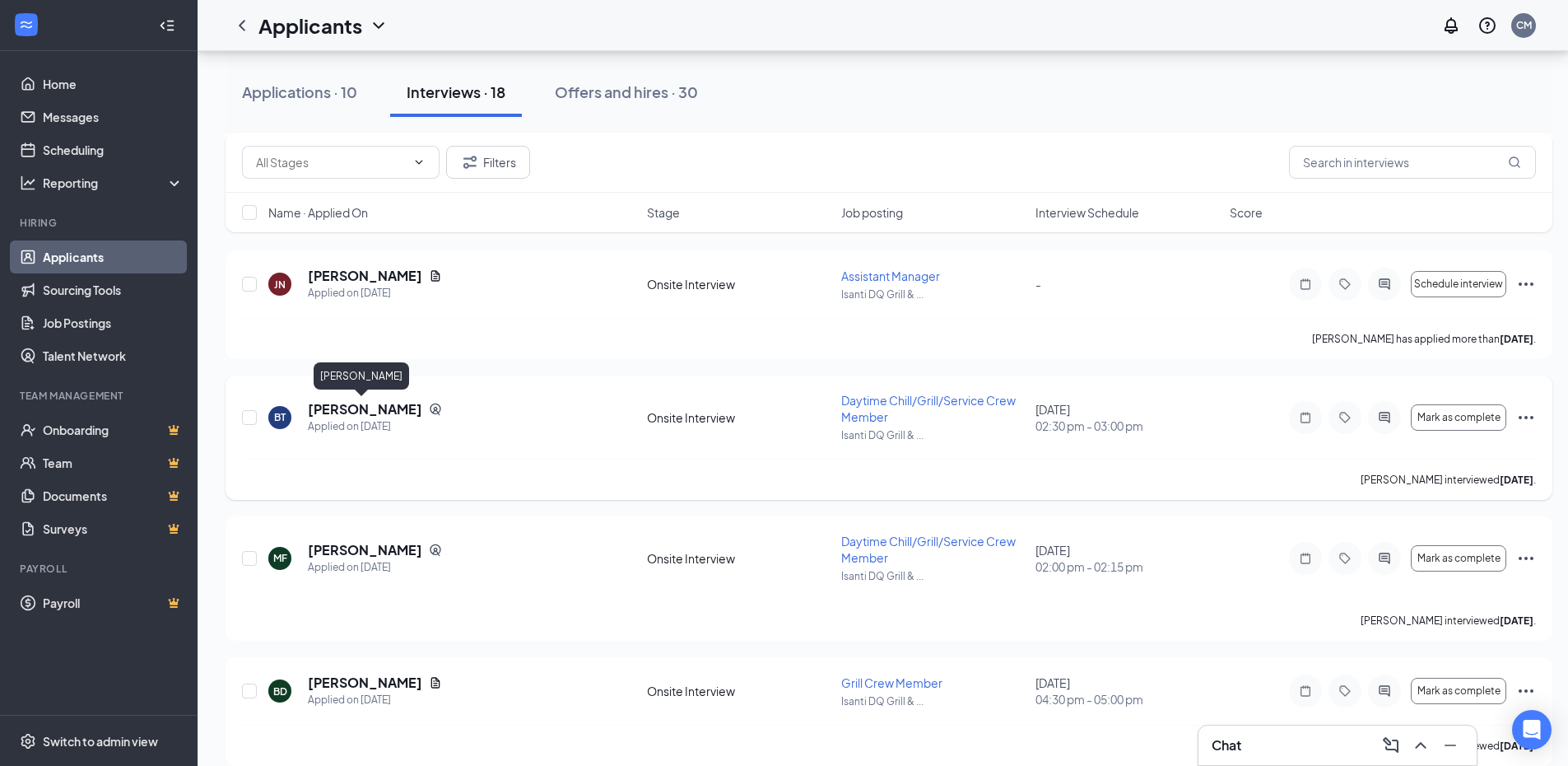
click at [339, 407] on h5 "[PERSON_NAME]" at bounding box center [365, 409] width 114 height 18
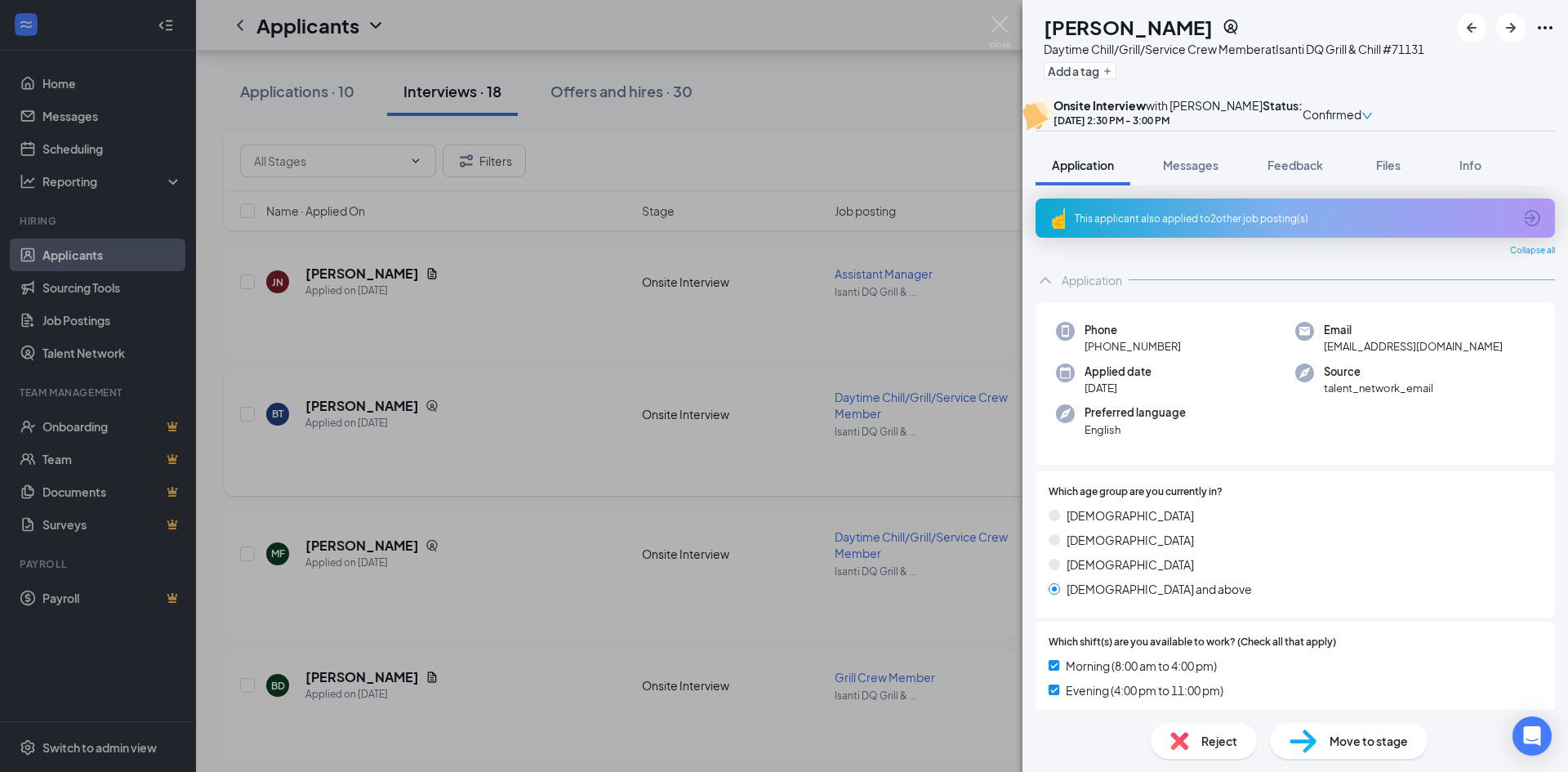
click at [580, 470] on div "BT [PERSON_NAME] Daytime Chill/Grill/Service Crew Member at Isanti DQ Grill & C…" at bounding box center [784, 386] width 1568 height 772
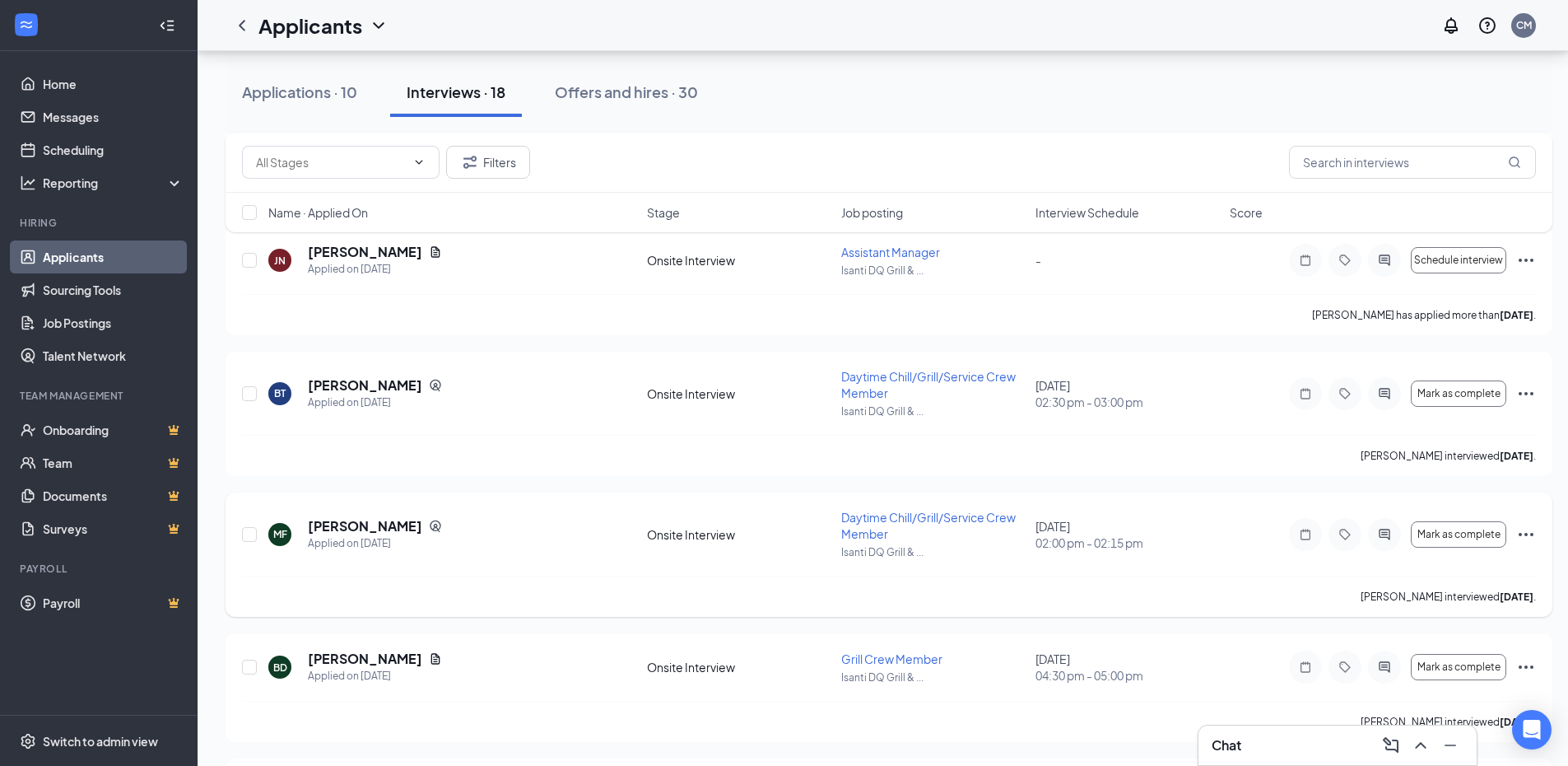
scroll to position [1152, 0]
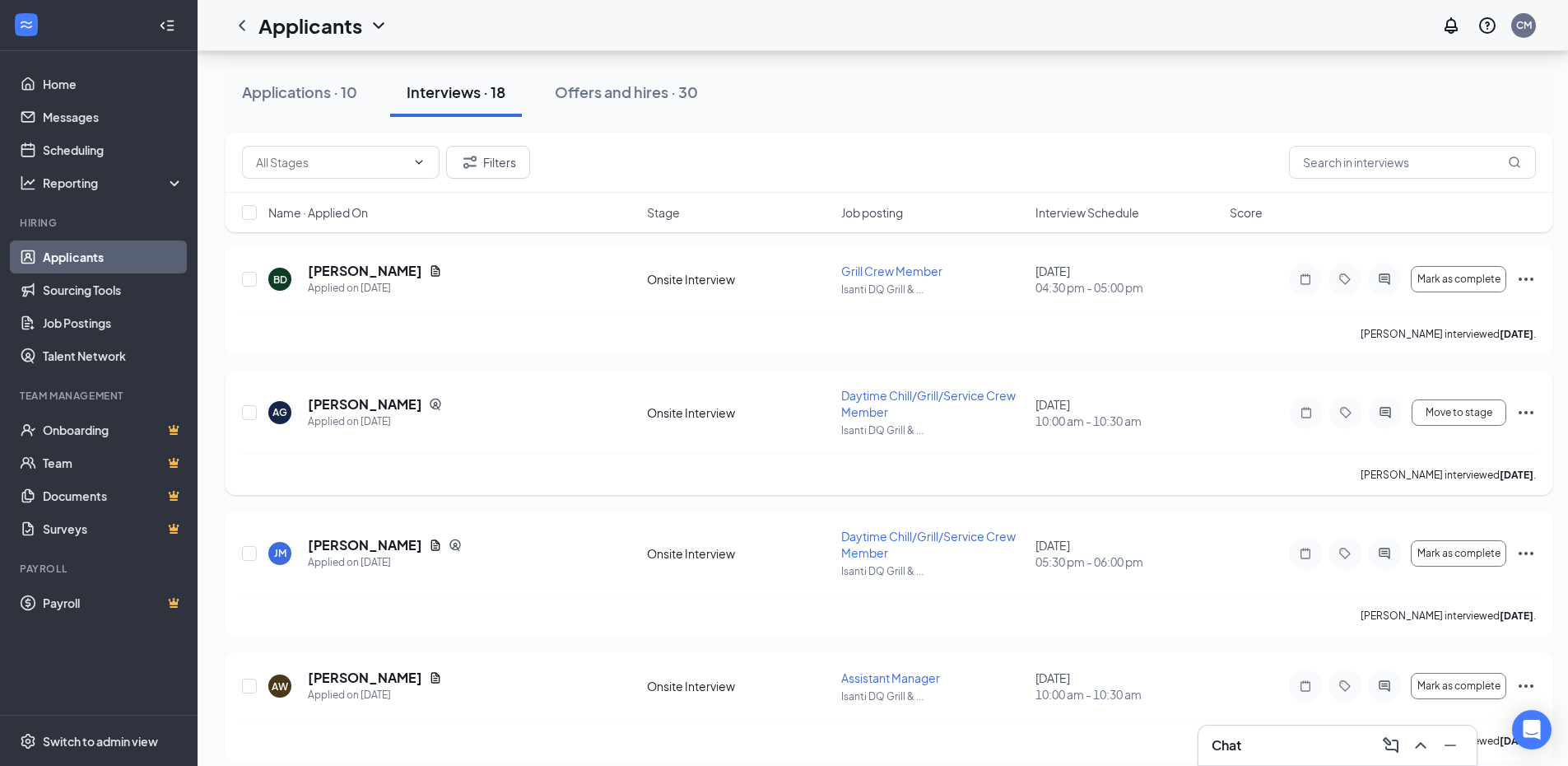
click at [490, 442] on div "AG [PERSON_NAME] Applied on [DATE] Onsite Interview Daytime Chill/Grill/Service…" at bounding box center [888, 420] width 1293 height 66
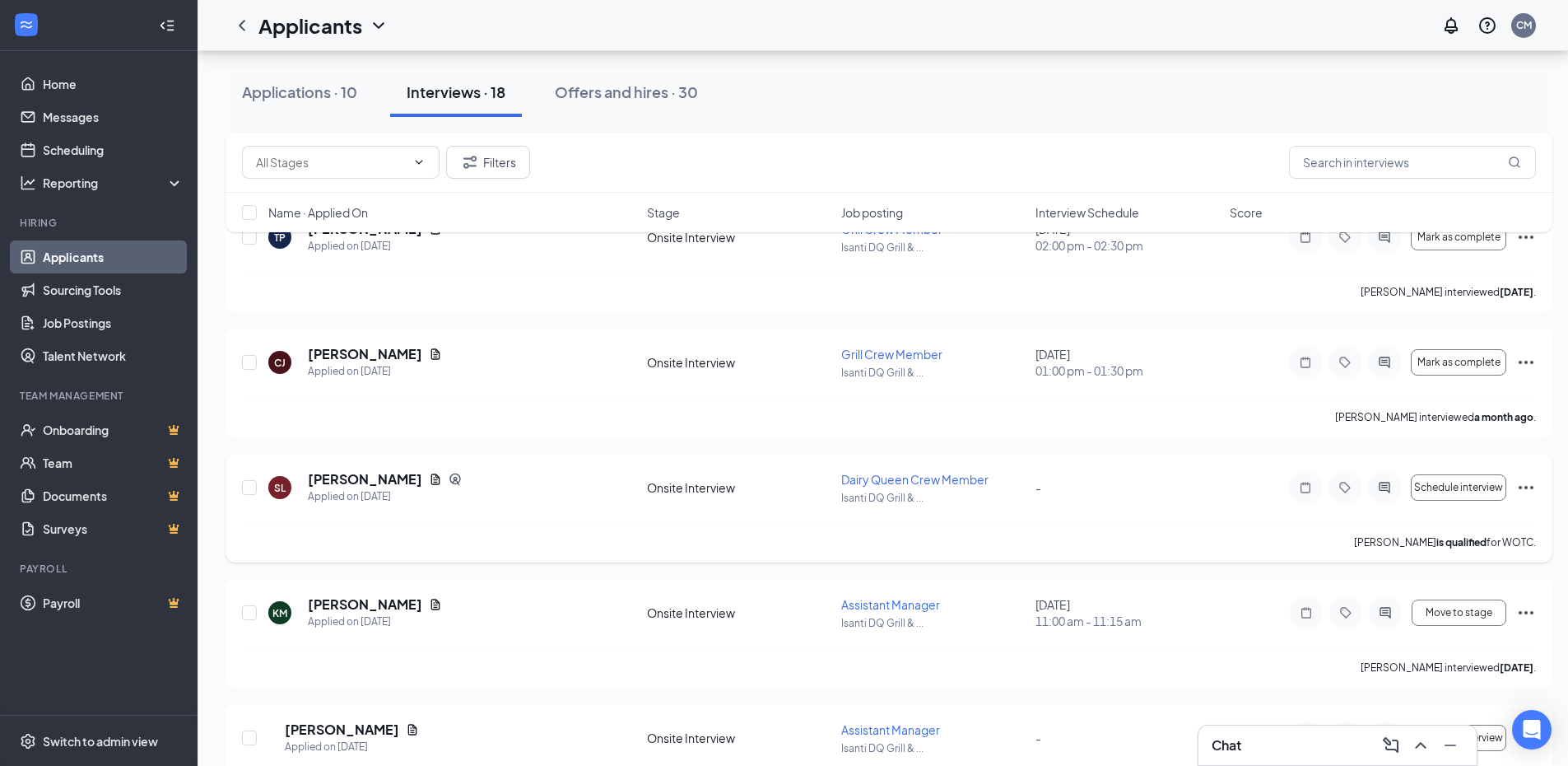
scroll to position [1729, 0]
click at [576, 519] on div "[PERSON_NAME] is qualified for WOTC." at bounding box center [888, 539] width 1293 height 41
click at [669, 490] on div "Onsite Interview" at bounding box center [738, 484] width 185 height 16
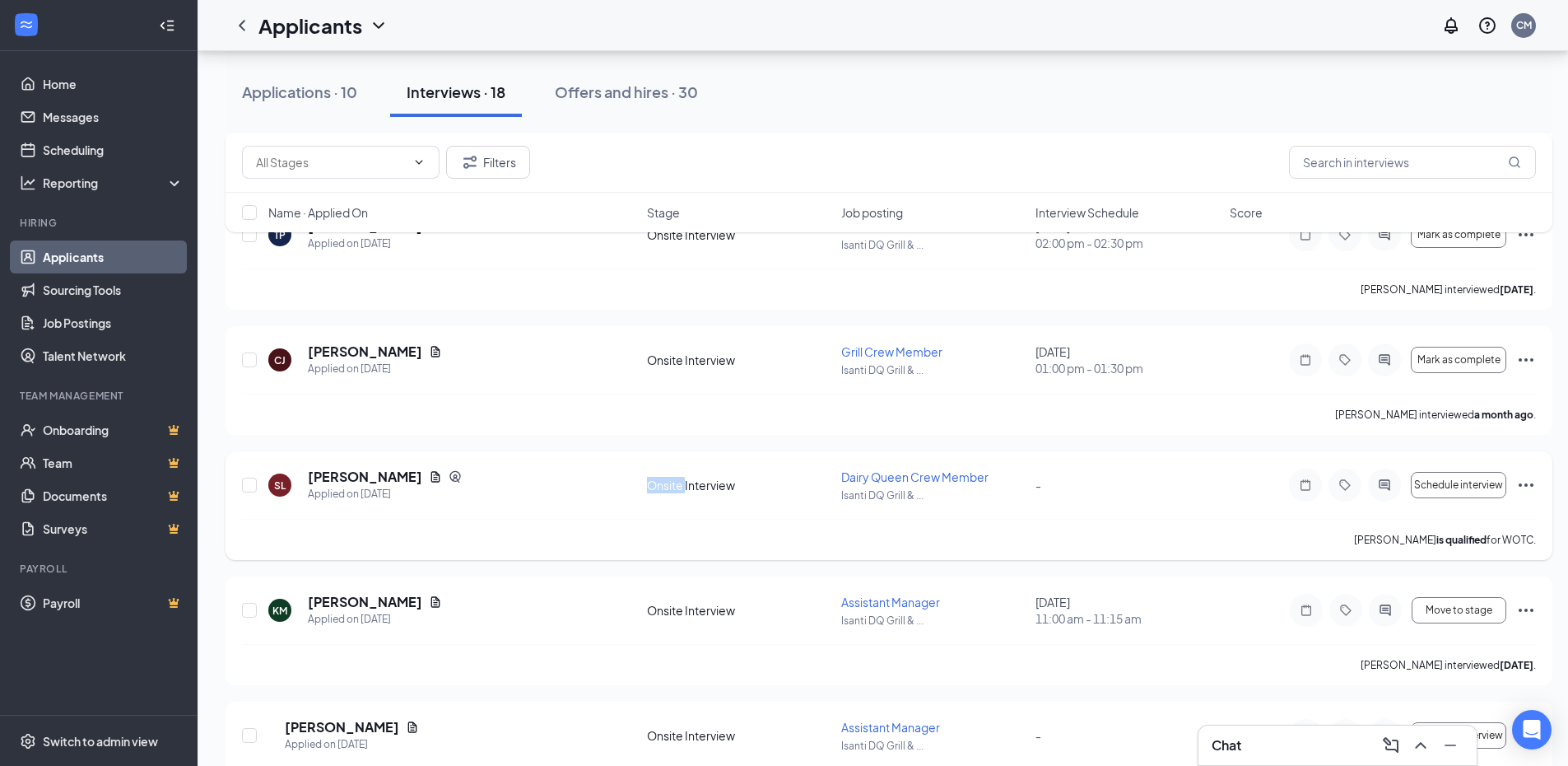
click at [669, 490] on div "Onsite Interview" at bounding box center [738, 484] width 185 height 16
click at [664, 509] on div "SL [PERSON_NAME] Applied on [DATE] Onsite Interview Dairy Queen Crew Member Isa…" at bounding box center [888, 493] width 1293 height 51
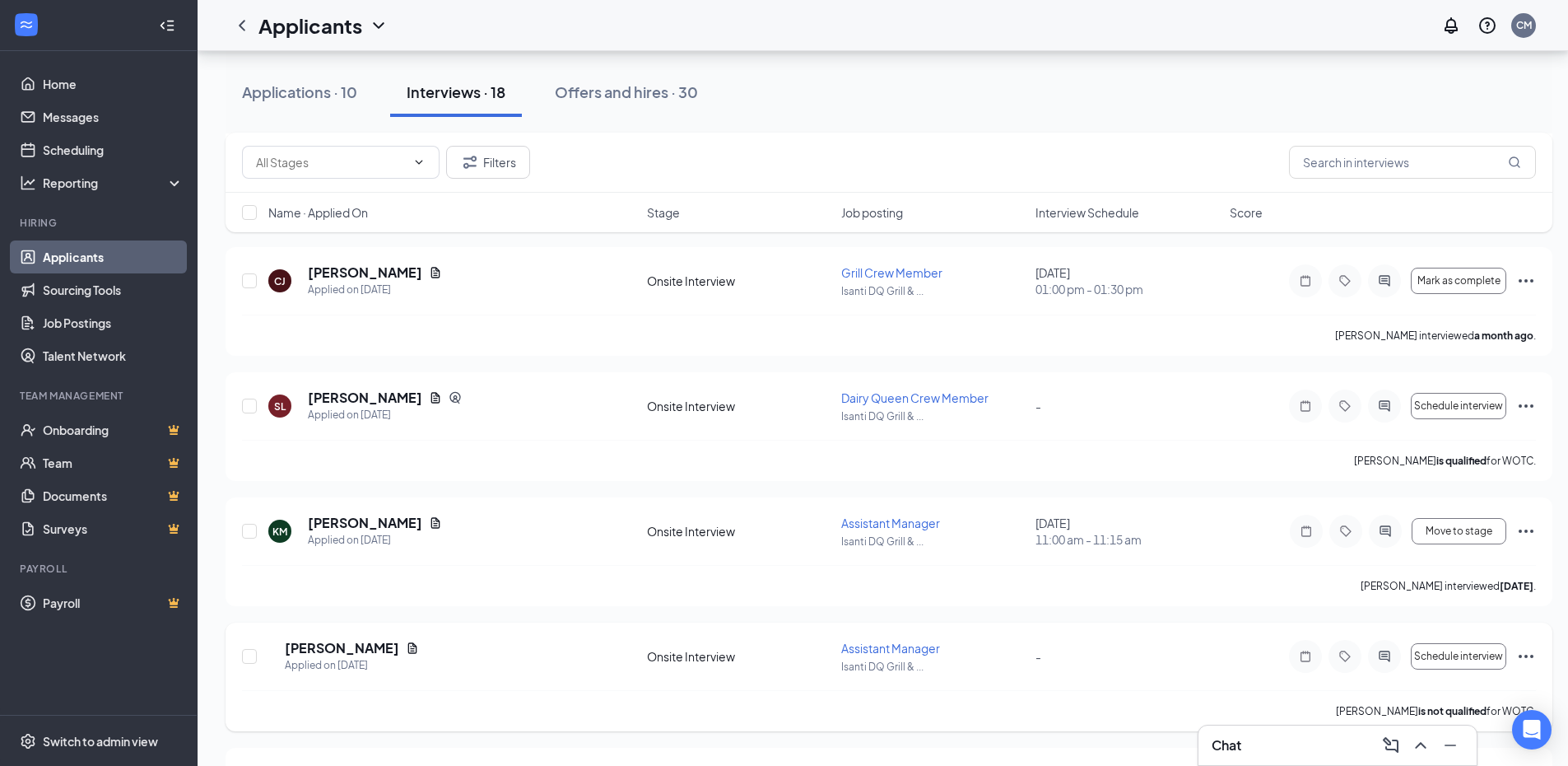
scroll to position [1918, 0]
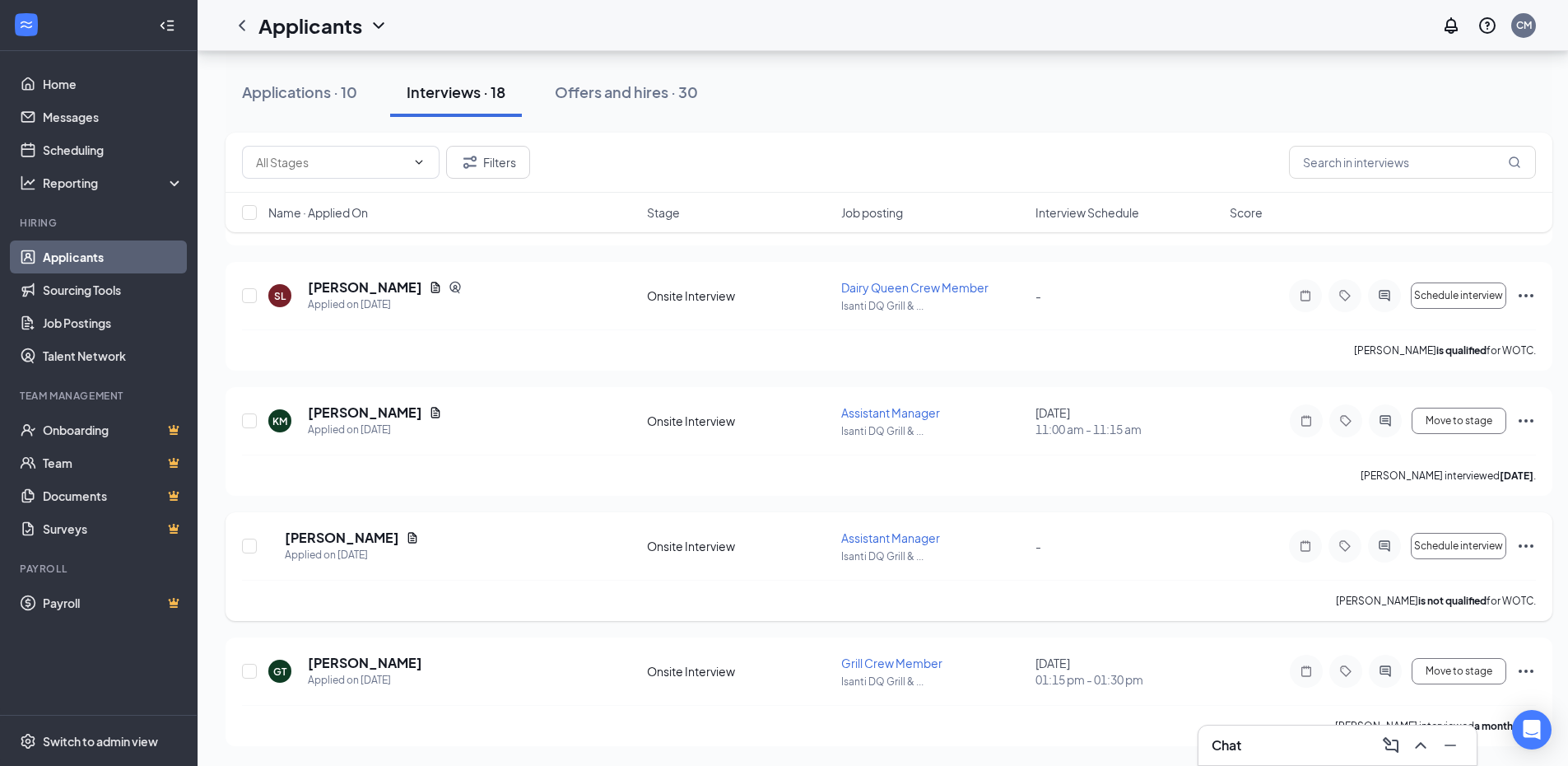
click at [471, 544] on div "AH [PERSON_NAME] Applied on [DATE]" at bounding box center [452, 546] width 368 height 35
click at [470, 544] on div "AH [PERSON_NAME] Applied on [DATE]" at bounding box center [452, 546] width 368 height 35
click at [684, 669] on div "Onsite Interview" at bounding box center [738, 671] width 185 height 16
click at [684, 668] on div "Onsite Interview" at bounding box center [738, 671] width 185 height 16
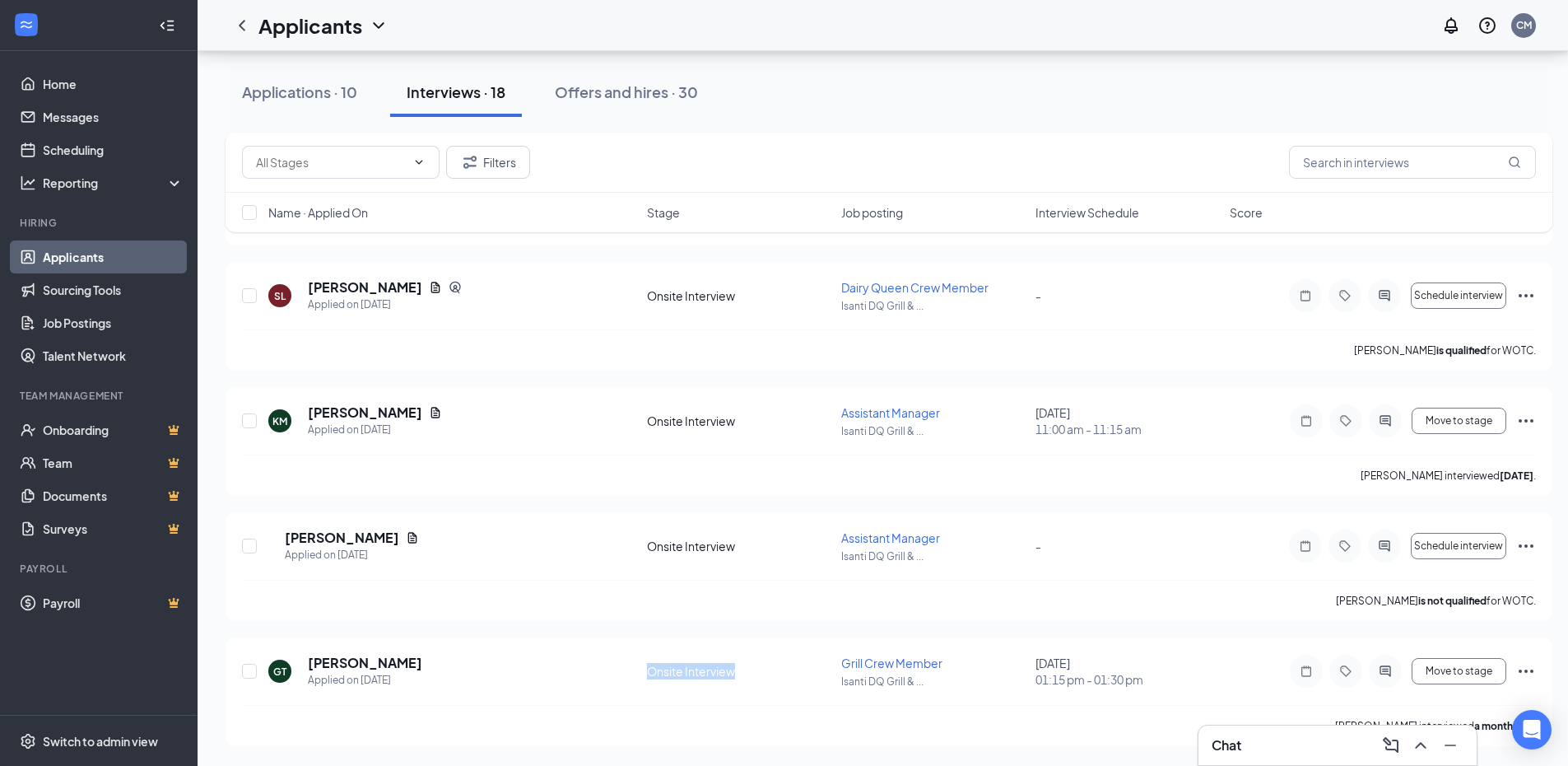
click at [1117, 677] on span "01:15 pm - 01:30 pm" at bounding box center [1127, 678] width 185 height 16
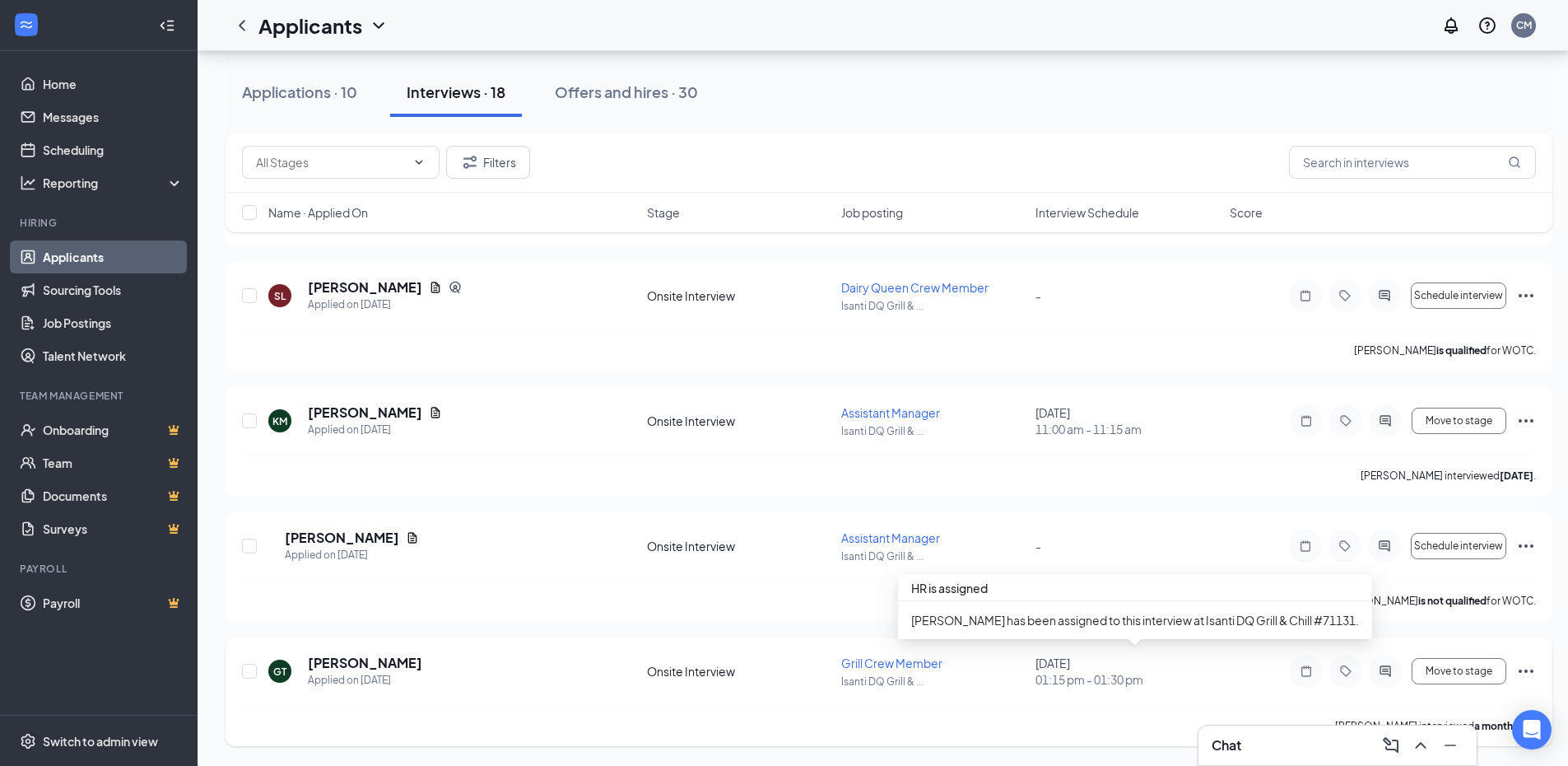
click at [1112, 676] on span "01:15 pm - 01:30 pm" at bounding box center [1127, 678] width 185 height 16
click at [1111, 676] on span "01:15 pm - 01:30 pm" at bounding box center [1127, 678] width 185 height 16
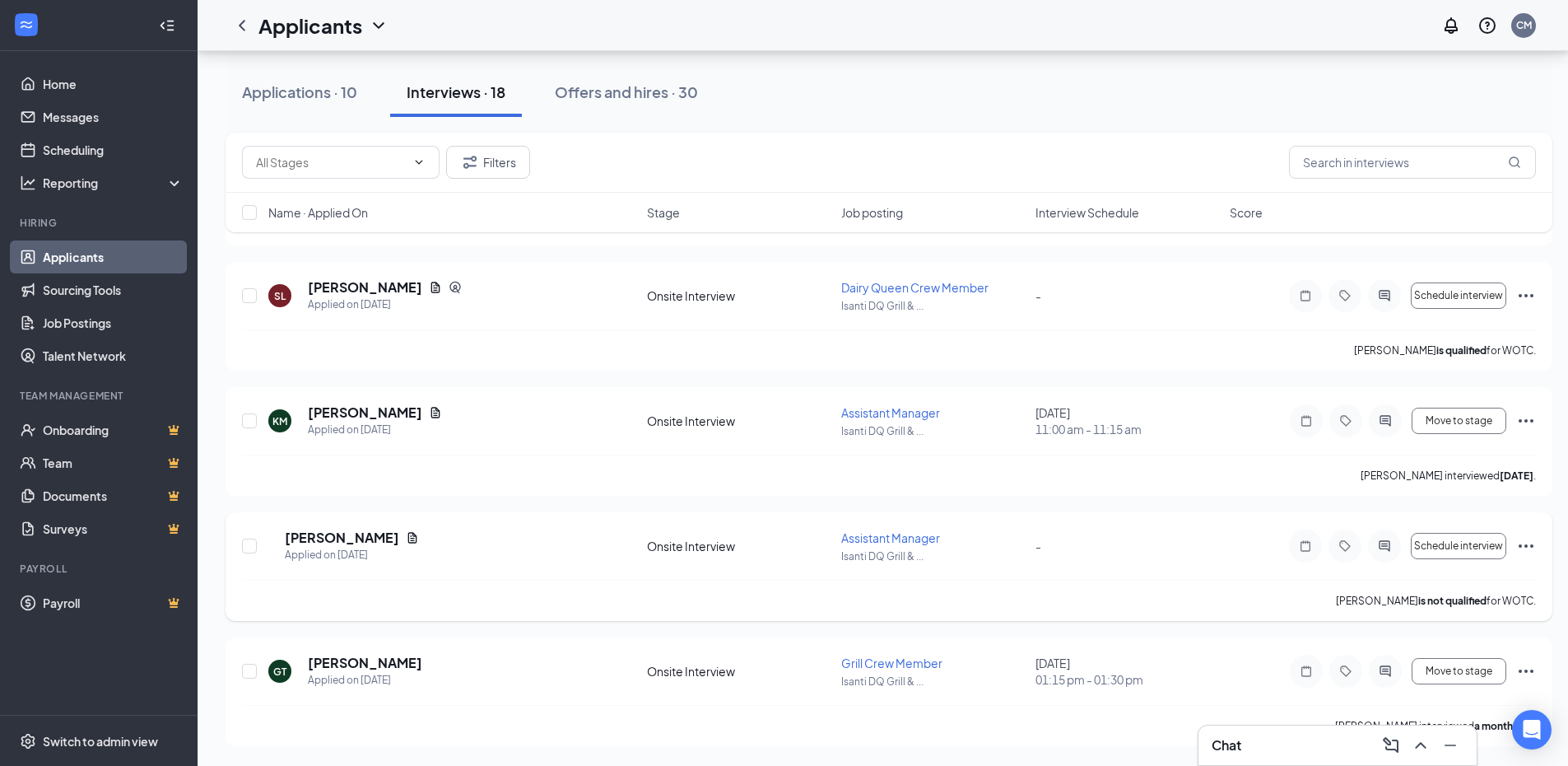
click at [1093, 555] on div "AH [PERSON_NAME] Applied on [DATE] Onsite Interview Assistant Manager [PERSON_N…" at bounding box center [888, 554] width 1293 height 51
